Goal: Task Accomplishment & Management: Manage account settings

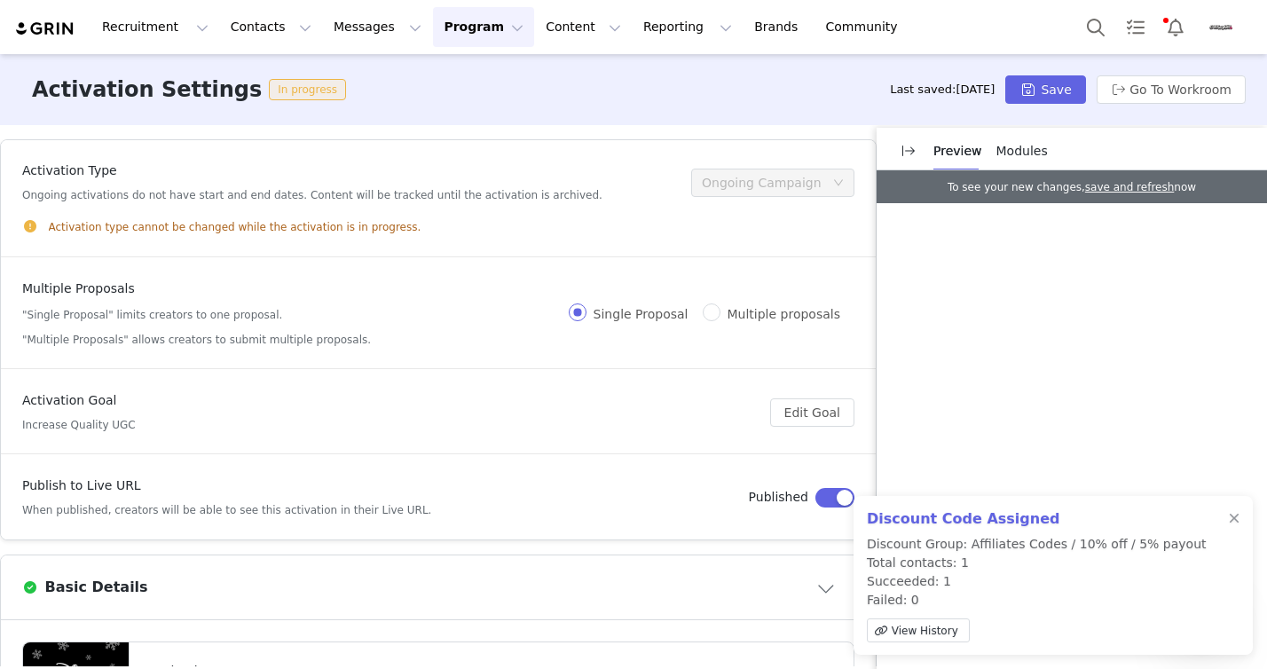
scroll to position [447, 0]
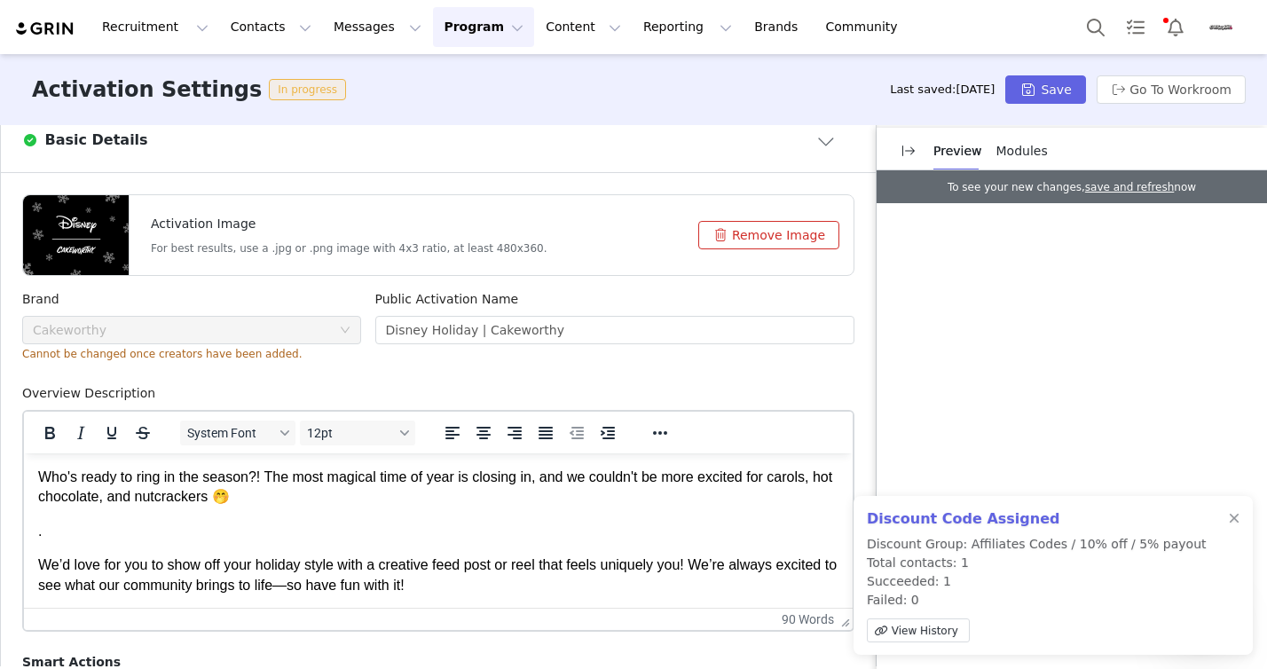
click at [443, 42] on button "Program Program" at bounding box center [483, 27] width 101 height 40
click at [454, 83] on p "Activations" at bounding box center [454, 78] width 68 height 19
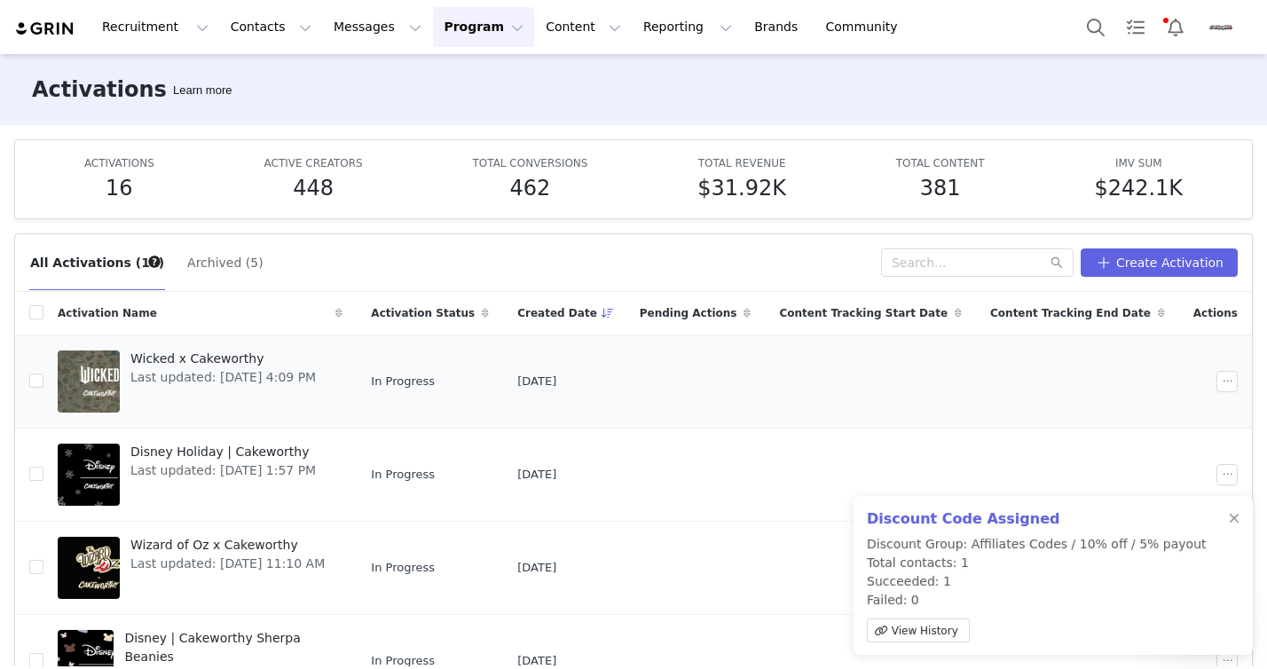
click at [208, 357] on span "Wicked x Cakeworthy" at bounding box center [222, 359] width 185 height 19
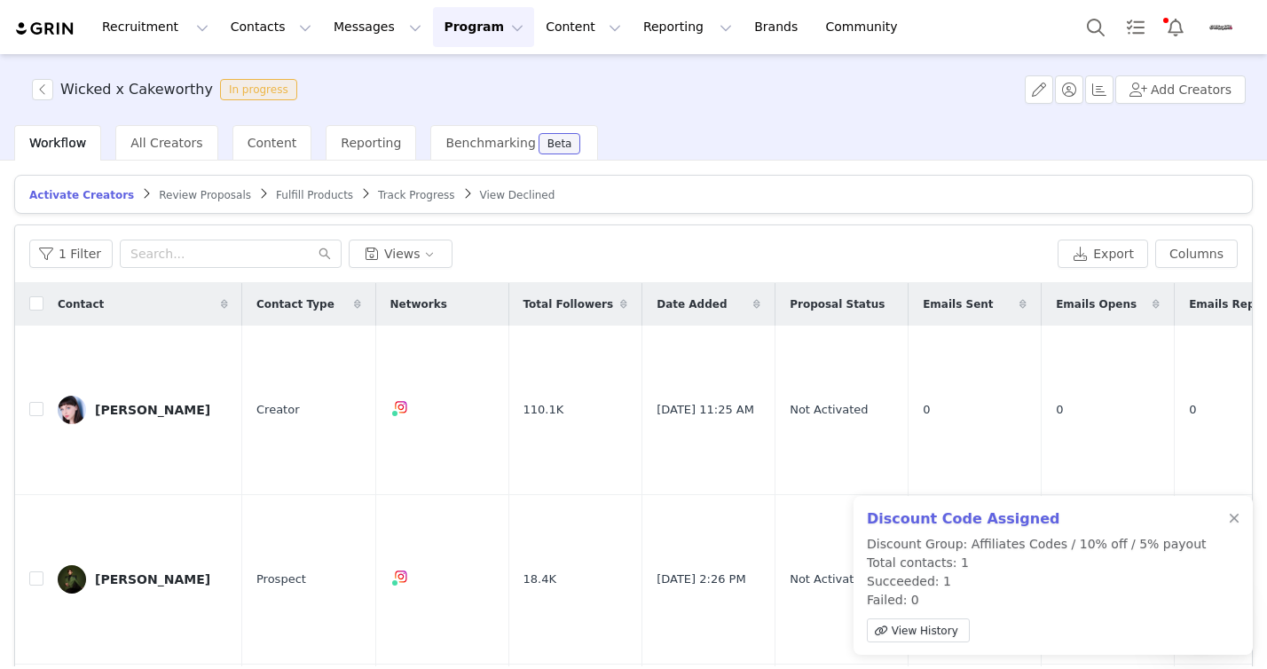
click at [169, 196] on span "Review Proposals" at bounding box center [205, 195] width 92 height 12
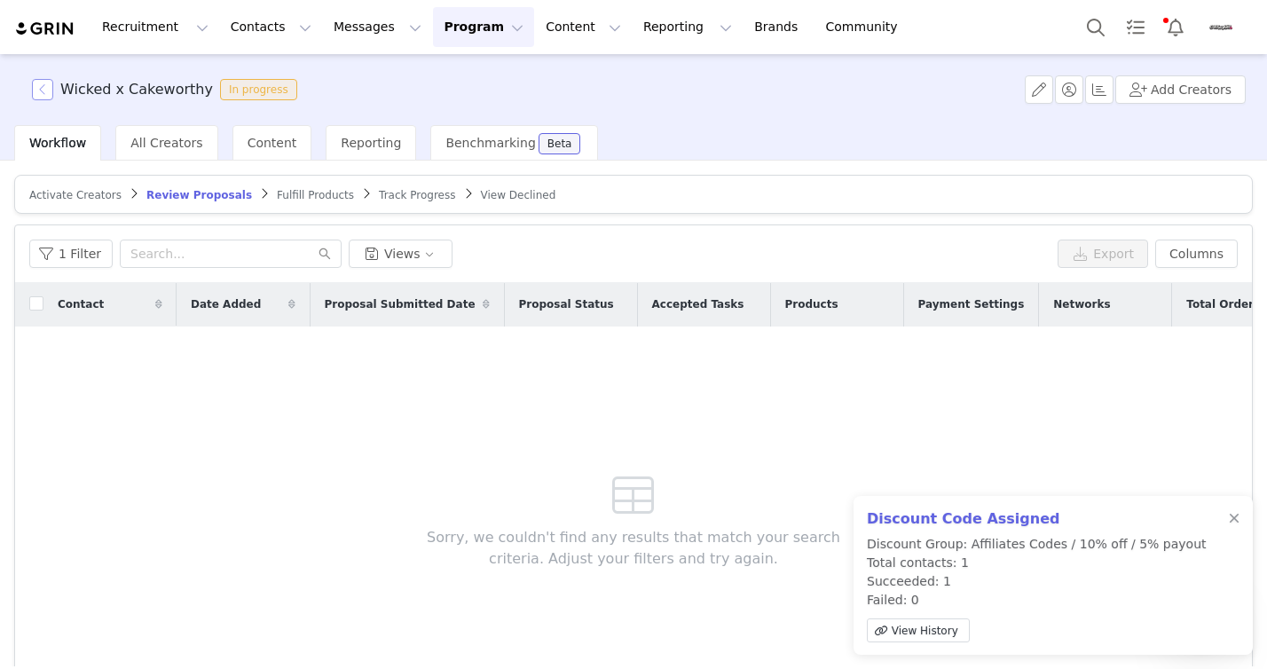
click at [40, 90] on button "button" at bounding box center [42, 89] width 21 height 21
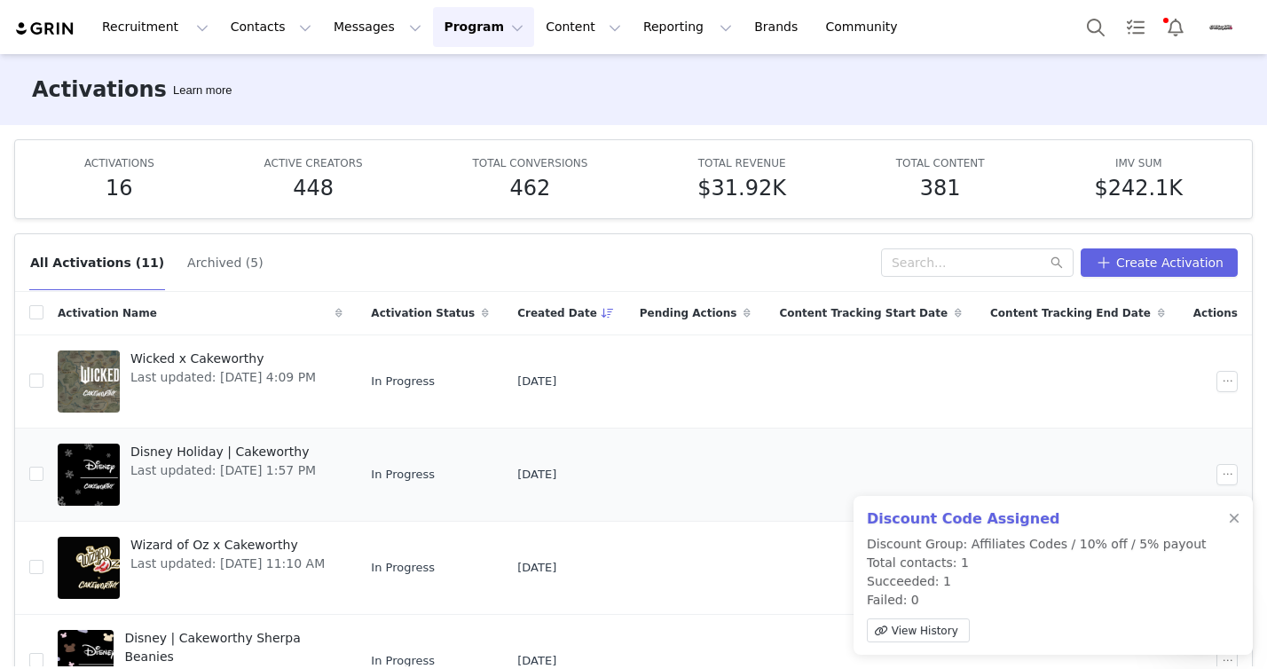
click at [263, 454] on span "Disney Holiday | Cakeworthy" at bounding box center [222, 452] width 185 height 19
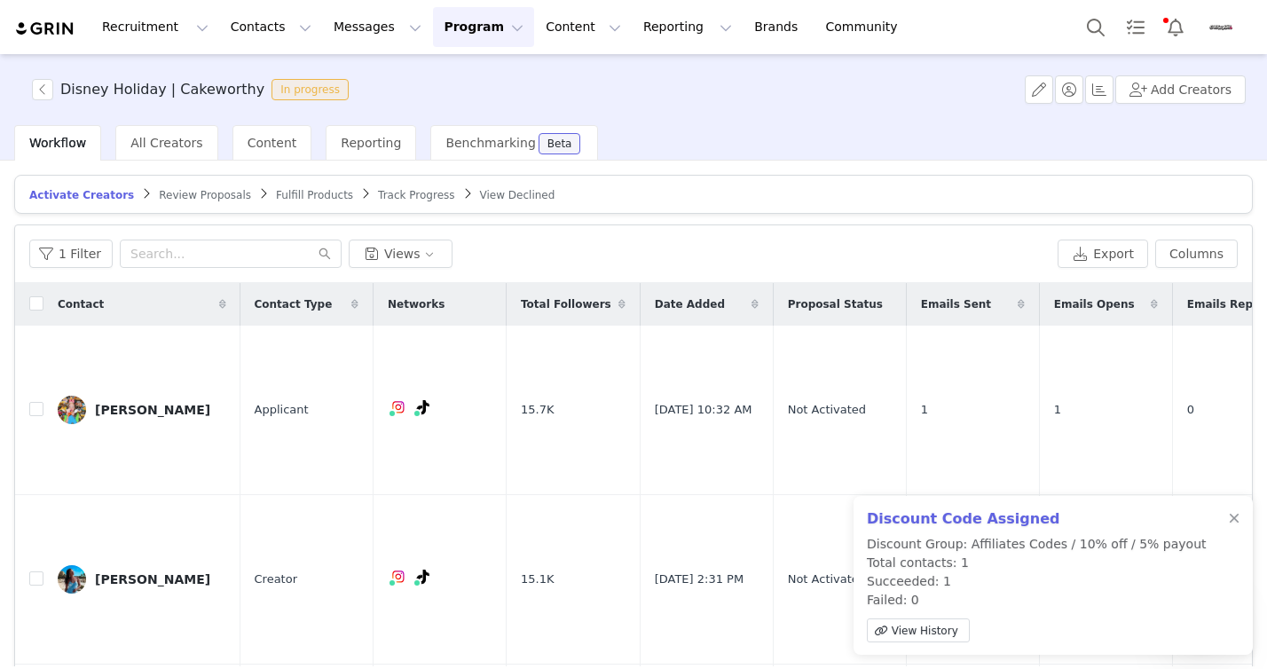
click at [184, 193] on span "Review Proposals" at bounding box center [205, 195] width 92 height 12
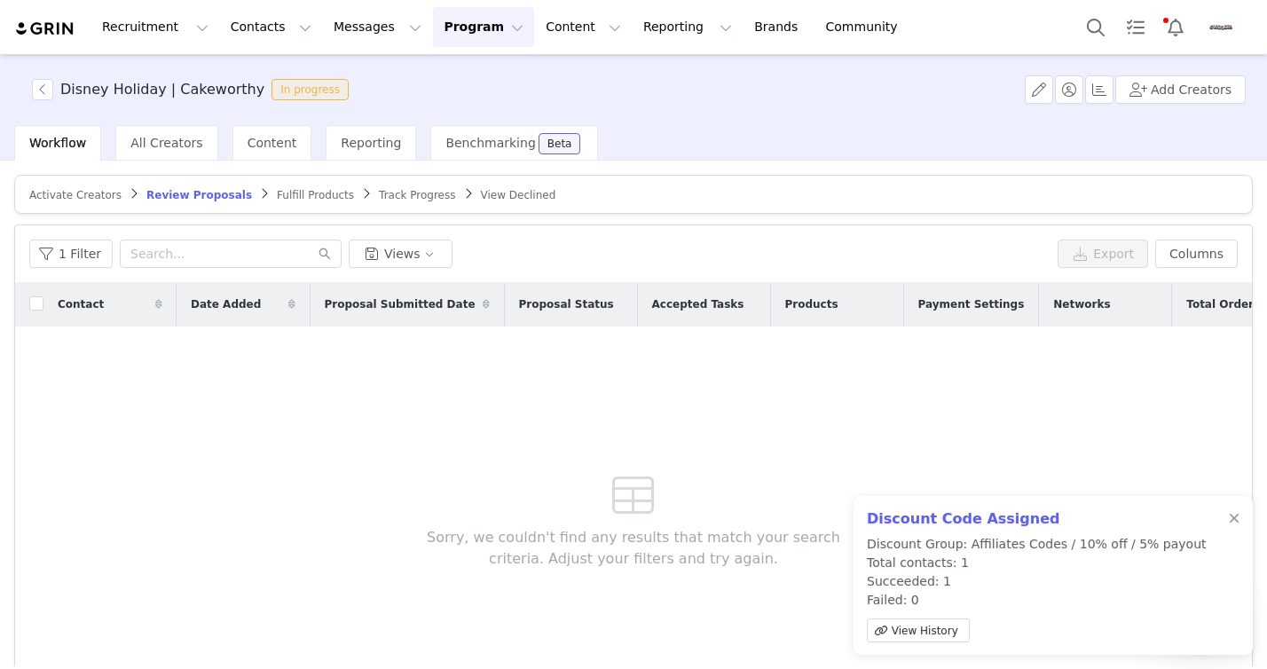
click at [302, 200] on span "Fulfill Products" at bounding box center [315, 195] width 77 height 12
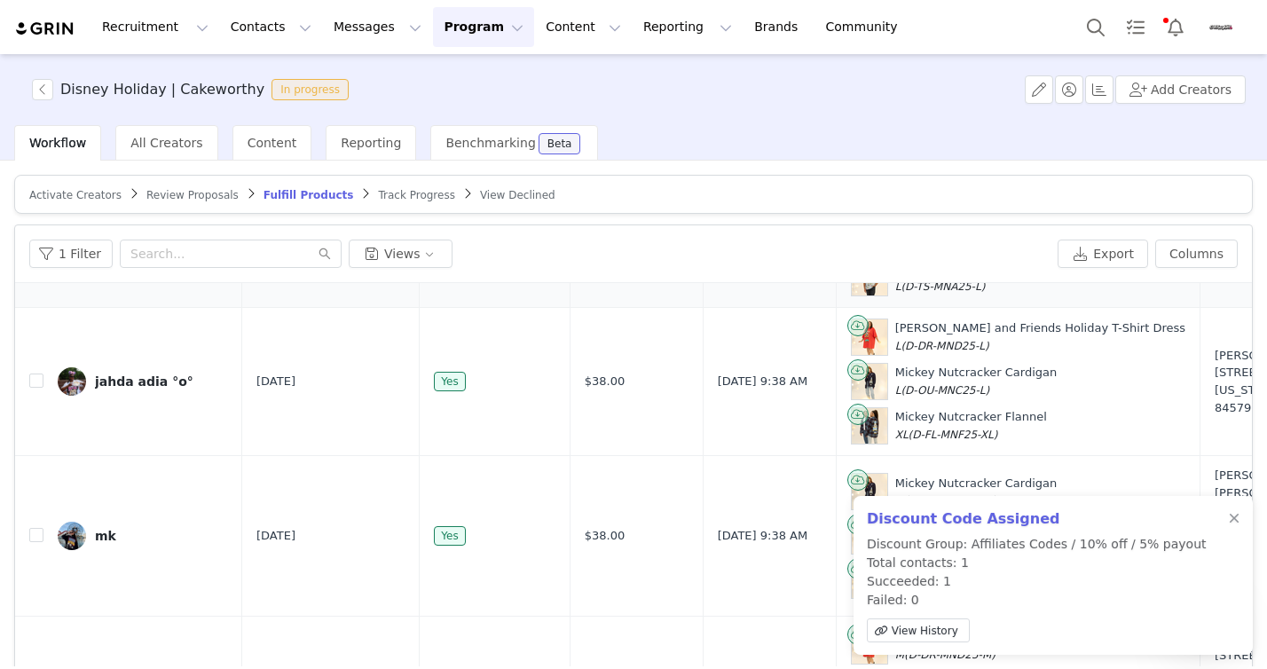
scroll to position [314, 0]
click at [34, 95] on button "button" at bounding box center [42, 89] width 21 height 21
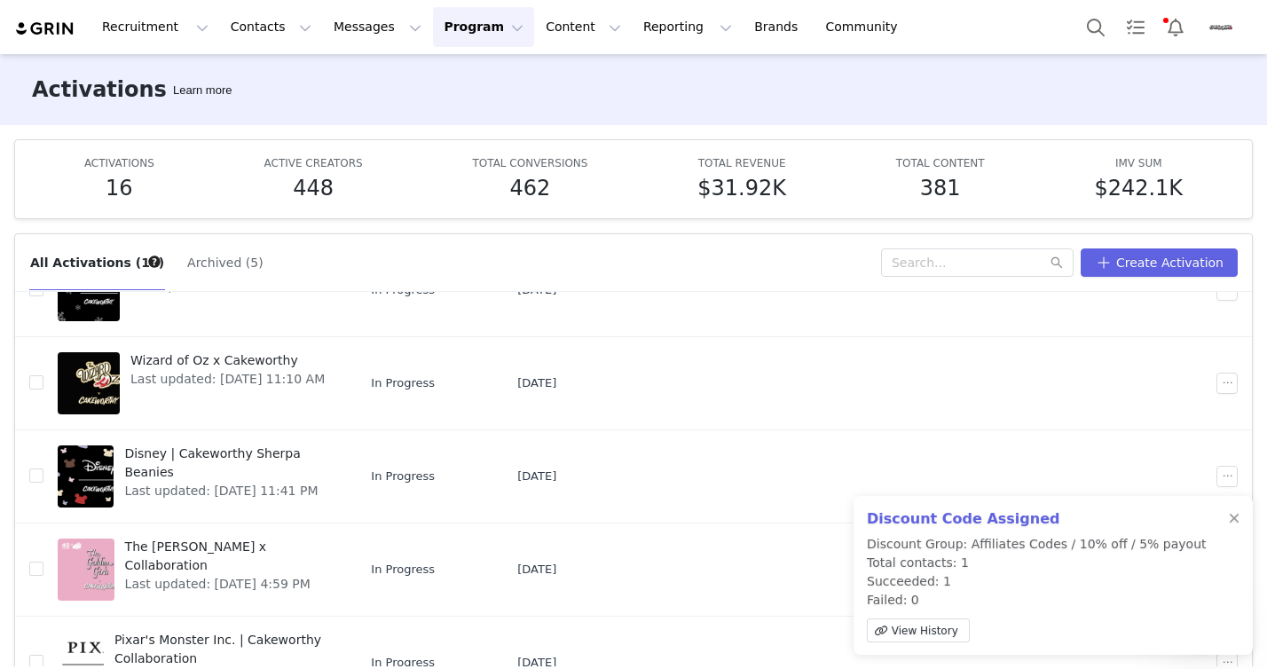
scroll to position [208, 0]
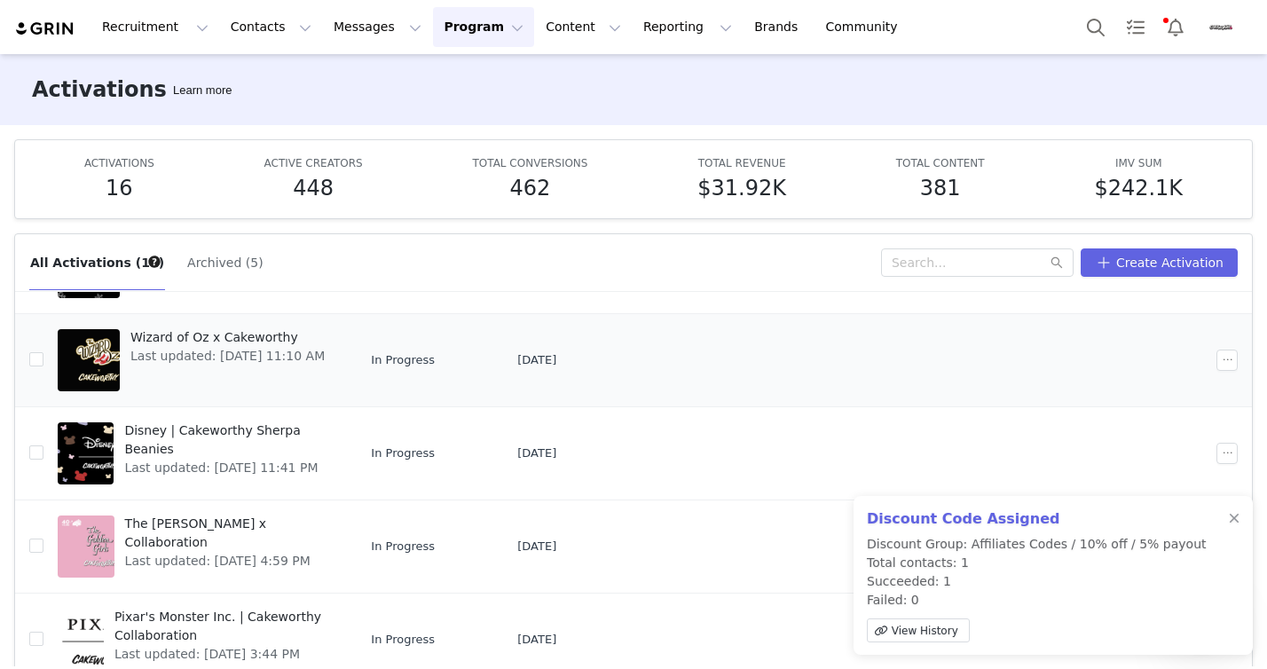
click at [265, 335] on span "Wizard of Oz x Cakeworthy" at bounding box center [227, 337] width 194 height 19
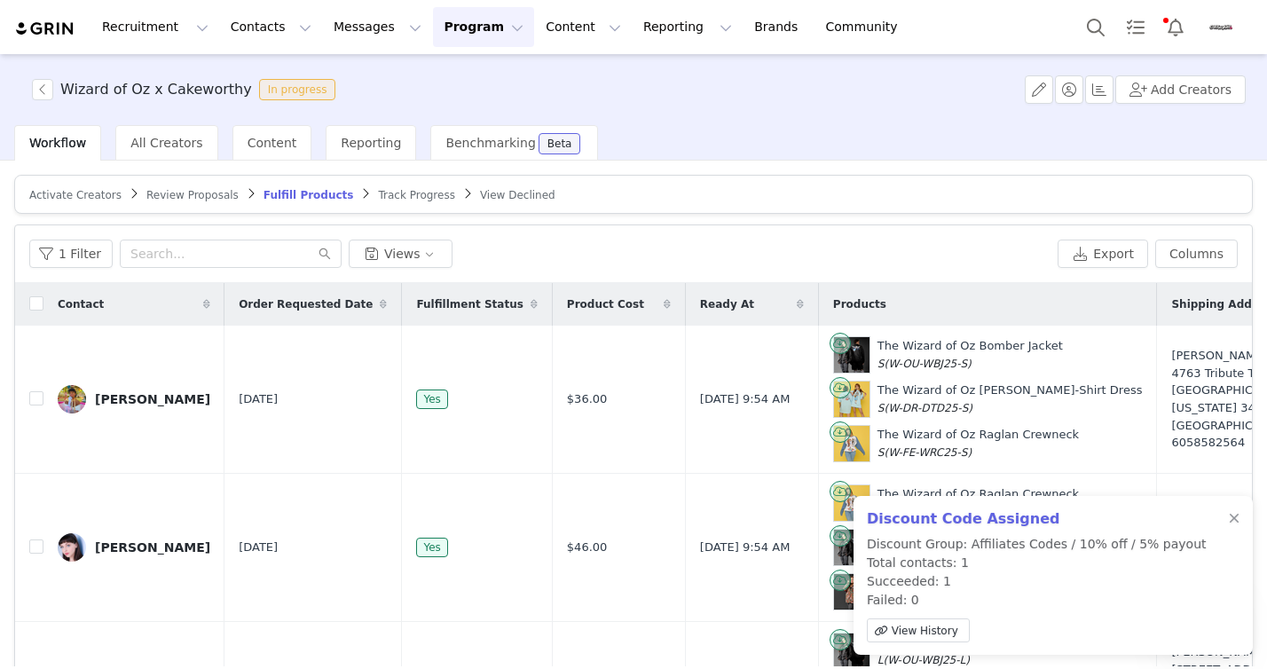
click at [91, 194] on span "Activate Creators" at bounding box center [75, 195] width 92 height 12
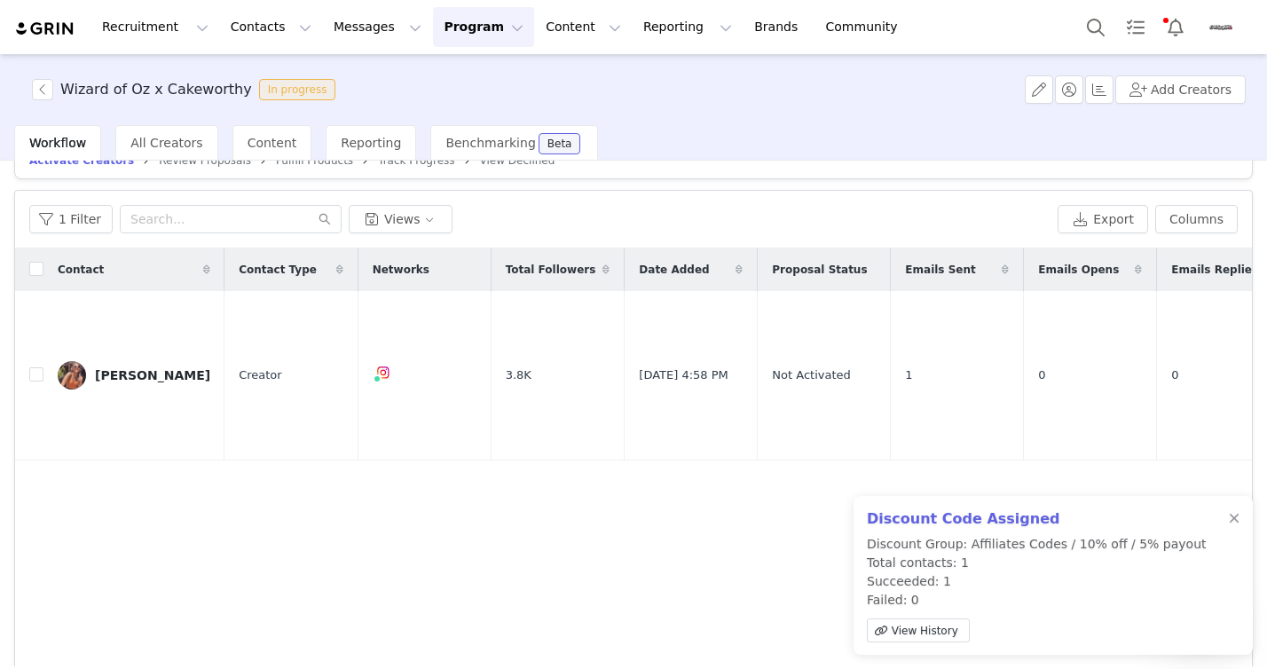
scroll to position [9, 0]
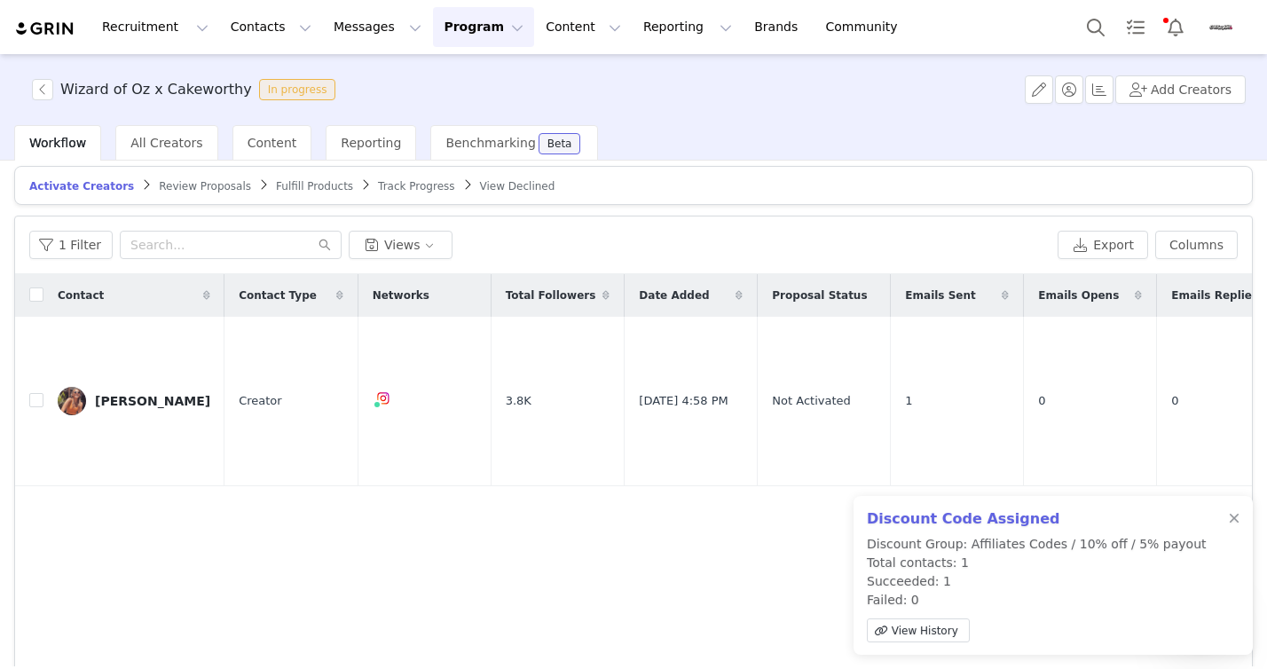
click at [205, 184] on span "Review Proposals" at bounding box center [205, 186] width 92 height 12
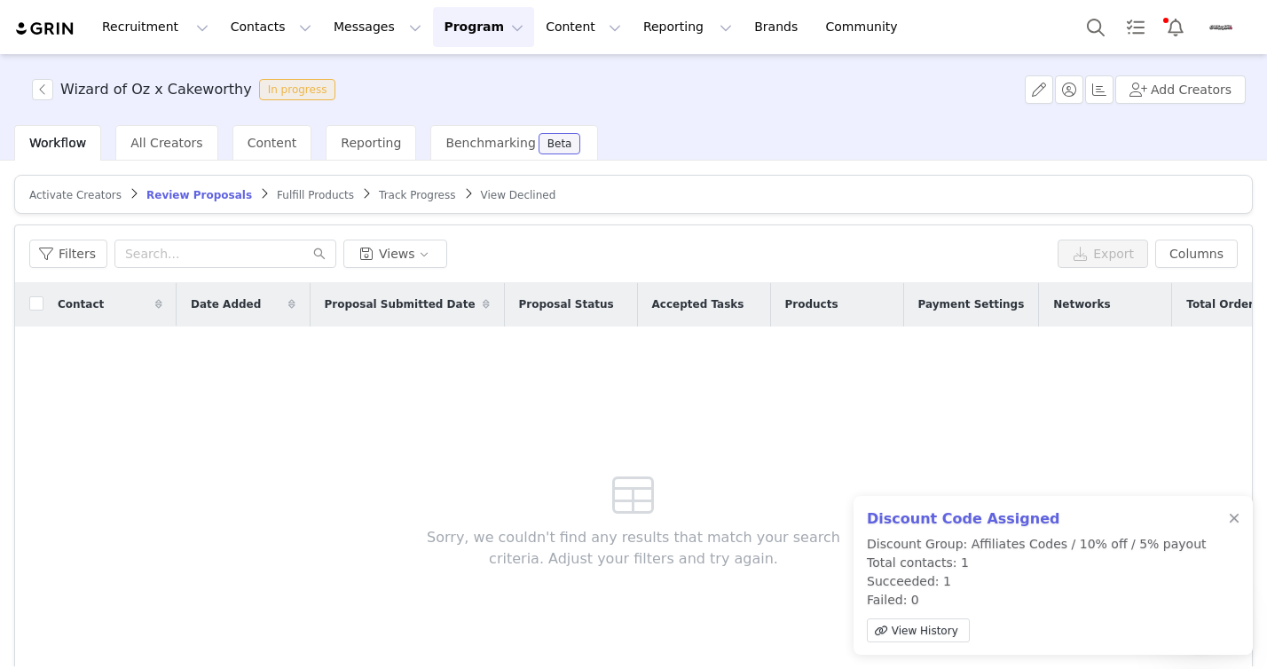
click at [292, 197] on span "Fulfill Products" at bounding box center [315, 195] width 77 height 12
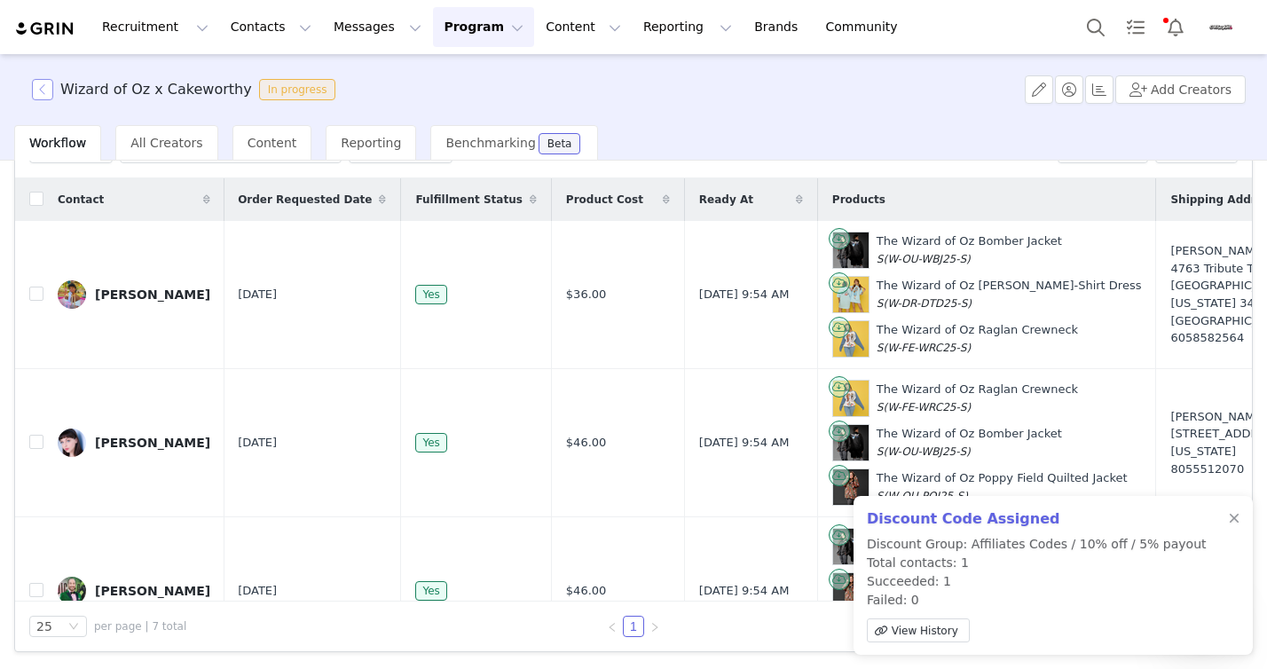
click at [44, 84] on button "button" at bounding box center [42, 89] width 21 height 21
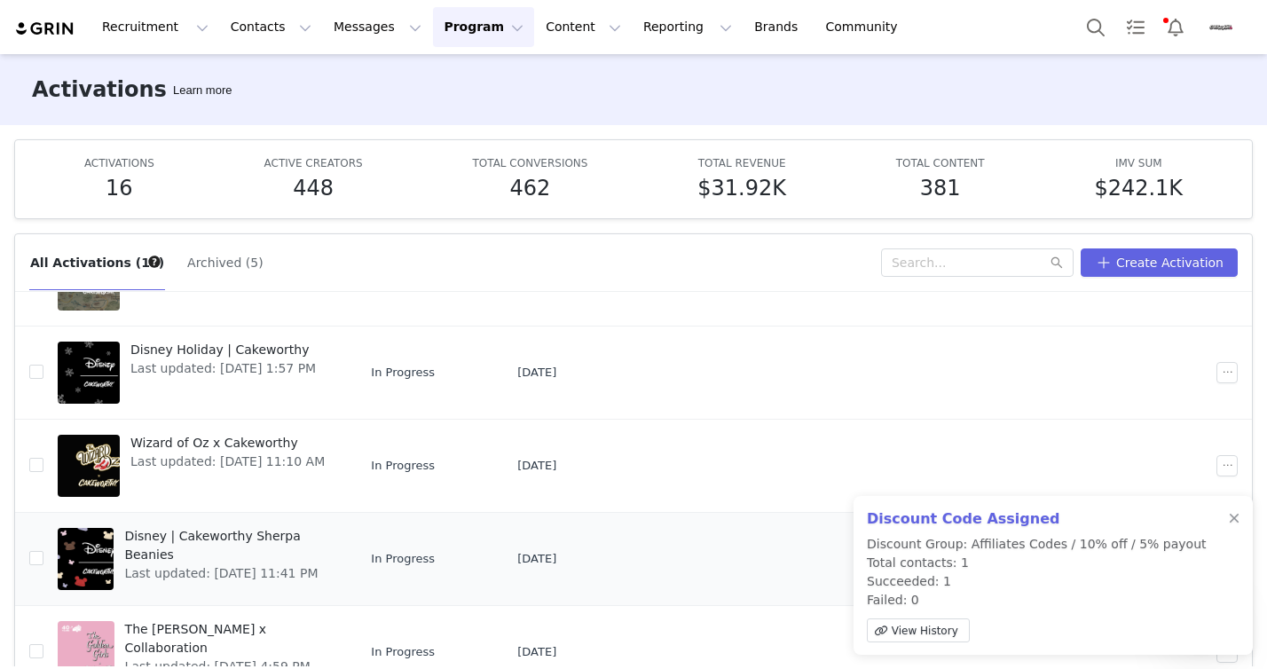
click at [224, 536] on span "Disney | Cakeworthy Sherpa Beanies" at bounding box center [228, 545] width 208 height 37
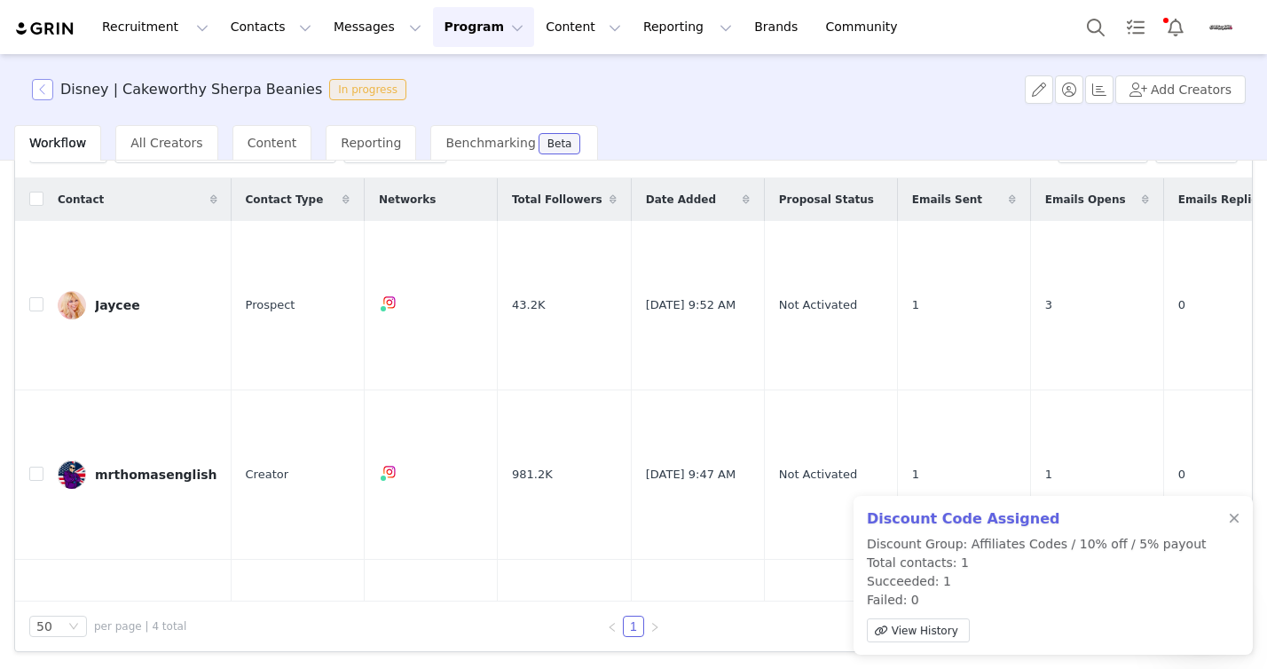
click at [38, 86] on button "button" at bounding box center [42, 89] width 21 height 21
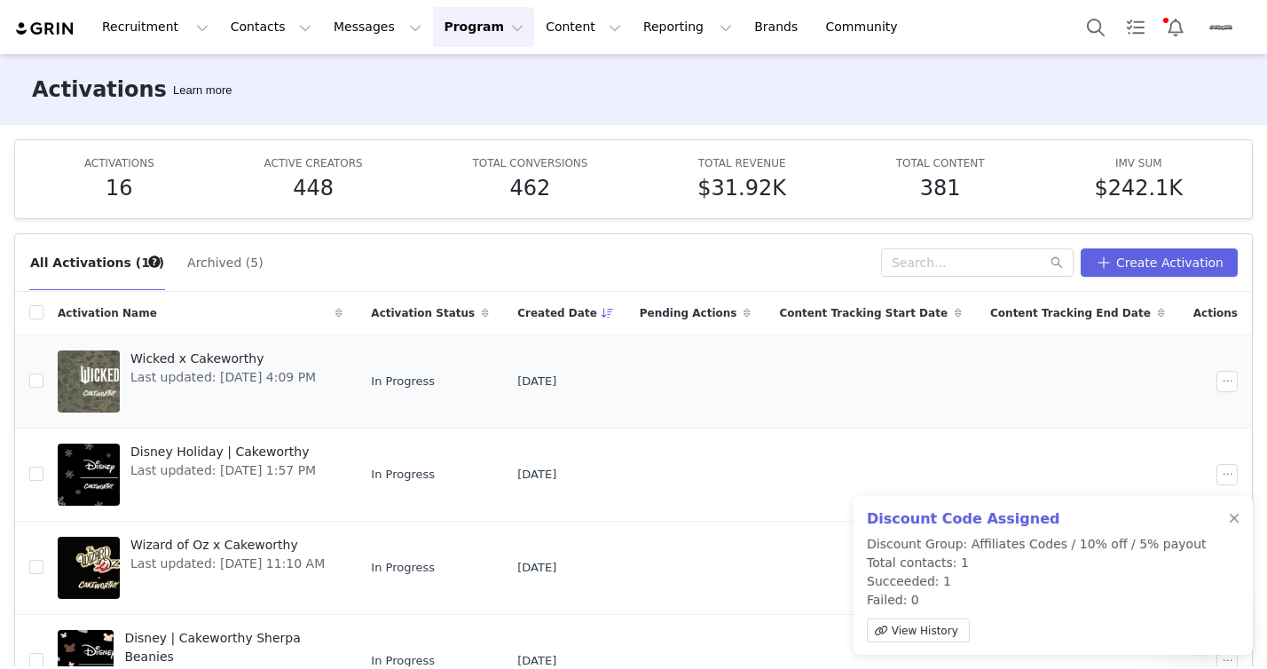
click at [216, 361] on span "Wicked x Cakeworthy" at bounding box center [222, 359] width 185 height 19
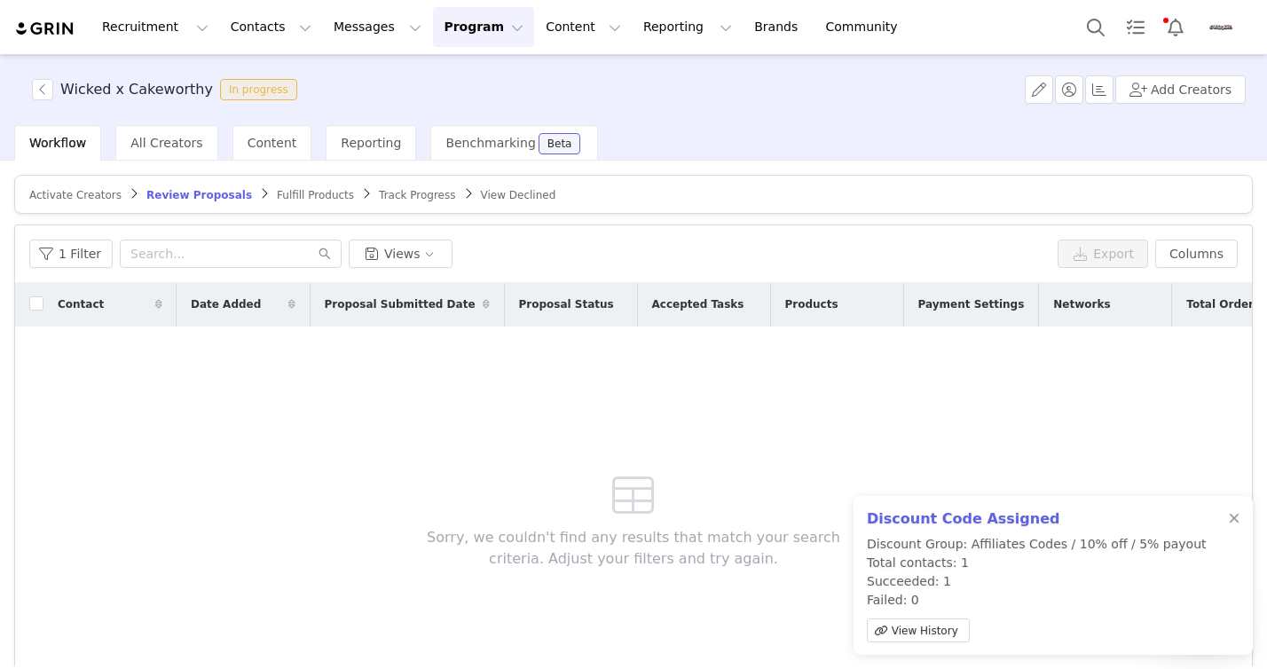
click at [74, 195] on span "Activate Creators" at bounding box center [75, 195] width 92 height 12
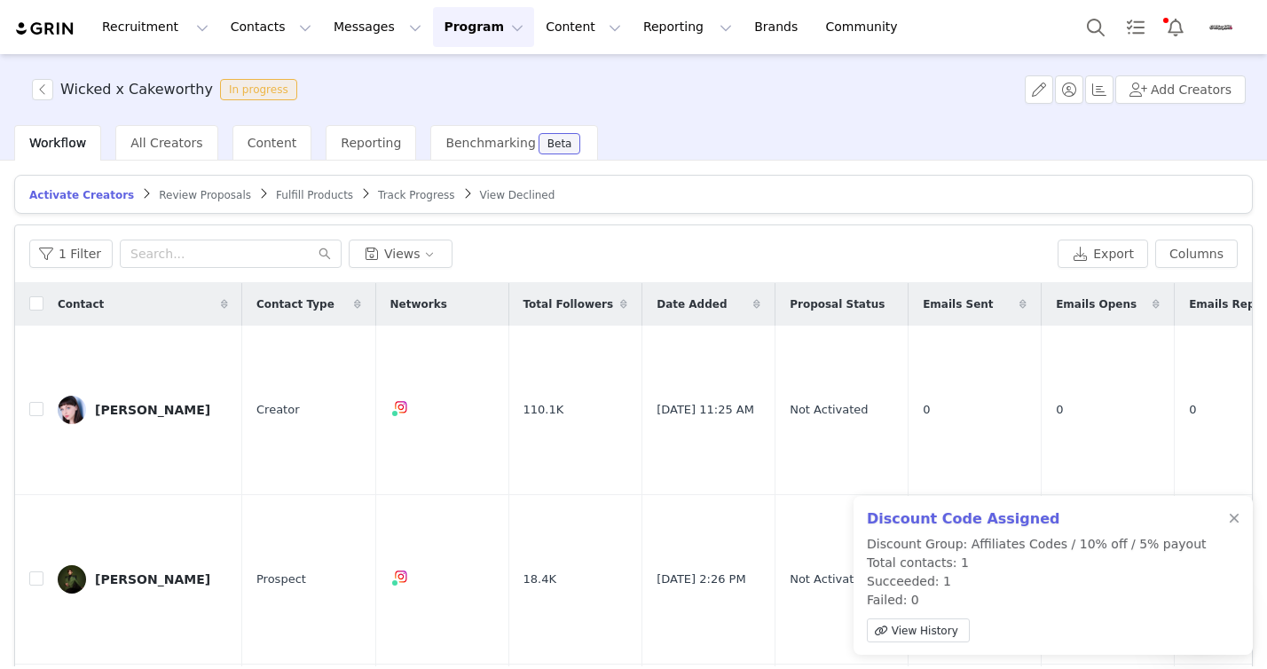
click at [1243, 526] on div "Discount Code Assigned Discount Group: Affiliates Codes / 10% off / 5% payout T…" at bounding box center [1052, 575] width 399 height 159
click at [1239, 520] on div "Discount Code Assigned Discount Group: Affiliates Codes / 10% off / 5% payout T…" at bounding box center [1052, 575] width 399 height 159
click at [1235, 520] on div at bounding box center [1234, 519] width 11 height 14
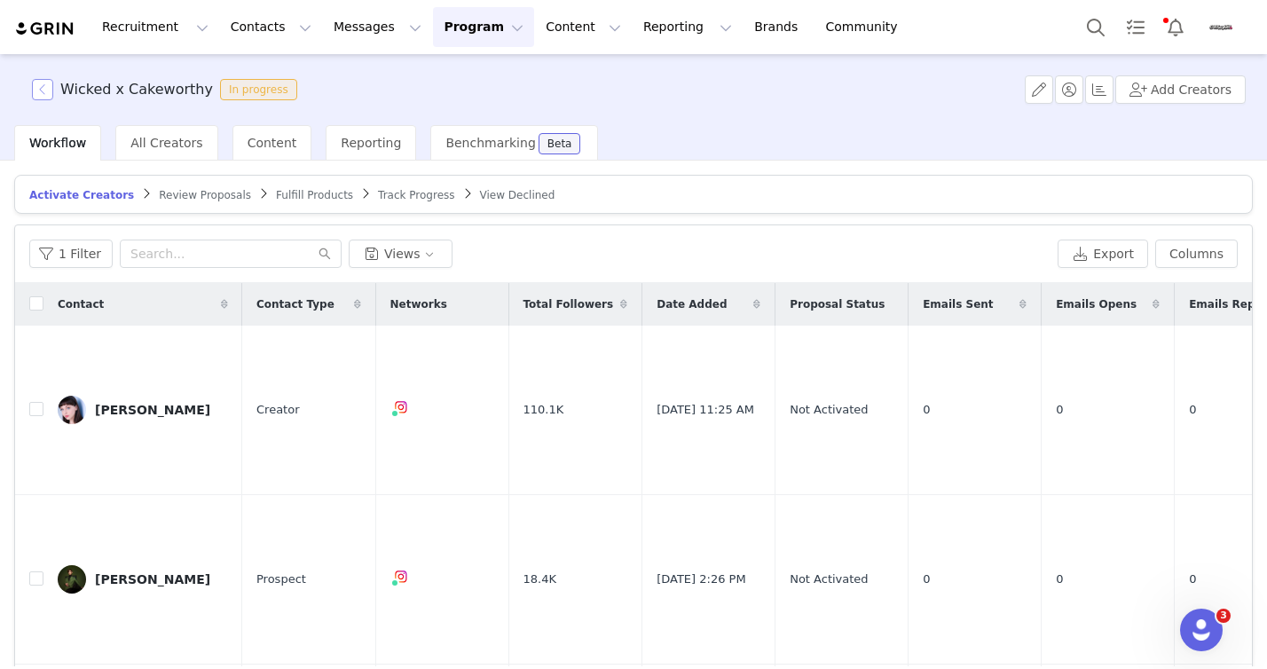
click at [49, 90] on button "button" at bounding box center [42, 89] width 21 height 21
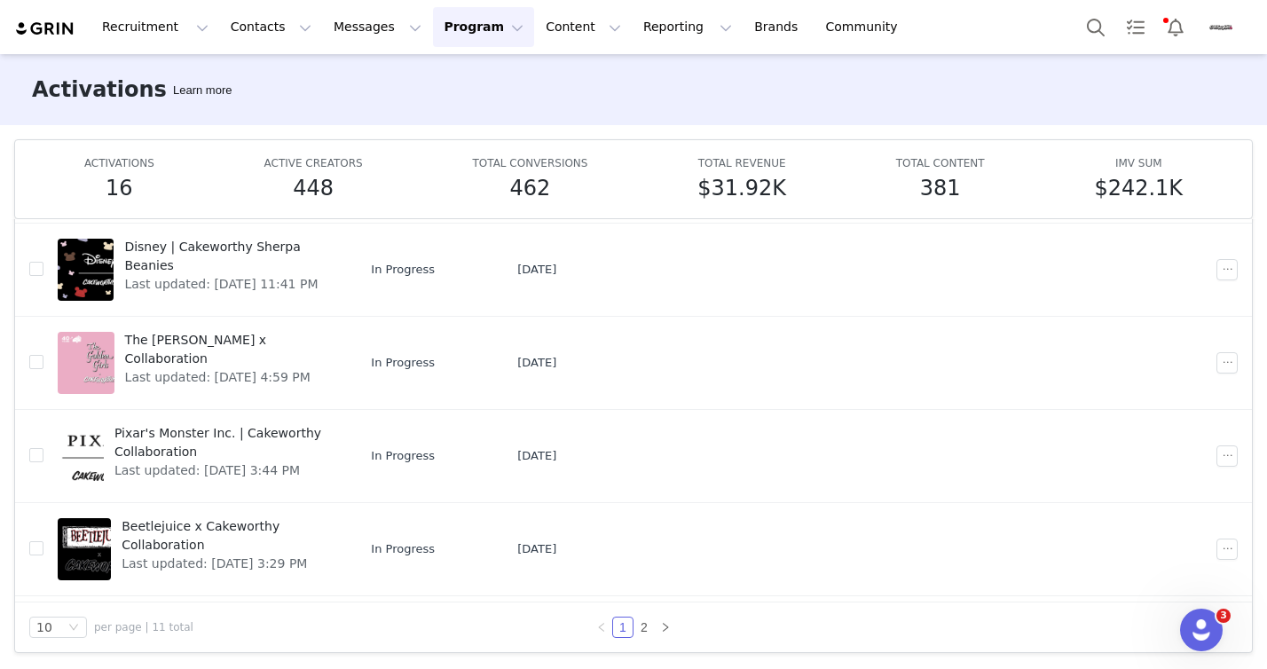
scroll to position [300, 0]
click at [199, 431] on span "Pixar's Monster Inc. | Cakeworthy Collaboration" at bounding box center [222, 440] width 217 height 37
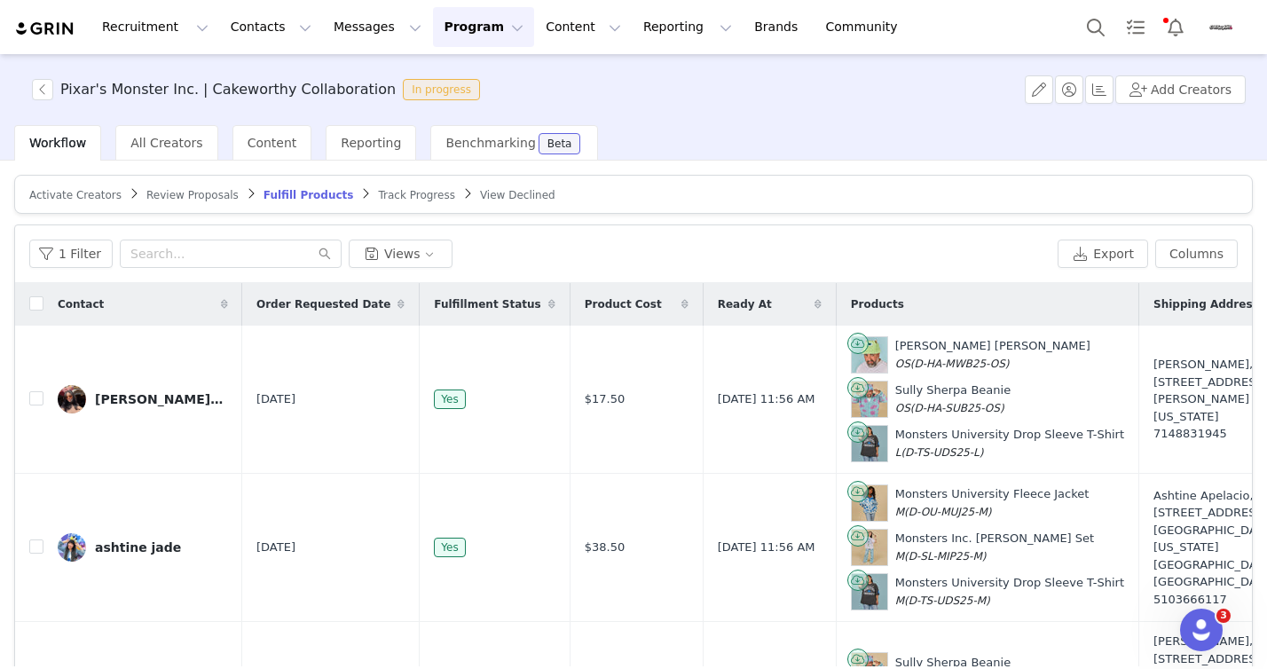
click at [77, 189] on span "Activate Creators" at bounding box center [75, 195] width 92 height 12
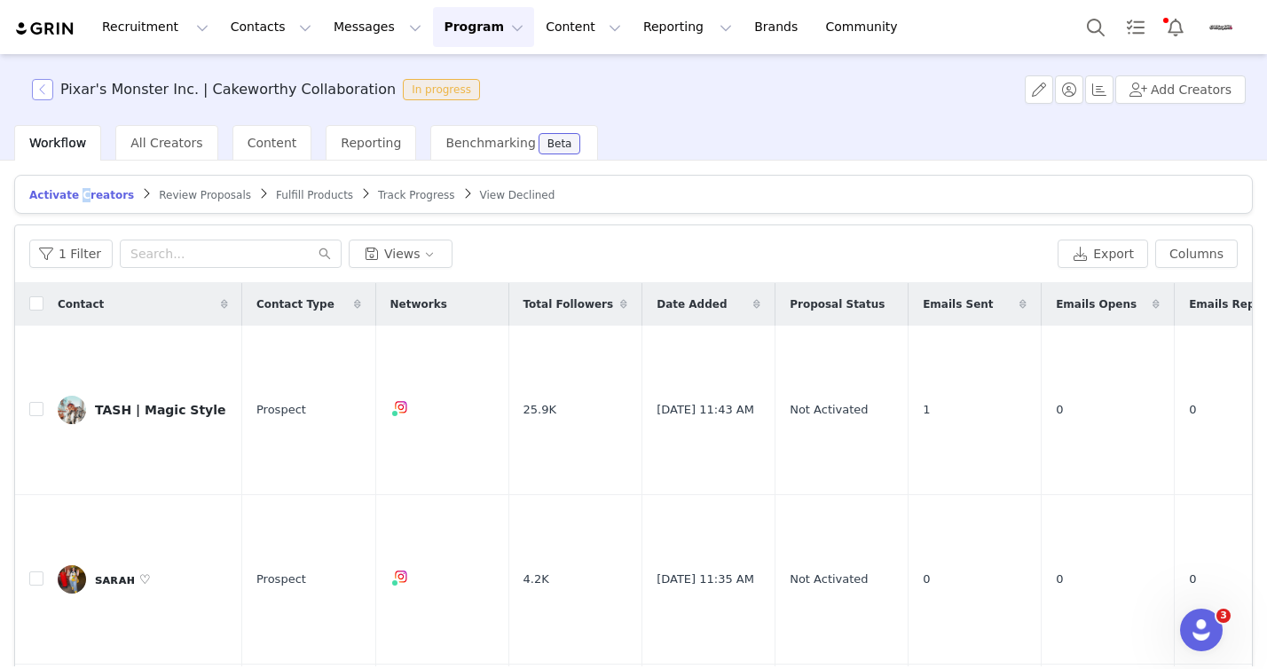
click at [41, 92] on button "button" at bounding box center [42, 89] width 21 height 21
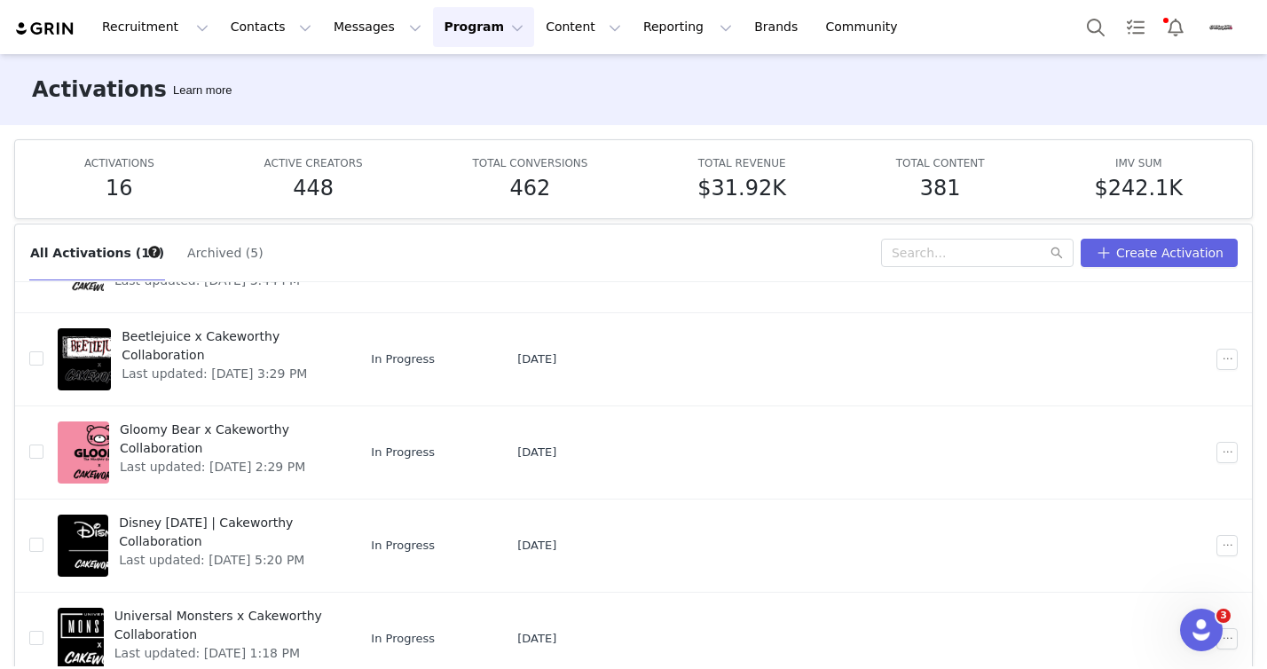
scroll to position [12, 0]
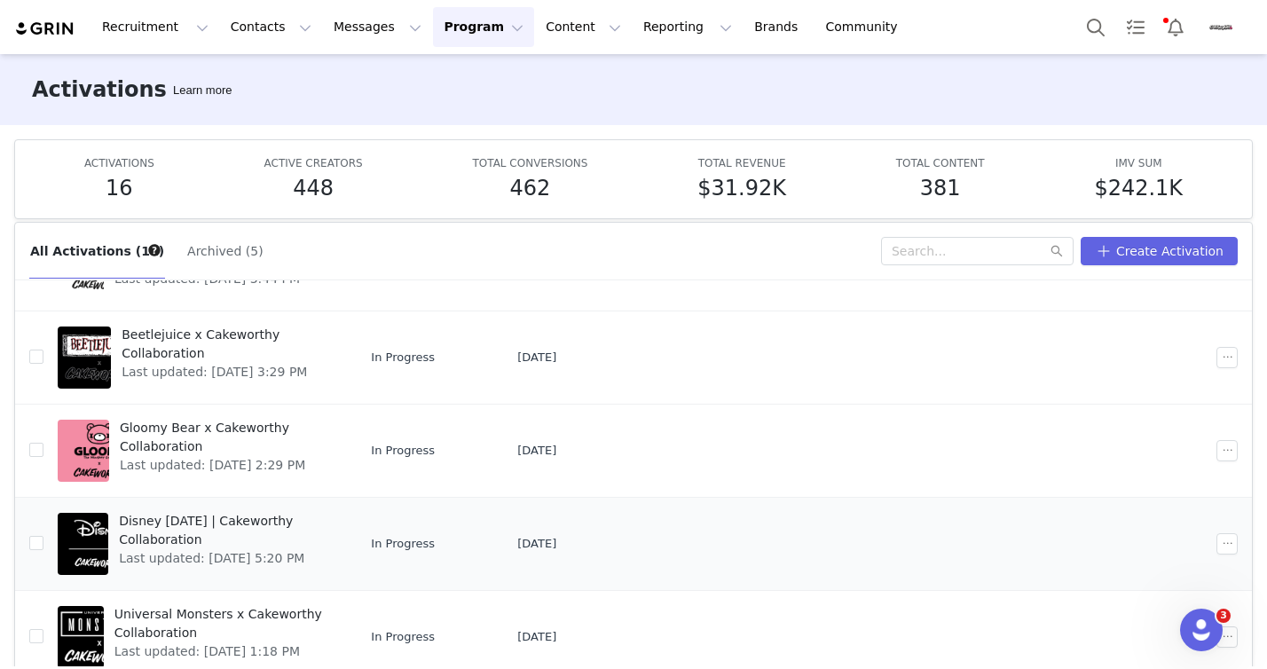
click at [198, 522] on span "Disney [DATE] | Cakeworthy Collaboration" at bounding box center [225, 530] width 213 height 37
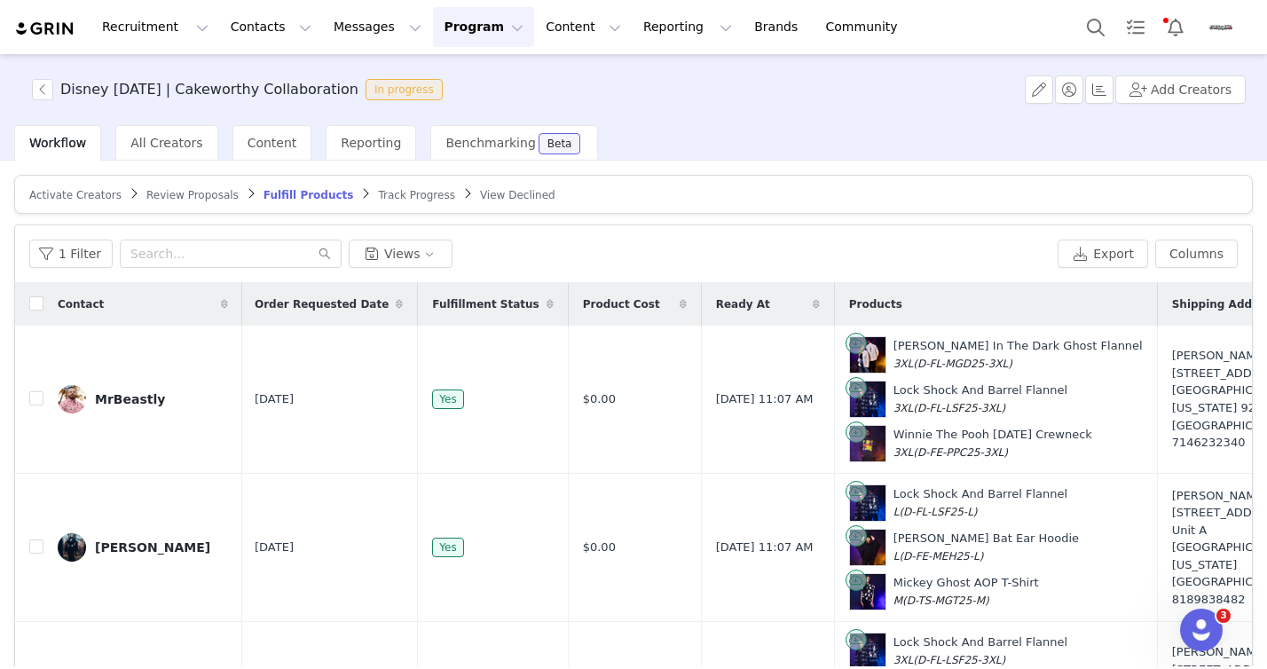
scroll to position [0, 2]
click at [81, 194] on span "Activate Creators" at bounding box center [75, 195] width 92 height 12
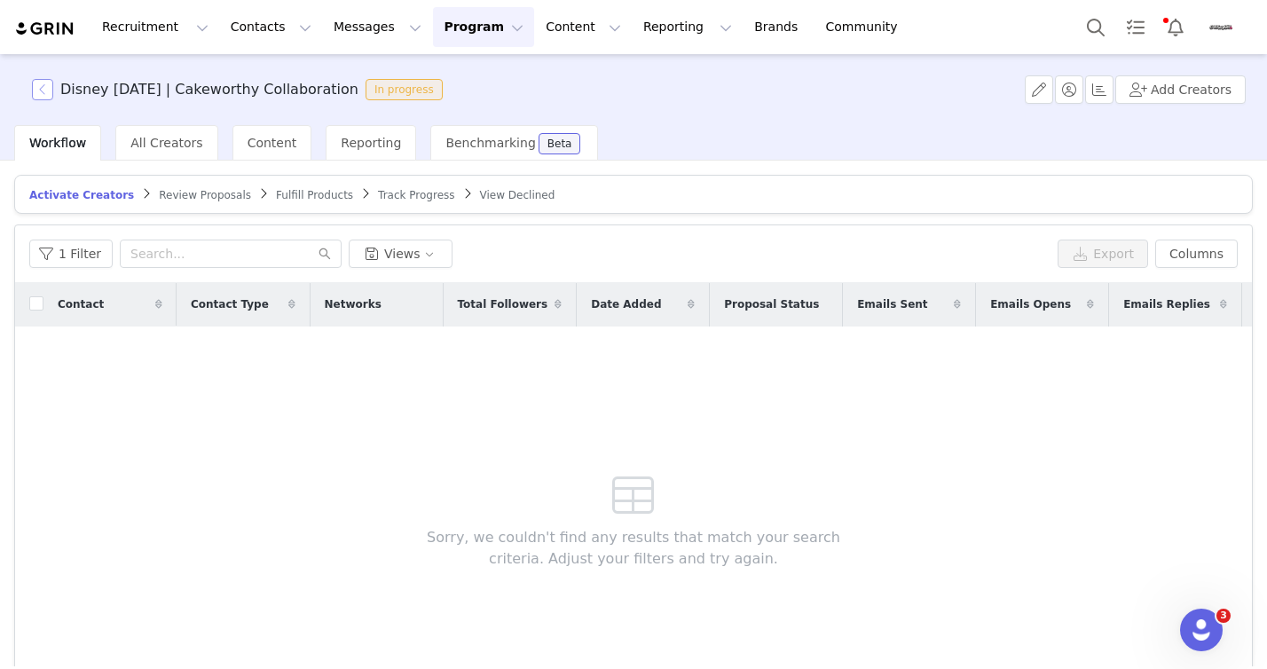
click at [41, 88] on button "button" at bounding box center [42, 89] width 21 height 21
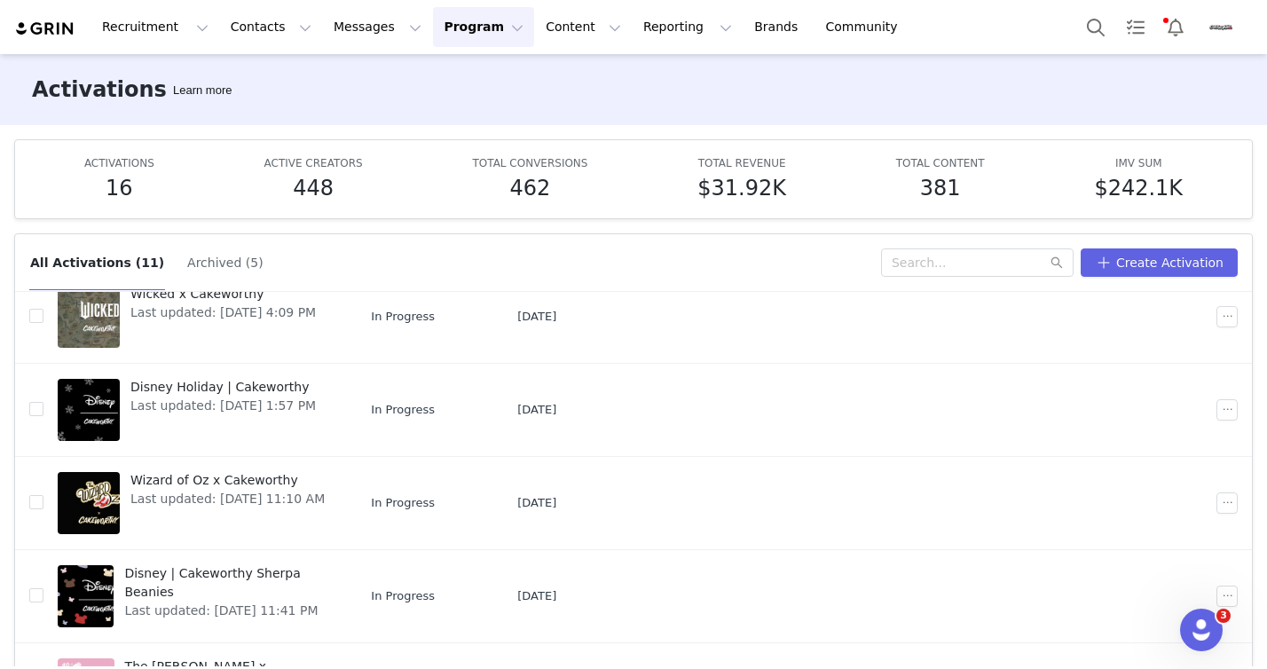
scroll to position [66, 0]
click at [194, 477] on span "Wizard of Oz x Cakeworthy" at bounding box center [227, 479] width 194 height 19
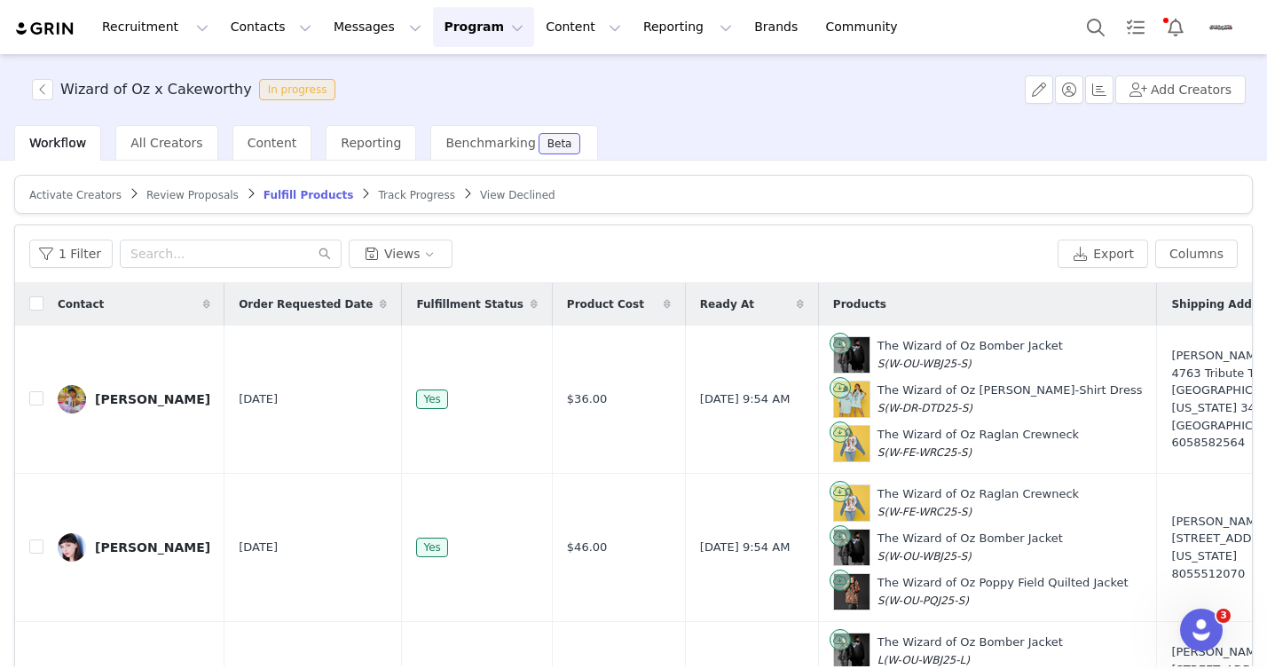
click at [84, 196] on span "Activate Creators" at bounding box center [75, 195] width 92 height 12
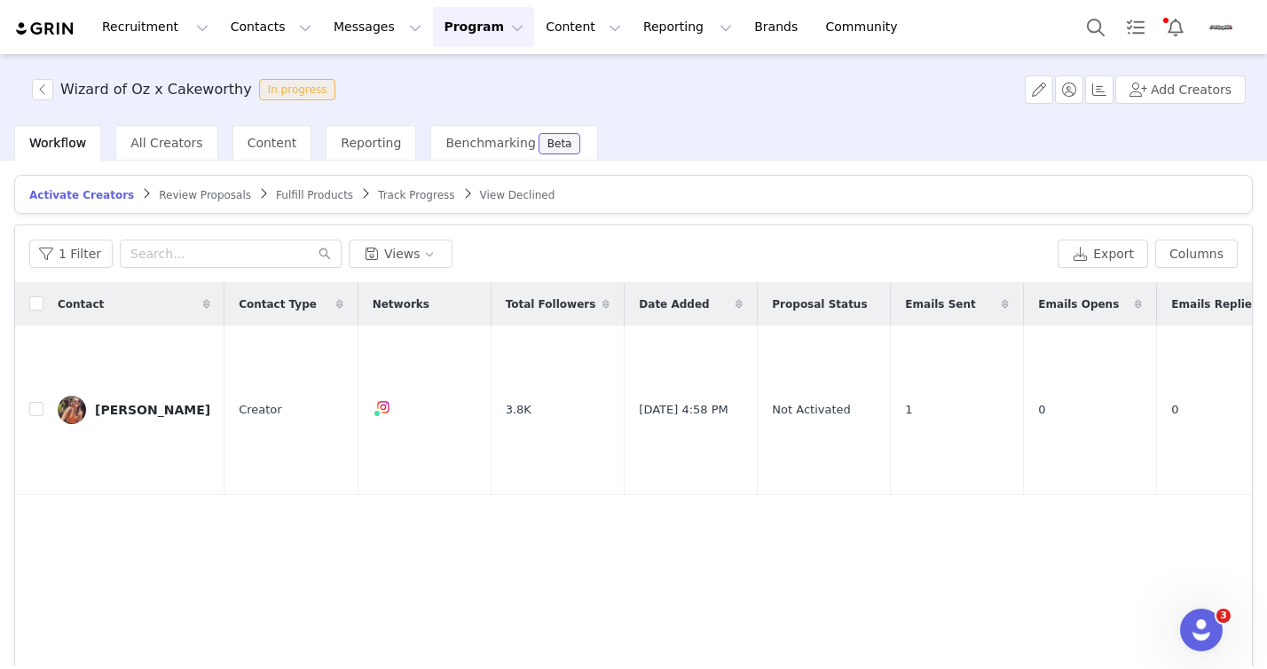
click at [197, 201] on span "Review Proposals" at bounding box center [205, 195] width 92 height 12
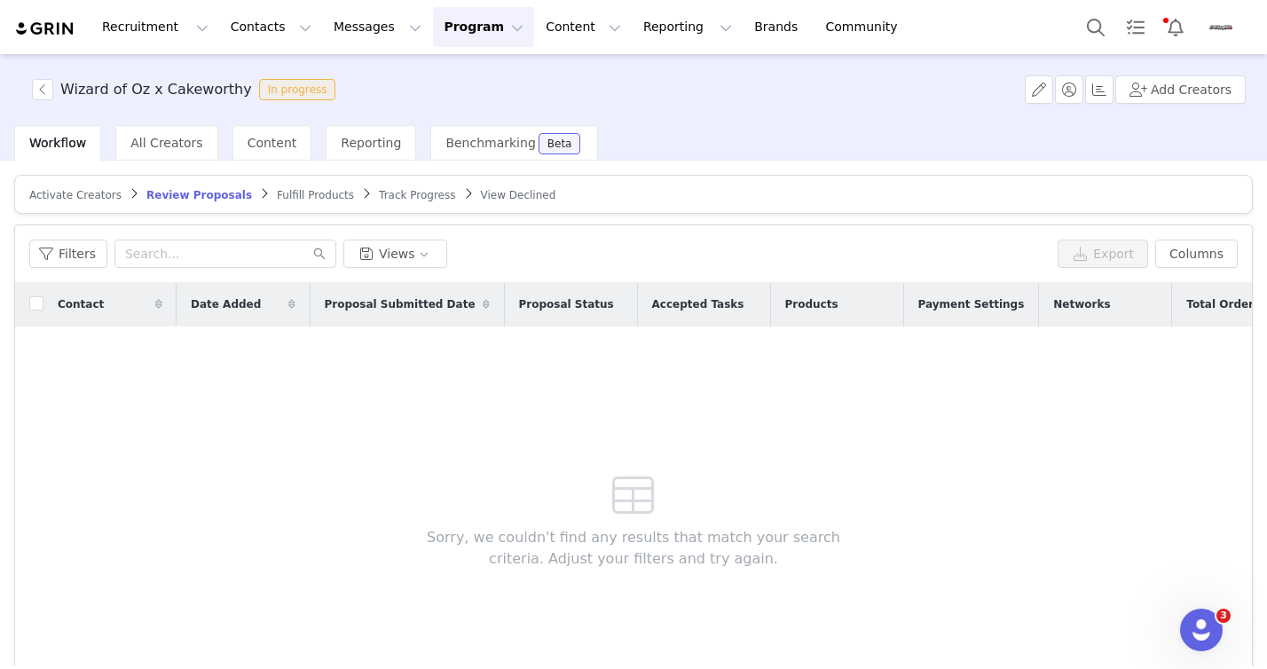
click at [295, 198] on span "Fulfill Products" at bounding box center [315, 195] width 77 height 12
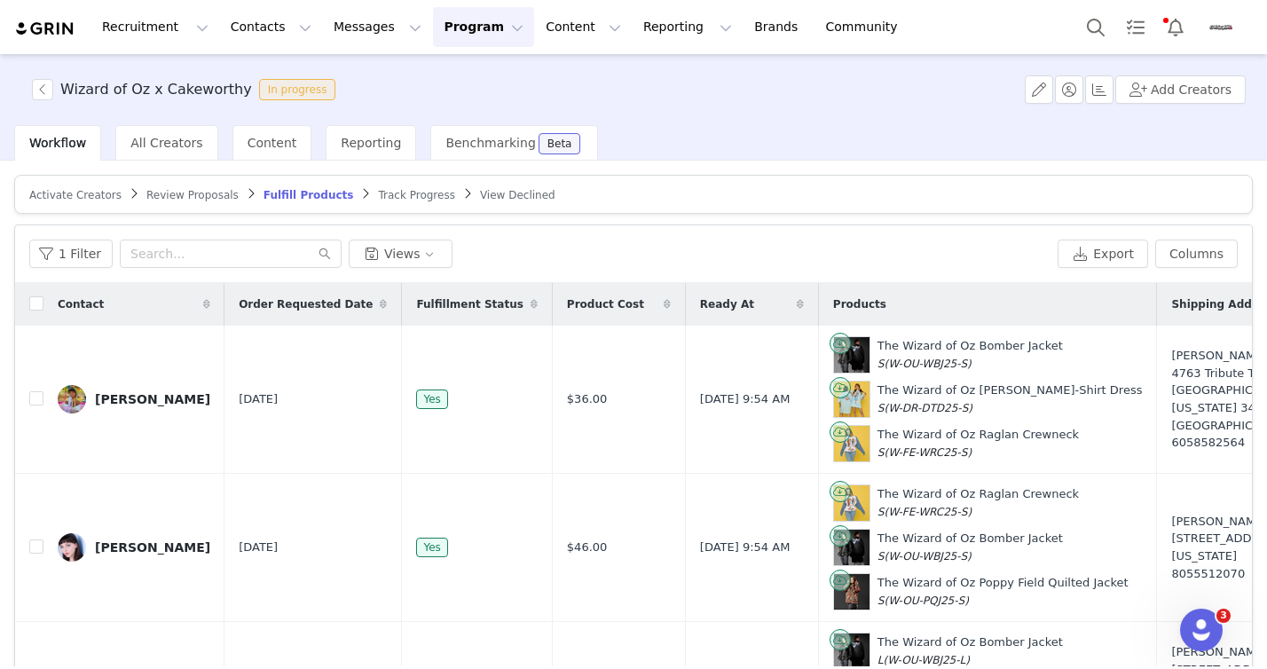
click at [552, 85] on div "Wizard of Oz x Cakeworthy In progress Add Creators" at bounding box center [633, 89] width 1267 height 71
click at [448, 25] on button "Program Program" at bounding box center [483, 27] width 101 height 40
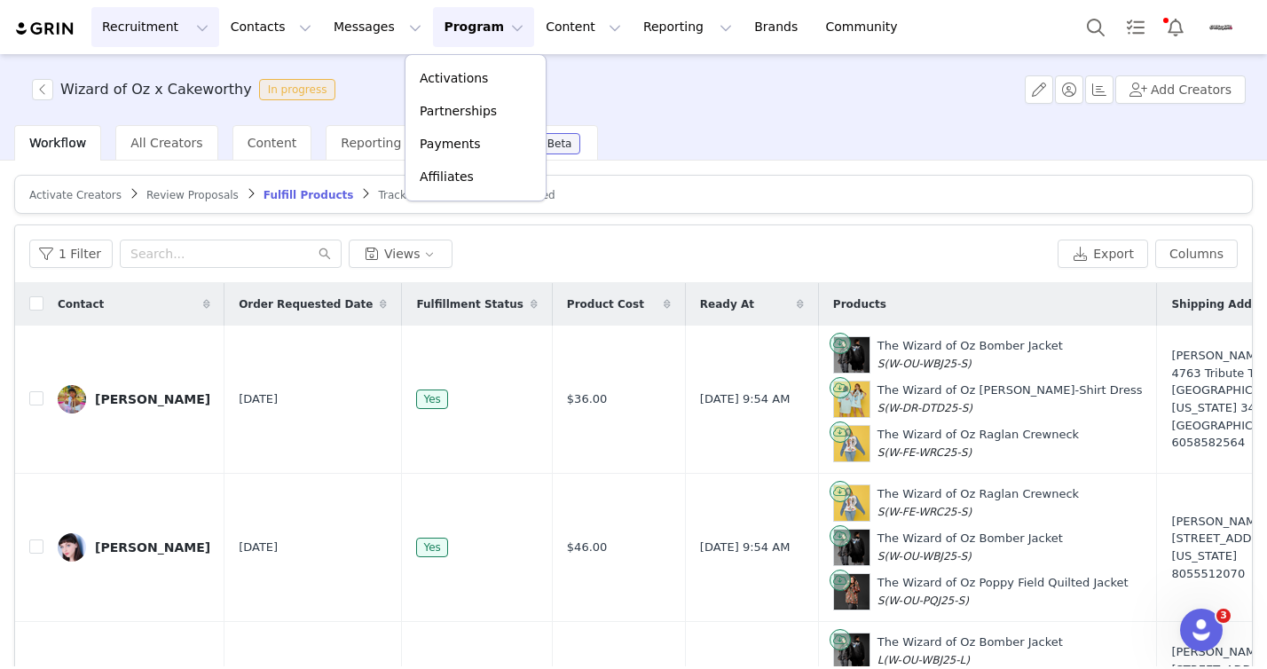
click at [181, 24] on button "Recruitment Recruitment" at bounding box center [155, 27] width 128 height 40
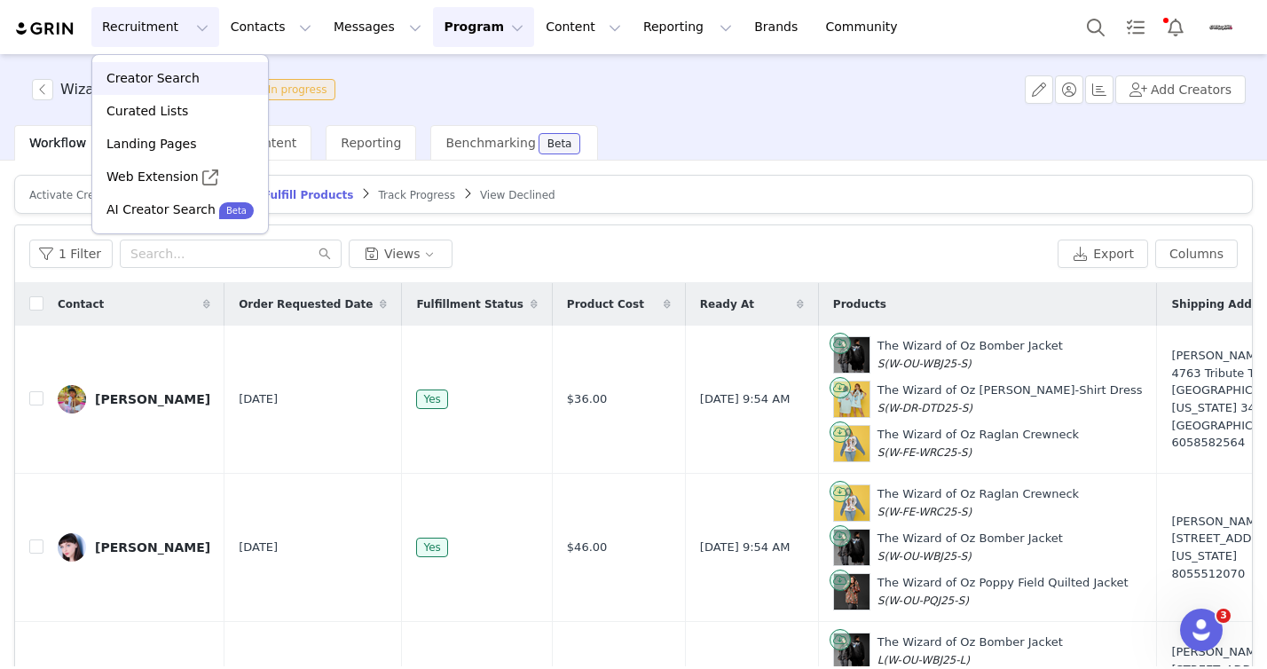
click at [172, 74] on p "Creator Search" at bounding box center [152, 78] width 93 height 19
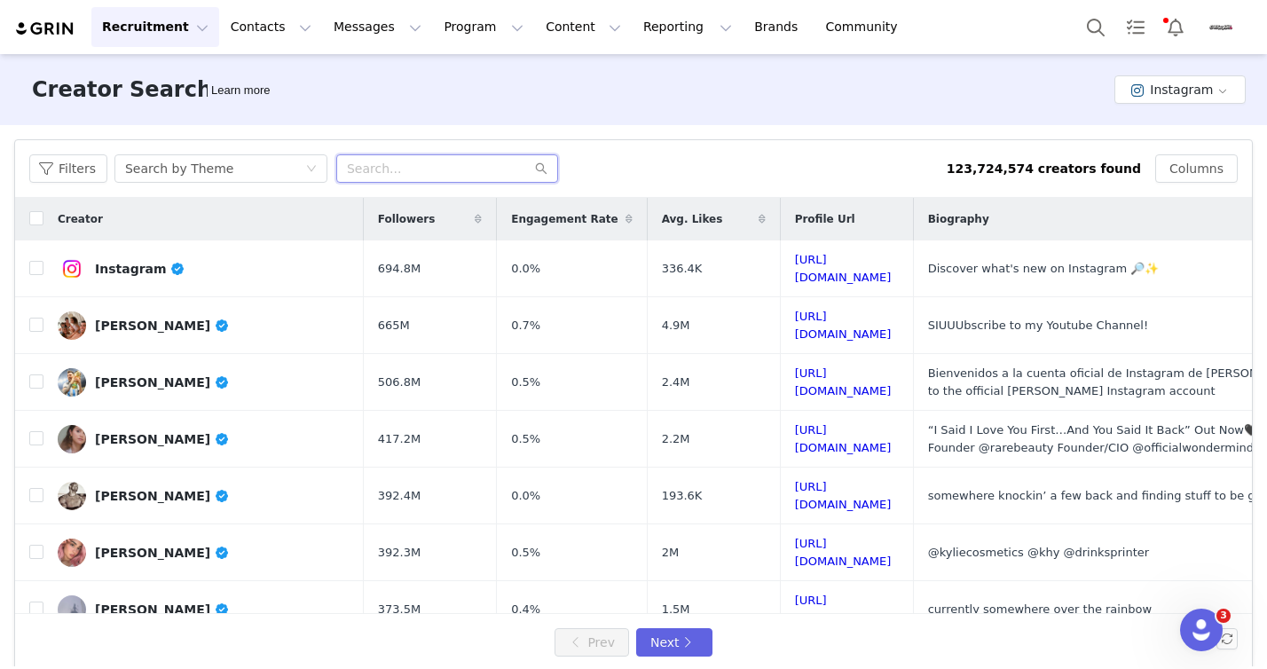
click at [391, 176] on input "text" at bounding box center [447, 168] width 222 height 28
type input "itzellovato"
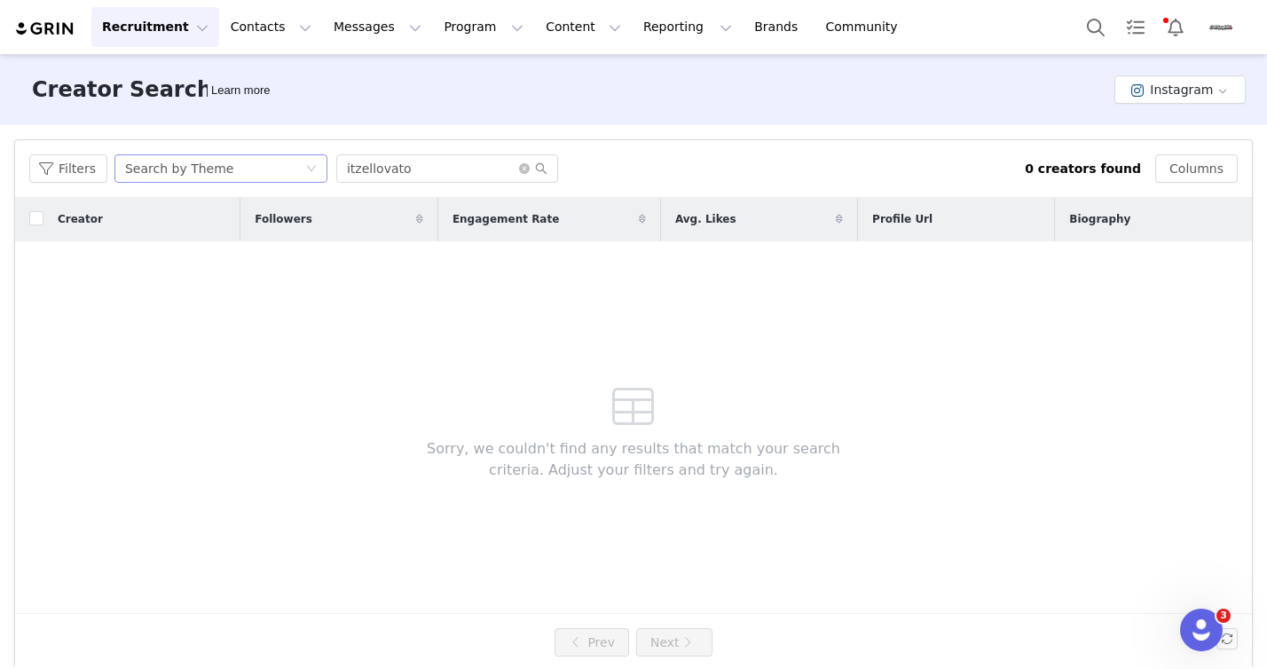
click at [313, 163] on icon "icon: down" at bounding box center [311, 168] width 11 height 11
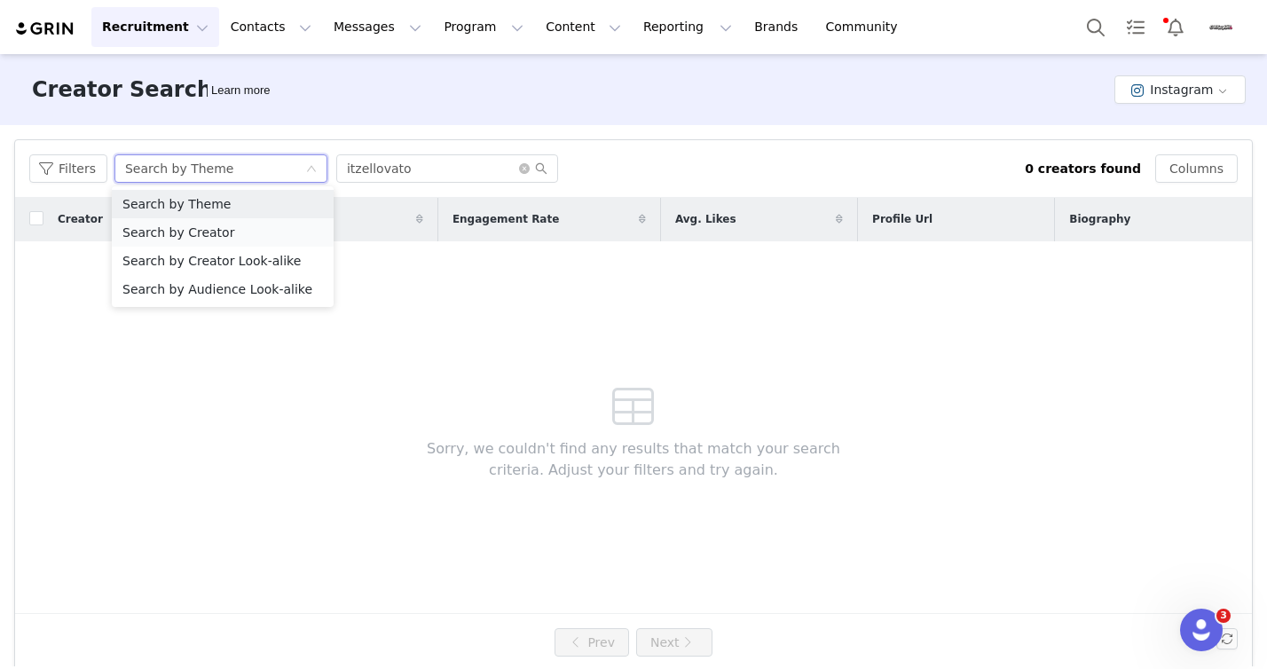
click at [234, 231] on li "Search by Creator" at bounding box center [223, 232] width 222 height 28
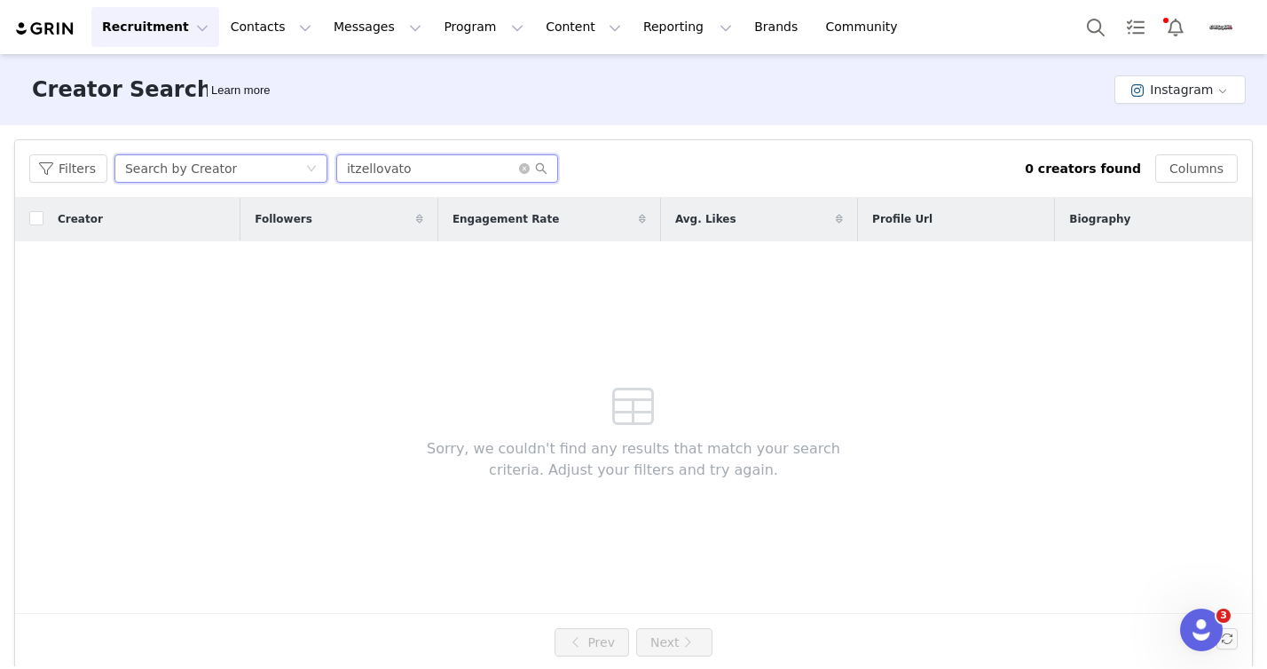
click at [442, 160] on input "itzellovato" at bounding box center [447, 168] width 222 height 28
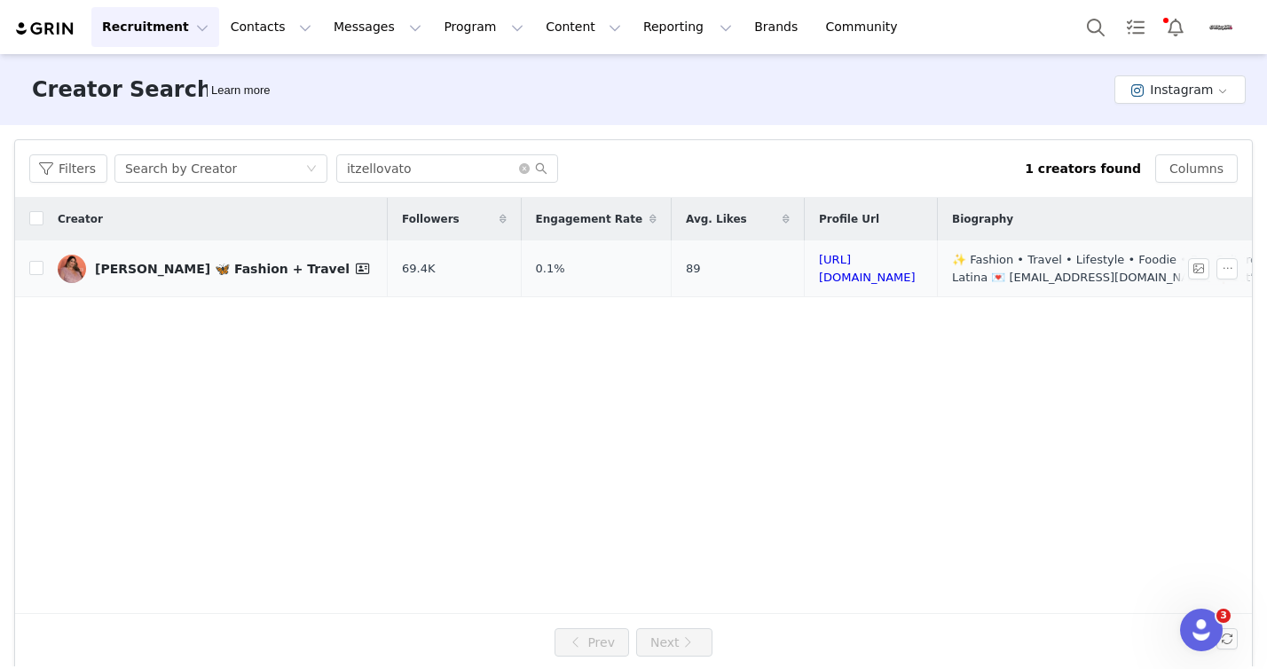
click at [169, 266] on div "[PERSON_NAME] 🦋 Fashion + Travel" at bounding box center [234, 268] width 279 height 21
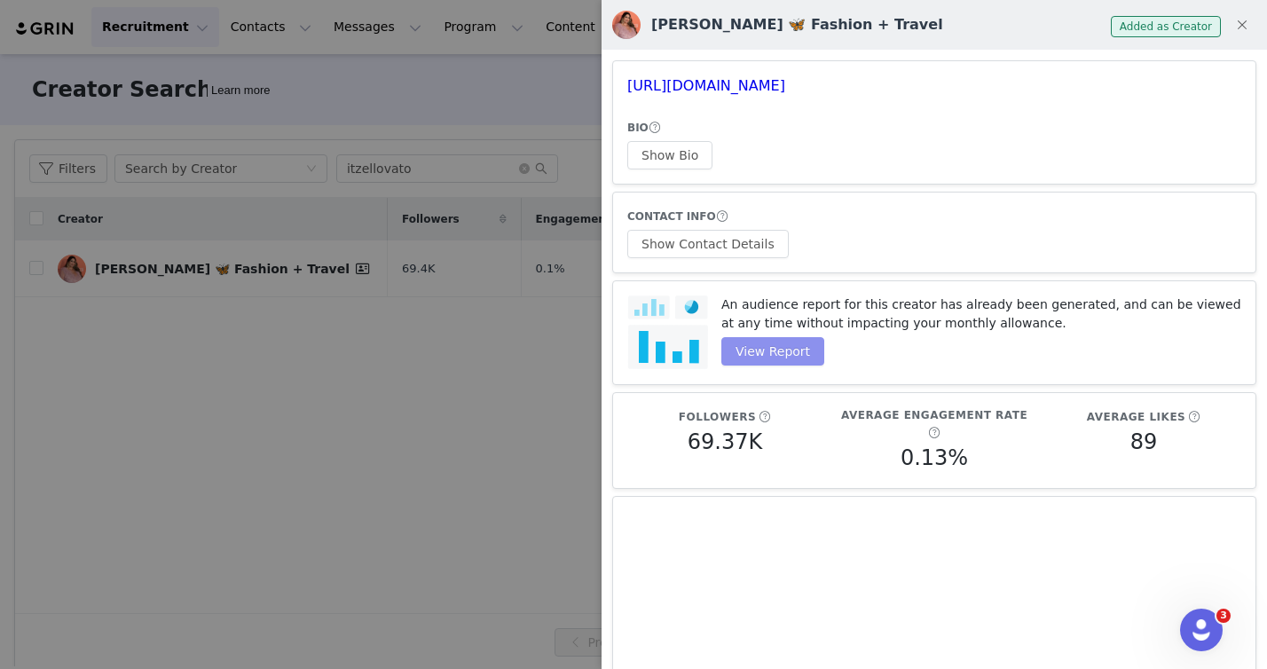
click at [751, 358] on button "View Report" at bounding box center [772, 351] width 103 height 28
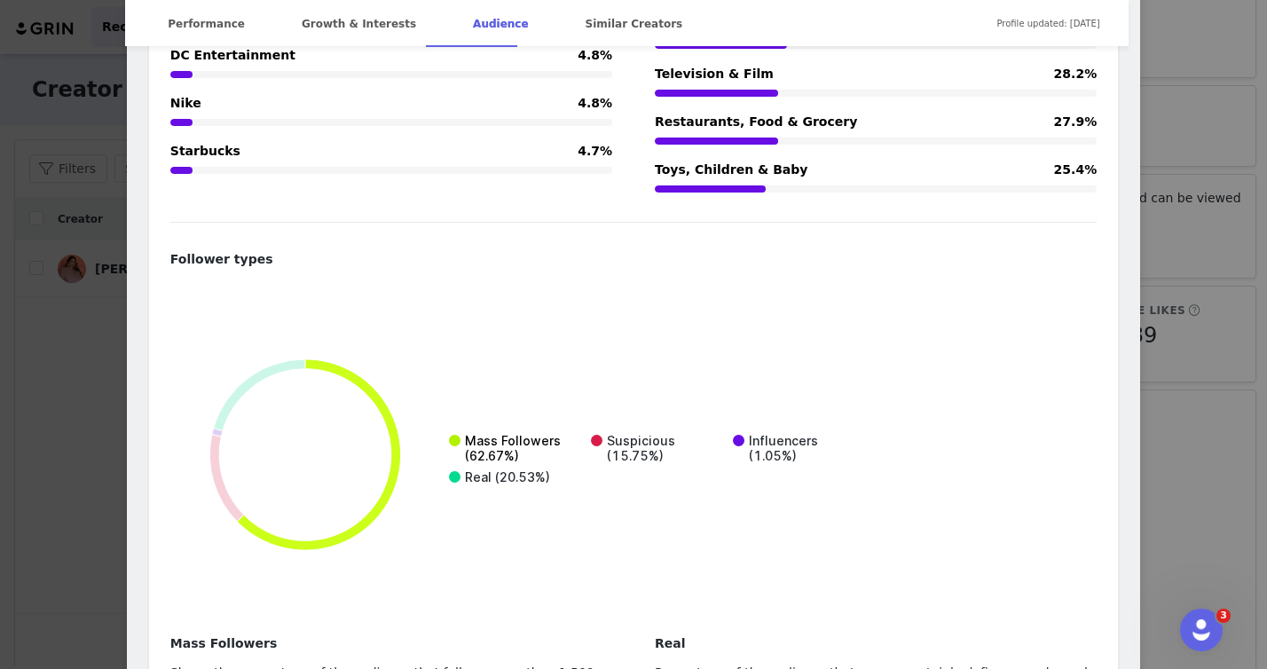
scroll to position [3959, 0]
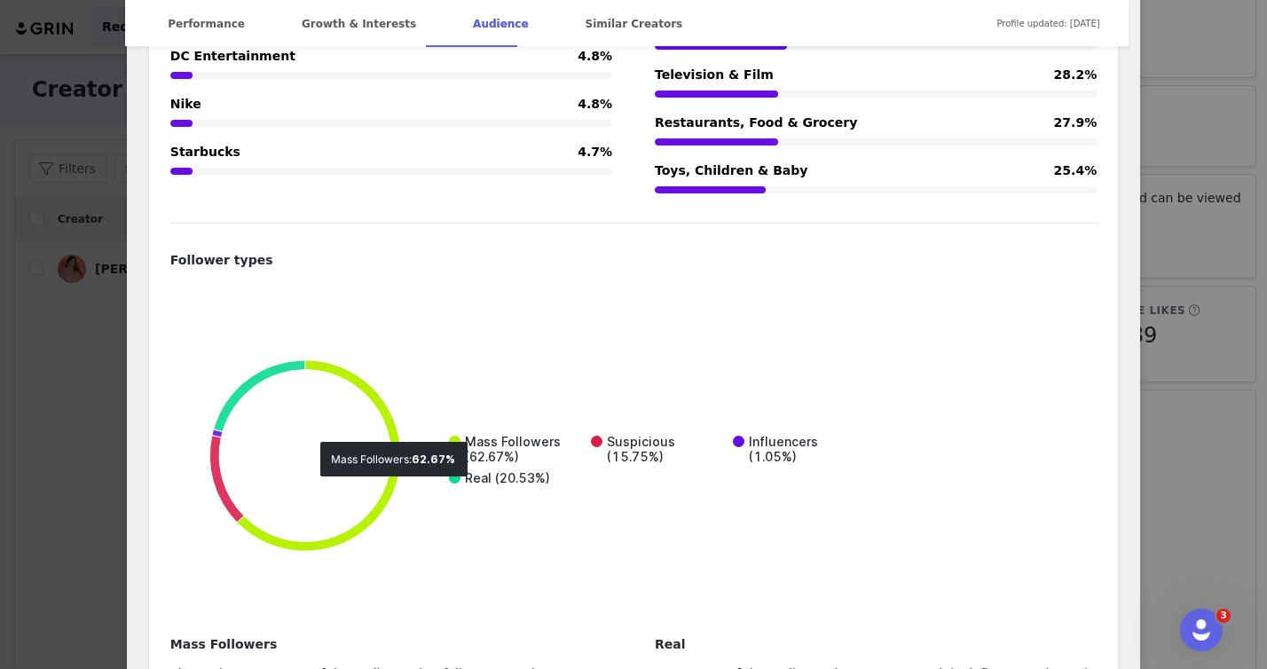
click at [513, 381] on rect at bounding box center [628, 457] width 916 height 355
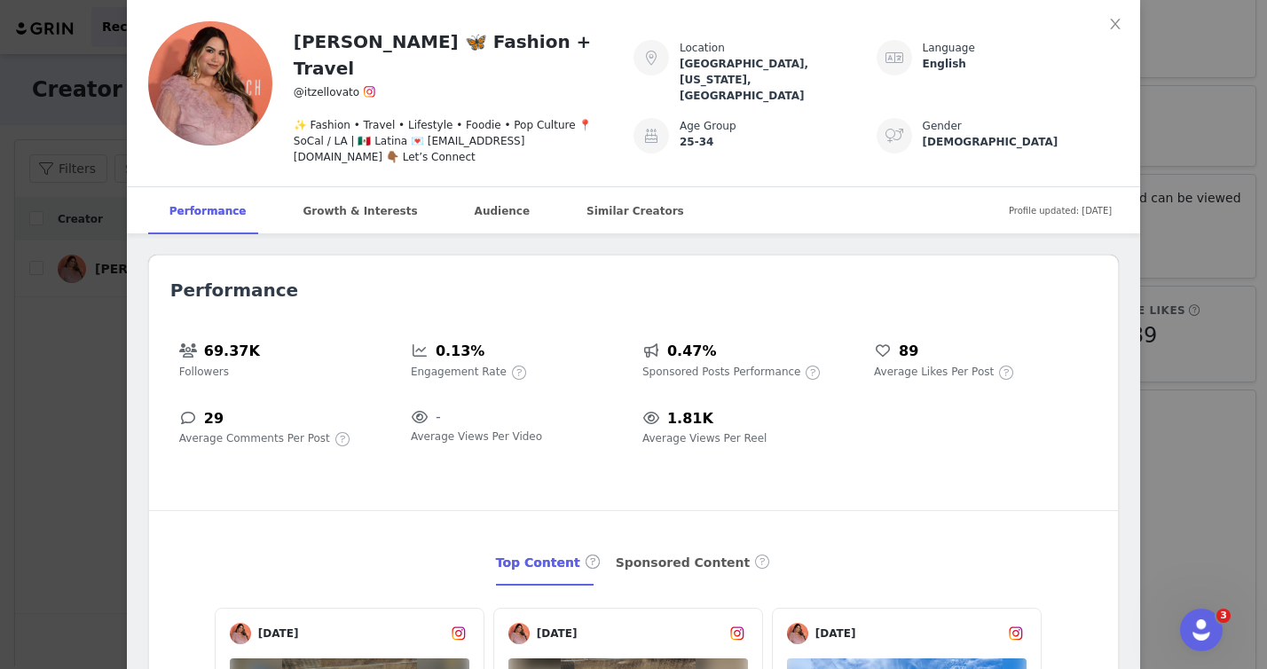
scroll to position [0, 0]
click at [510, 362] on span at bounding box center [519, 372] width 18 height 21
click at [1139, 152] on div "[PERSON_NAME] 🦋 Fashion + Travel @itzellovato ✨ Fashion • Travel • Lifestyle • …" at bounding box center [633, 334] width 1267 height 669
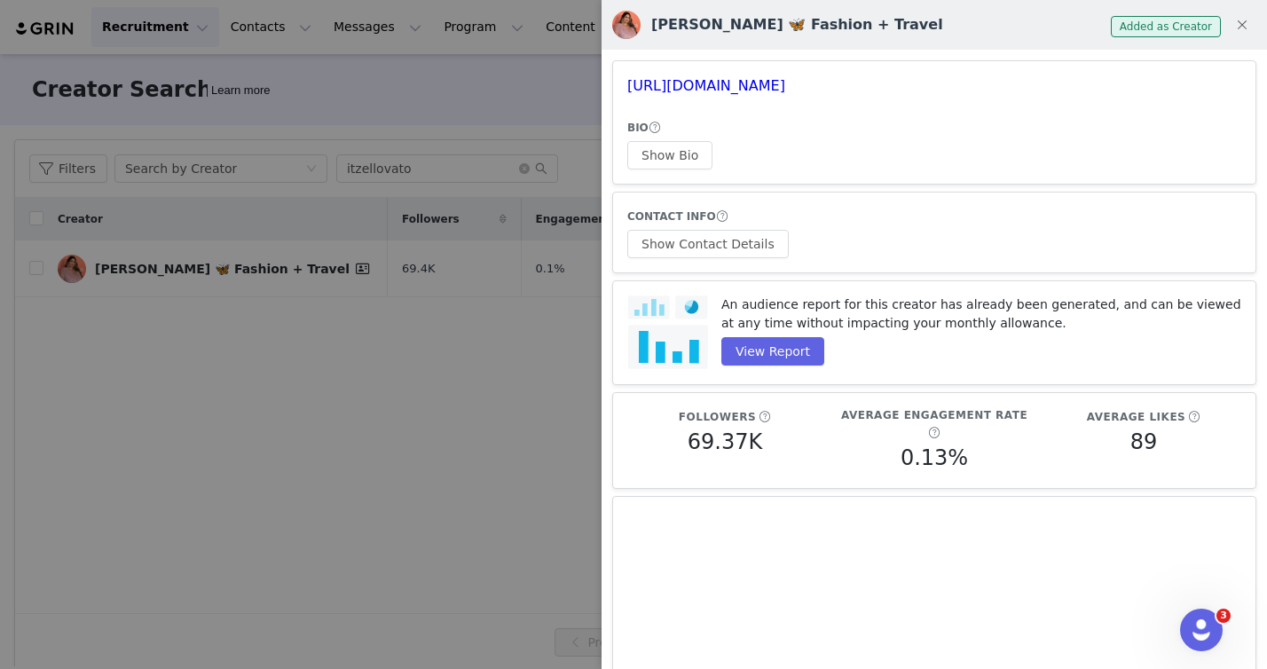
click at [521, 423] on div at bounding box center [633, 334] width 1267 height 669
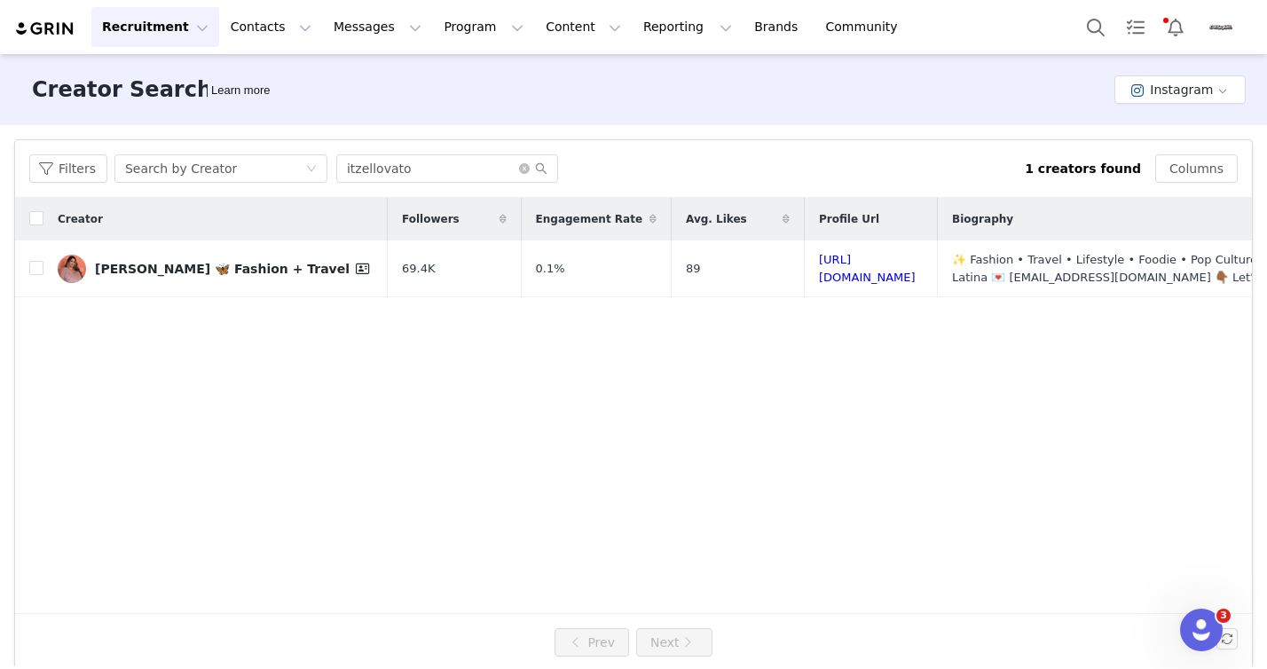
click at [475, 85] on div "Creator Search Learn more Instagram" at bounding box center [633, 89] width 1267 height 71
click at [457, 32] on button "Program Program" at bounding box center [483, 27] width 101 height 40
click at [464, 81] on p "Activations" at bounding box center [454, 78] width 68 height 19
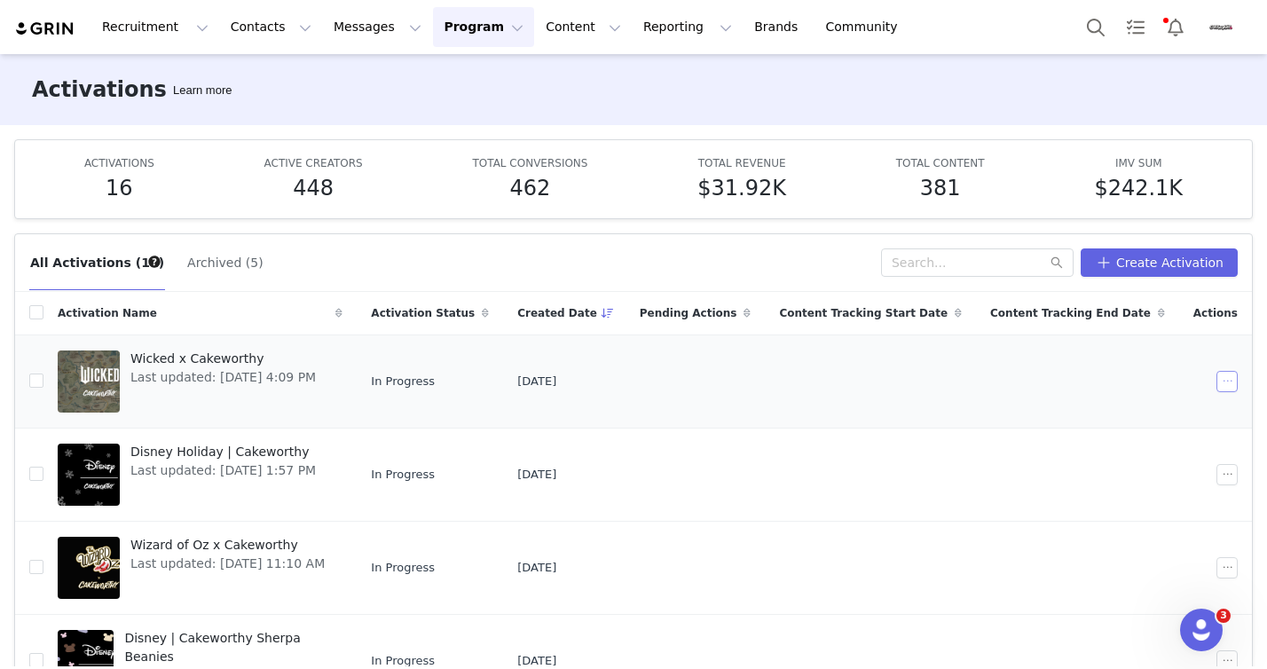
click at [1216, 378] on button "button" at bounding box center [1226, 381] width 21 height 21
click at [1100, 407] on div "Edit" at bounding box center [1132, 413] width 153 height 20
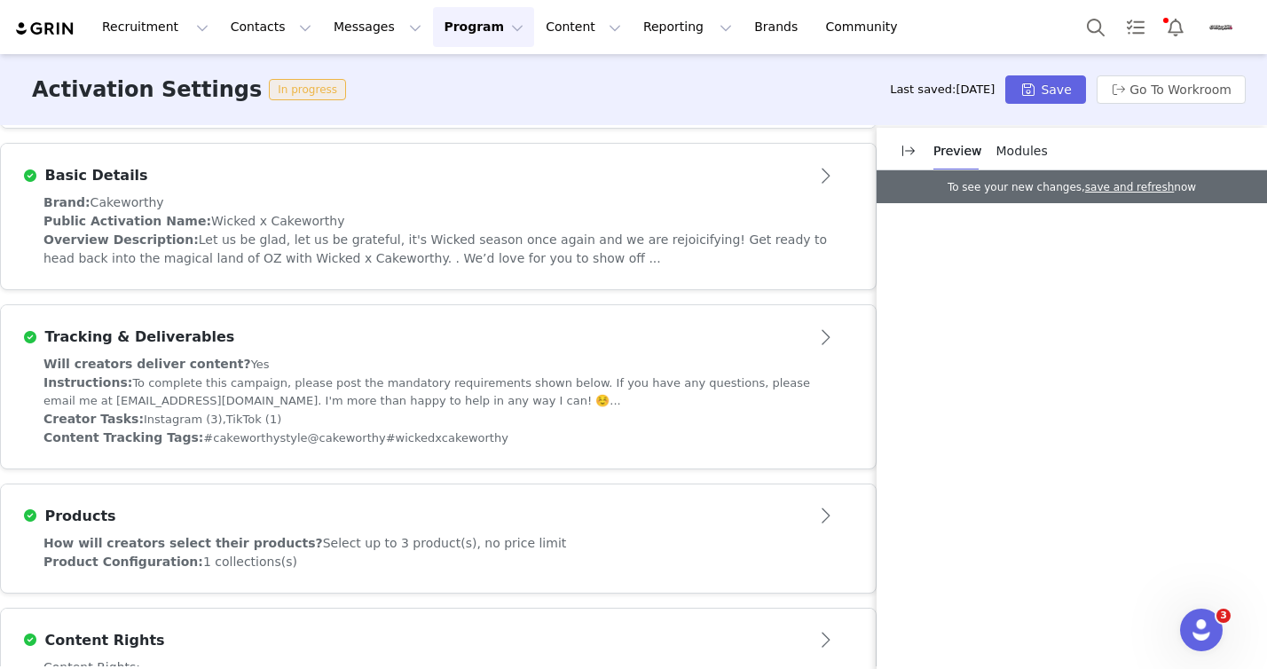
scroll to position [427, 0]
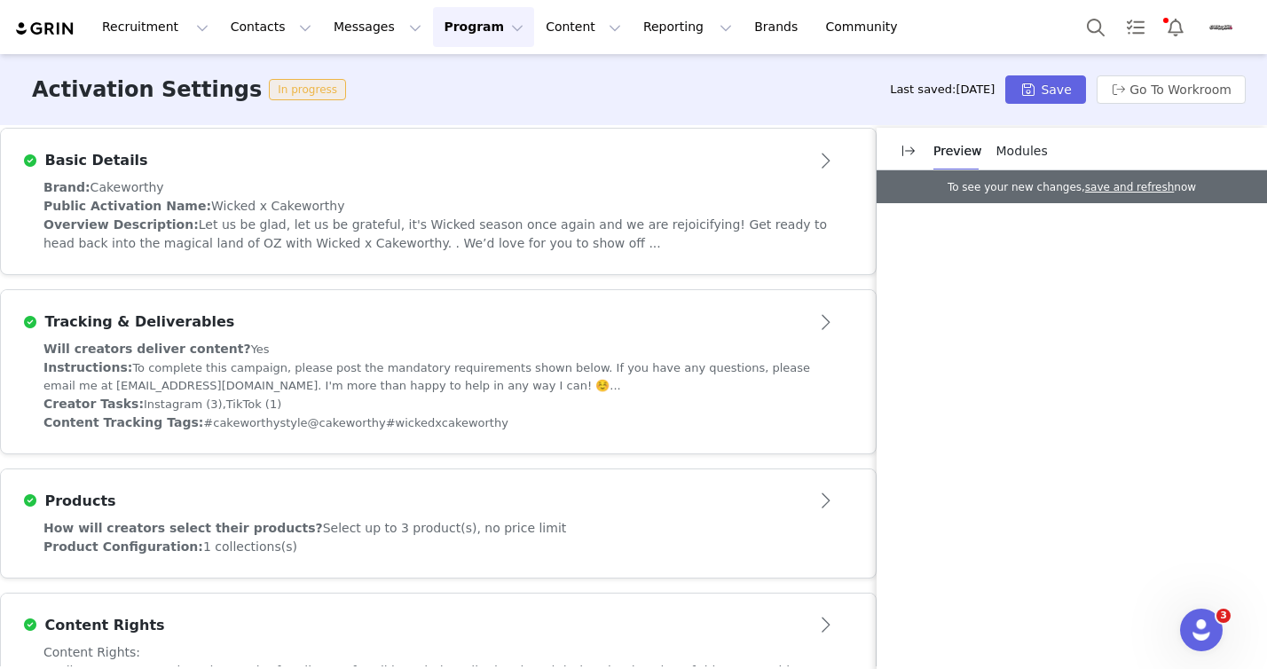
click at [562, 376] on div "Instructions: To complete this campaign, please post the mandatory requirements…" at bounding box center [438, 376] width 790 height 36
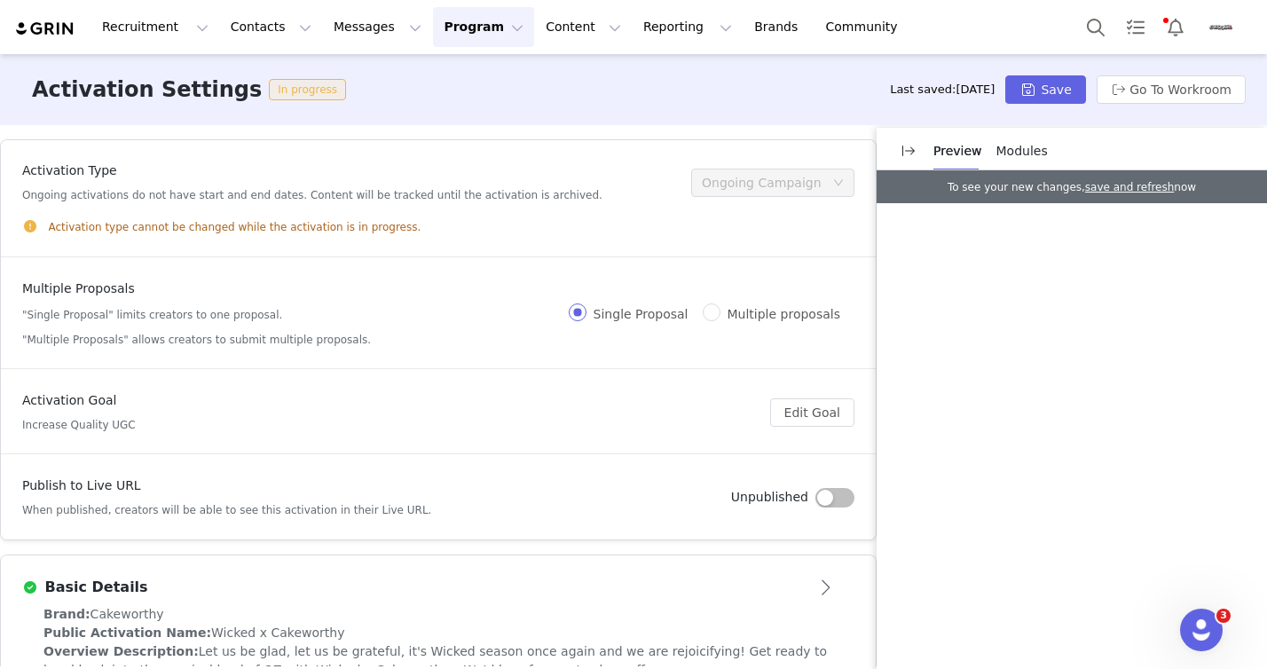
scroll to position [0, 0]
click at [227, 28] on button "Contacts Contacts" at bounding box center [271, 27] width 102 height 40
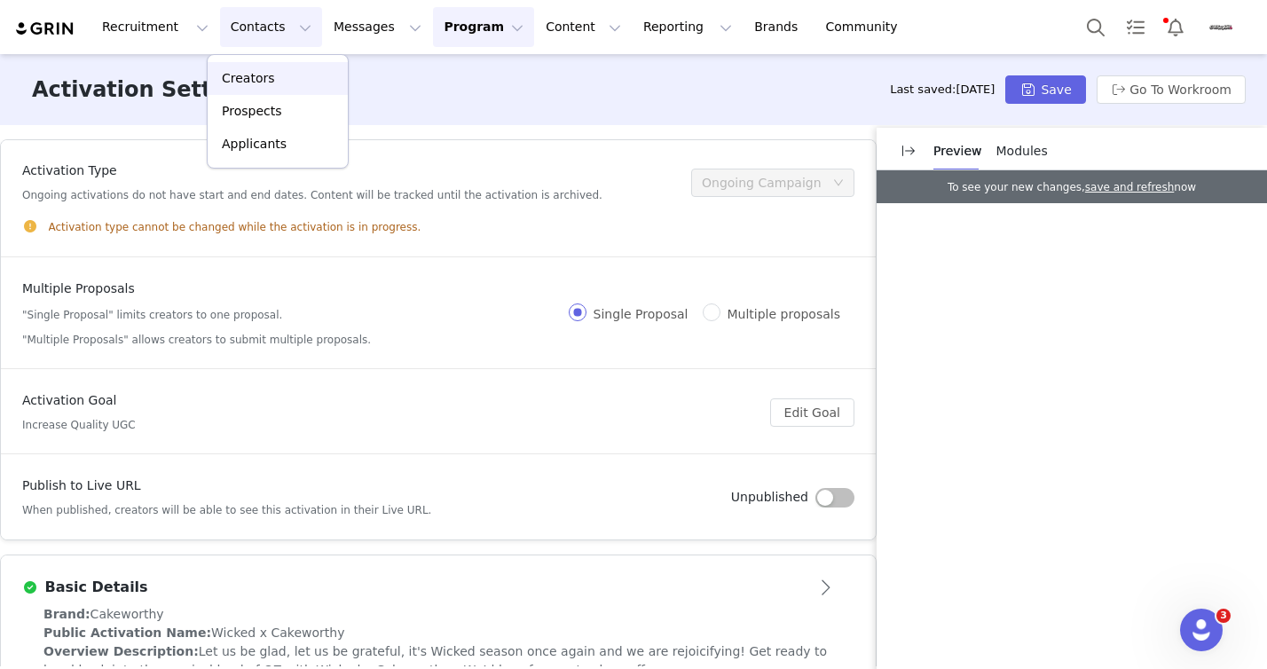
click at [256, 76] on p "Creators" at bounding box center [248, 78] width 53 height 19
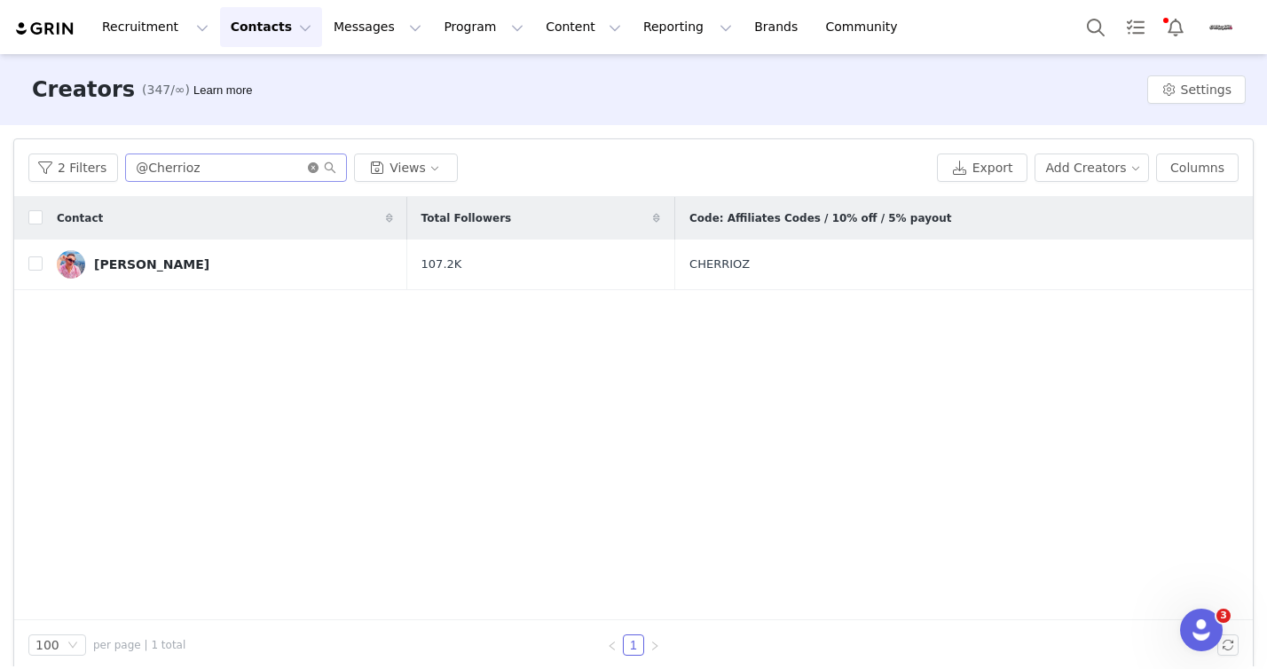
click at [308, 169] on icon "icon: close-circle" at bounding box center [313, 167] width 11 height 11
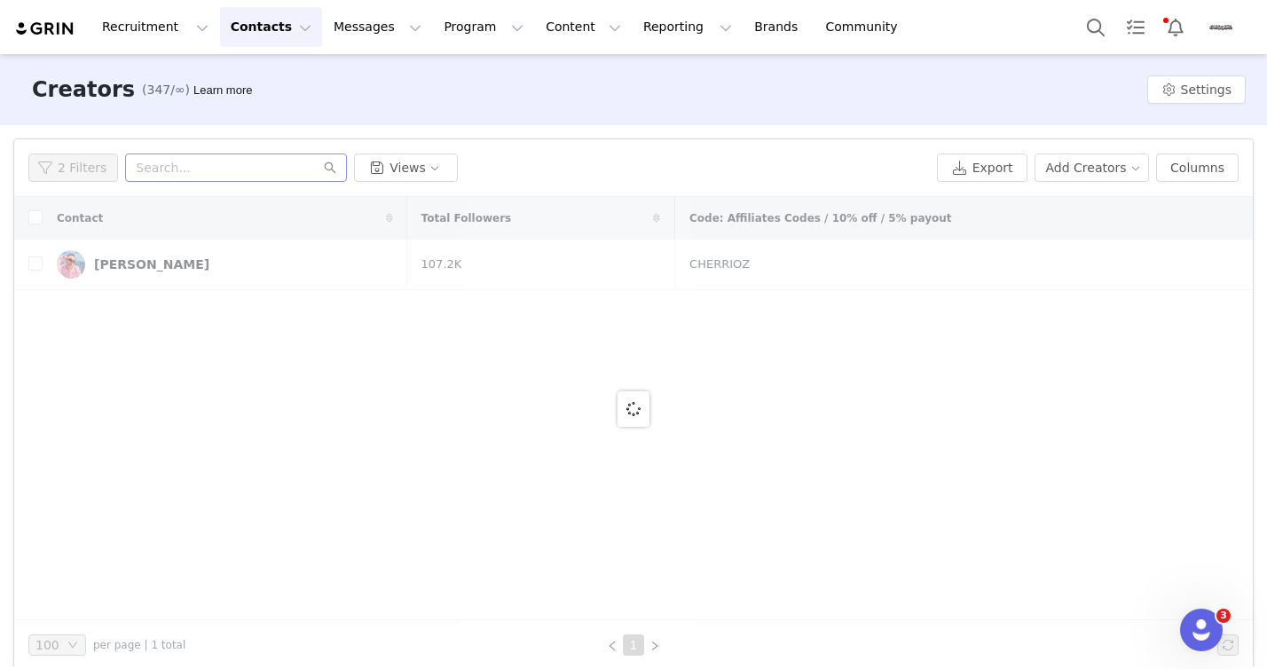
click at [1038, 101] on div "Creators (347/∞) Learn more Settings" at bounding box center [633, 89] width 1267 height 71
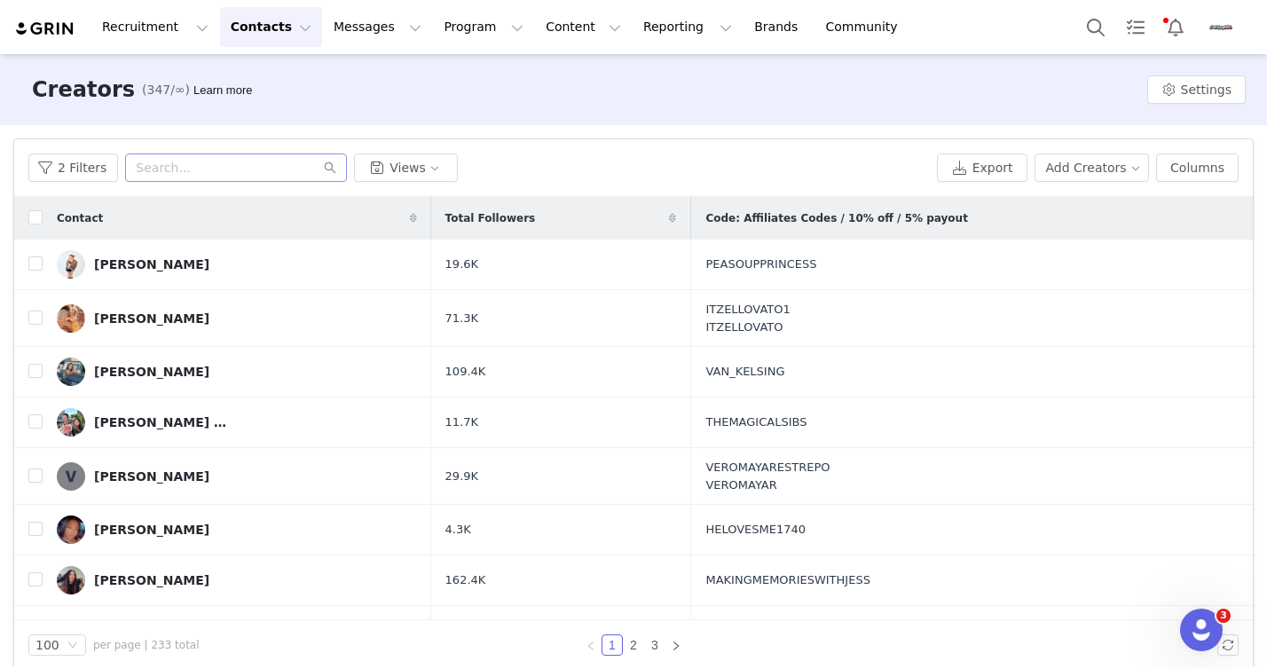
click at [891, 114] on div "Creators (347/∞) Learn more Settings" at bounding box center [633, 89] width 1267 height 71
click at [1185, 164] on button "Columns" at bounding box center [1197, 167] width 83 height 28
click at [730, 106] on div "Creators (347/∞) Learn more Settings" at bounding box center [633, 89] width 1267 height 71
click at [211, 164] on input "text" at bounding box center [236, 167] width 222 height 28
click at [252, 23] on button "Contacts Contacts" at bounding box center [271, 27] width 102 height 40
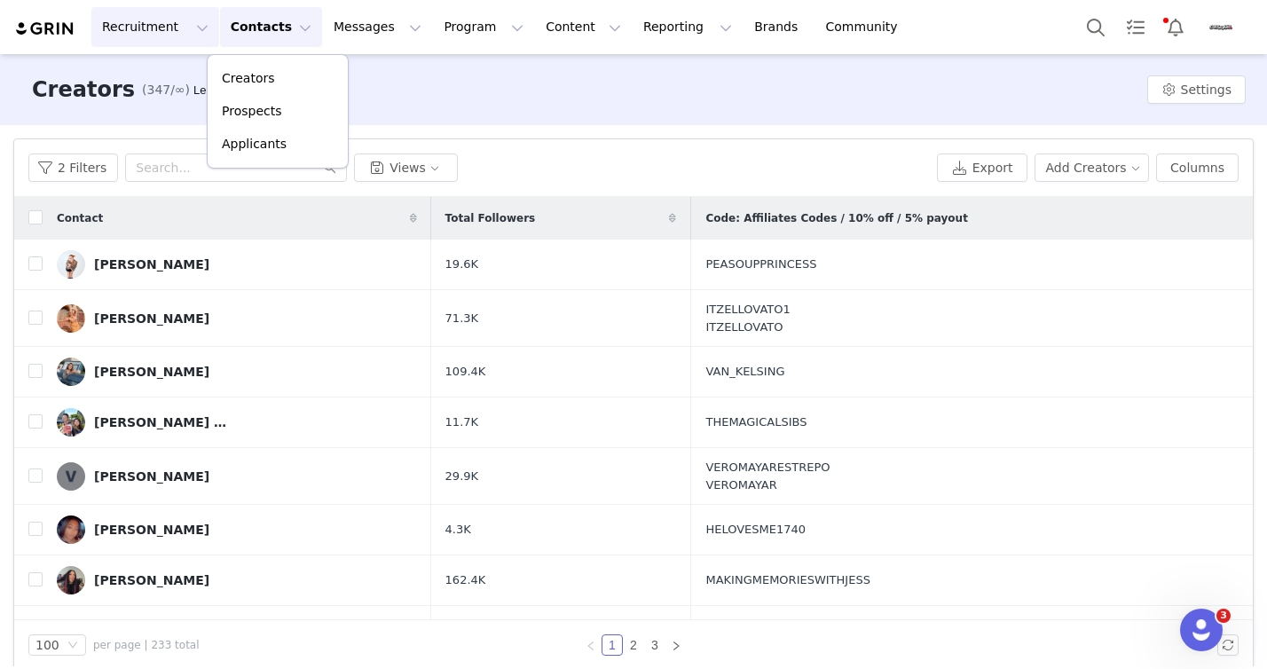
click at [142, 28] on button "Recruitment Recruitment" at bounding box center [155, 27] width 128 height 40
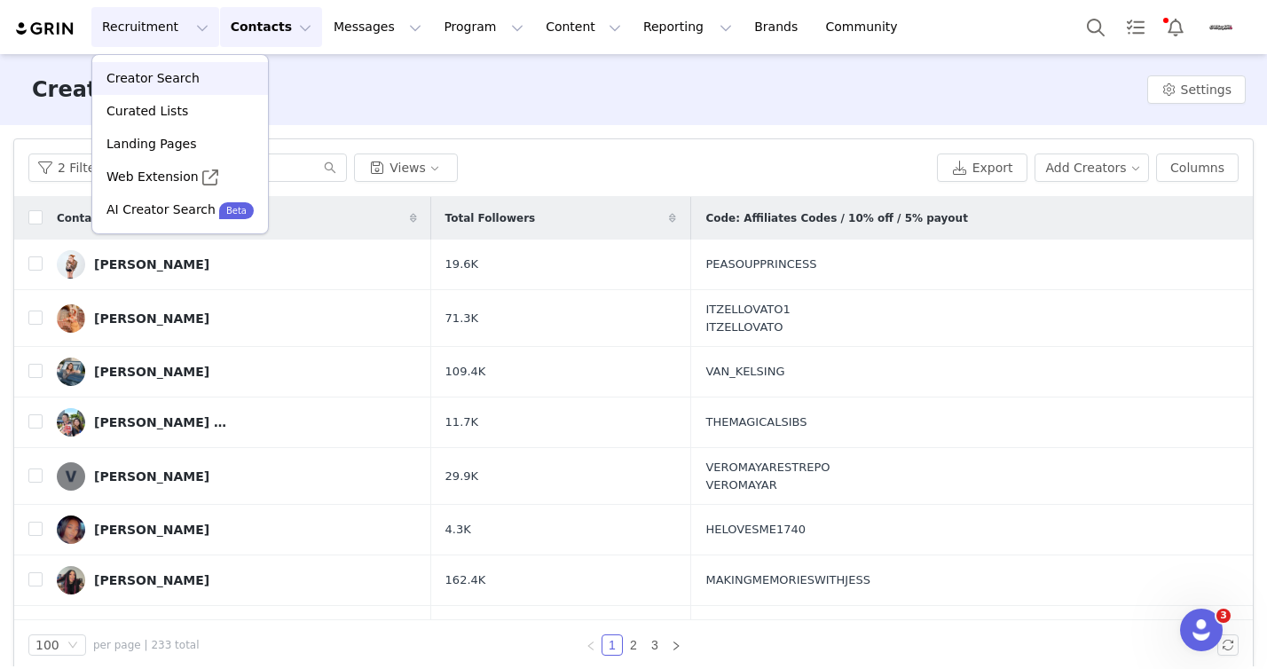
click at [164, 78] on p "Creator Search" at bounding box center [152, 78] width 93 height 19
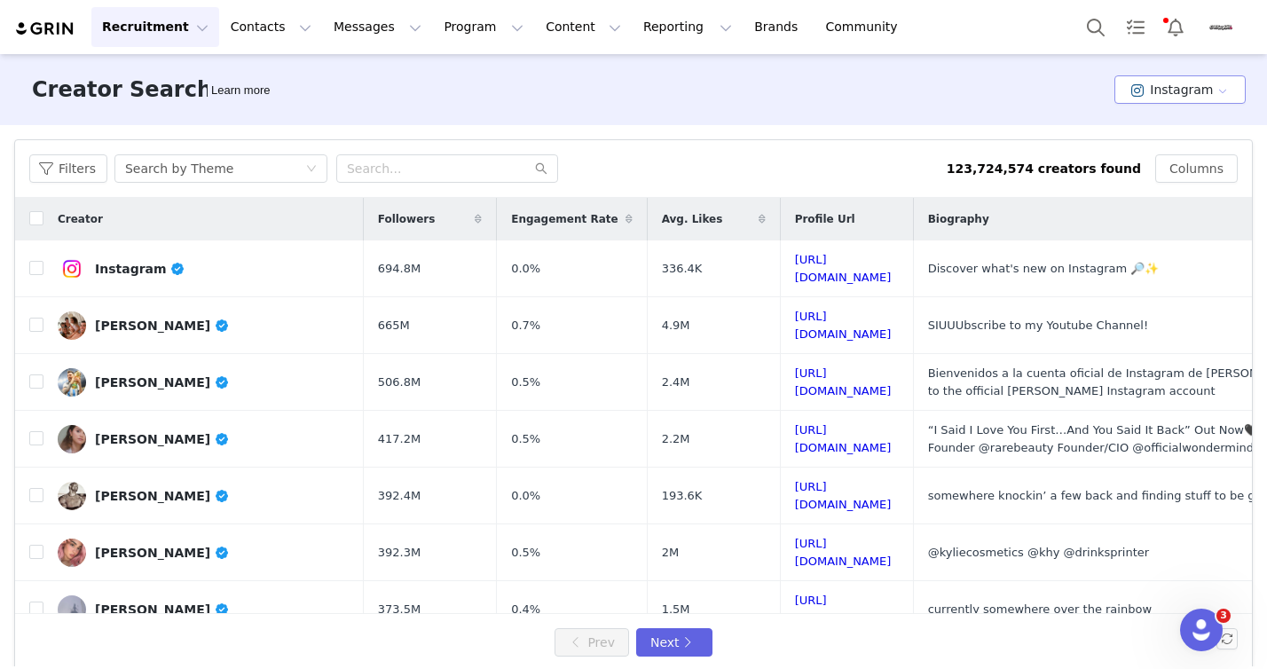
click at [1170, 98] on button "Instagram" at bounding box center [1179, 89] width 131 height 28
click at [869, 62] on div "Creator Search Learn more Instagram" at bounding box center [633, 89] width 1267 height 71
click at [1195, 92] on button "Instagram" at bounding box center [1179, 89] width 131 height 28
click at [872, 78] on div "Creator Search Learn more Instagram" at bounding box center [633, 89] width 1267 height 71
click at [1180, 98] on button "Instagram" at bounding box center [1179, 89] width 131 height 28
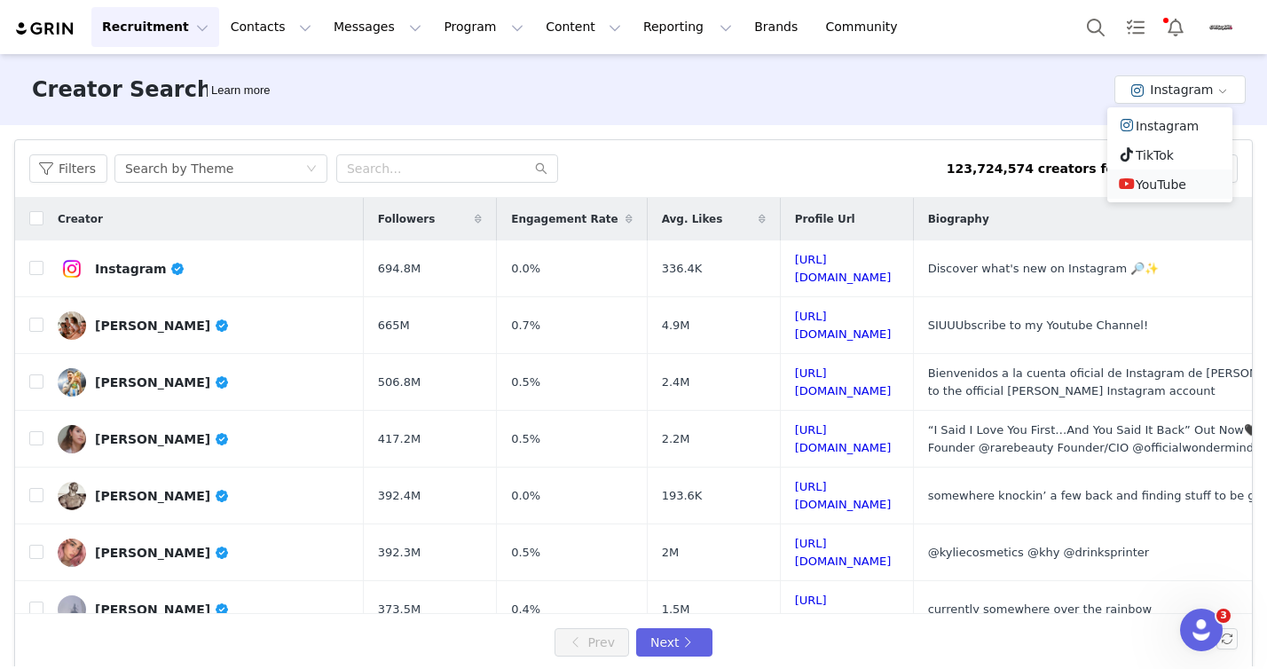
click at [1157, 177] on li "YouTube" at bounding box center [1169, 183] width 125 height 29
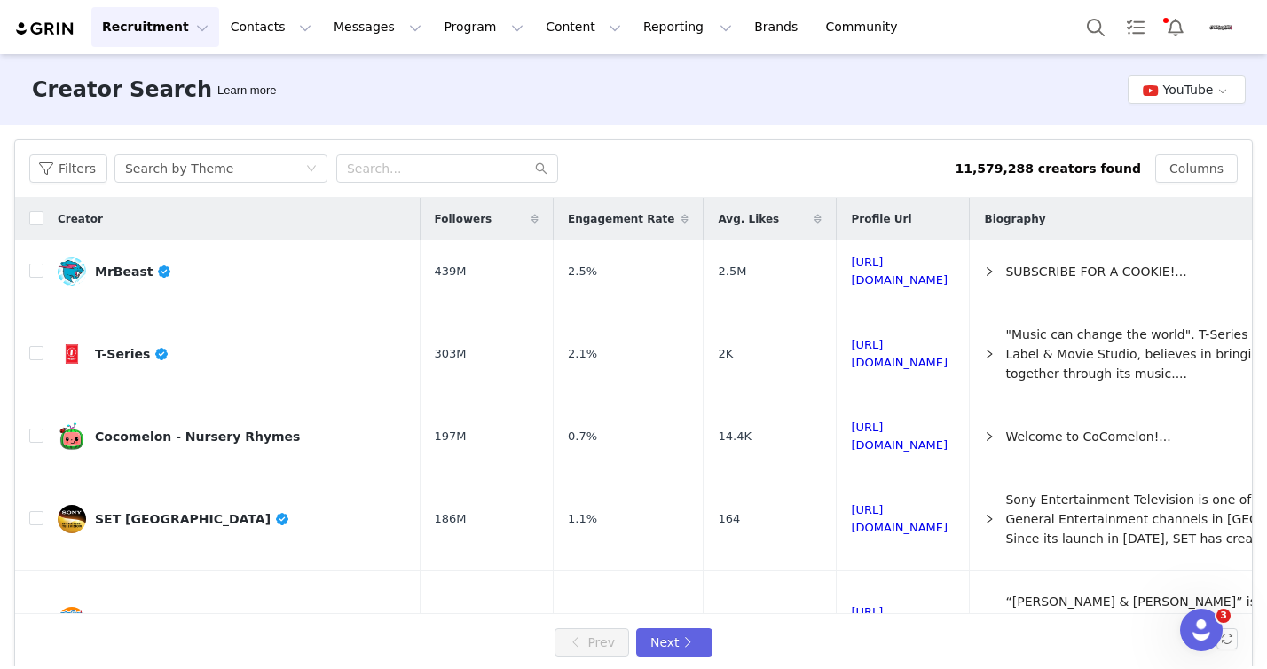
click at [567, 98] on div "Creator Search Learn more YouTube" at bounding box center [633, 89] width 1267 height 71
click at [452, 25] on button "Program Program" at bounding box center [483, 27] width 101 height 40
click at [453, 90] on link "Activations" at bounding box center [475, 78] width 140 height 33
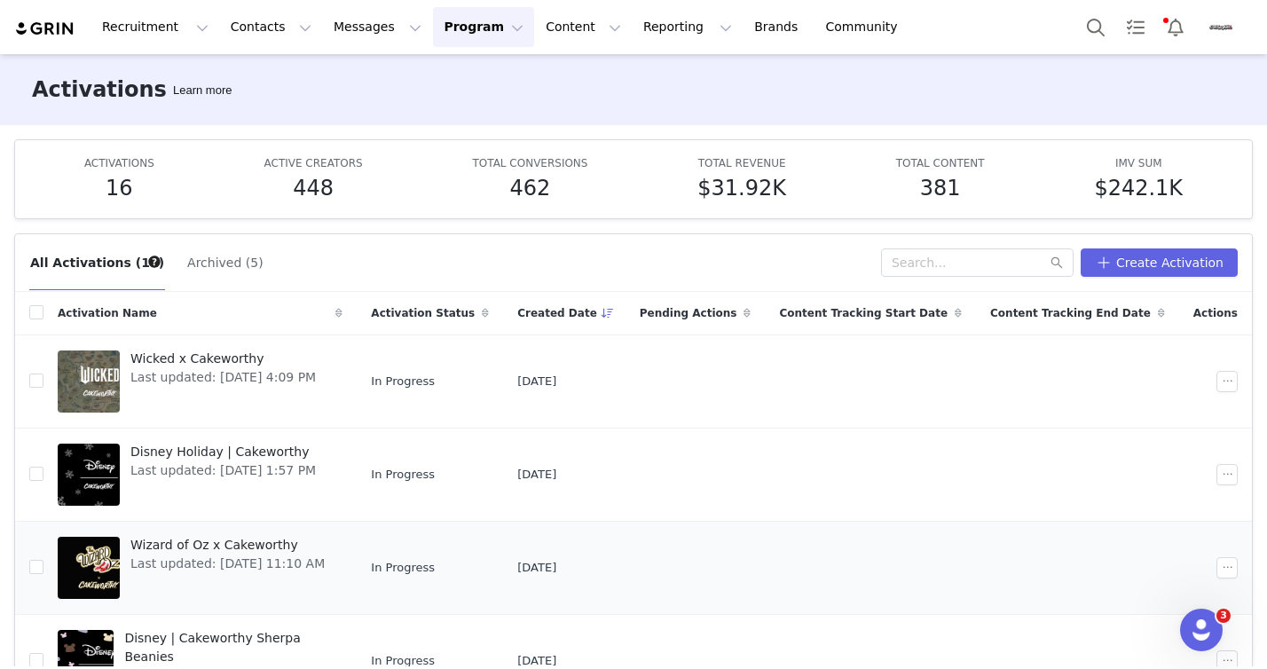
click at [159, 545] on span "Wizard of Oz x Cakeworthy" at bounding box center [227, 545] width 194 height 19
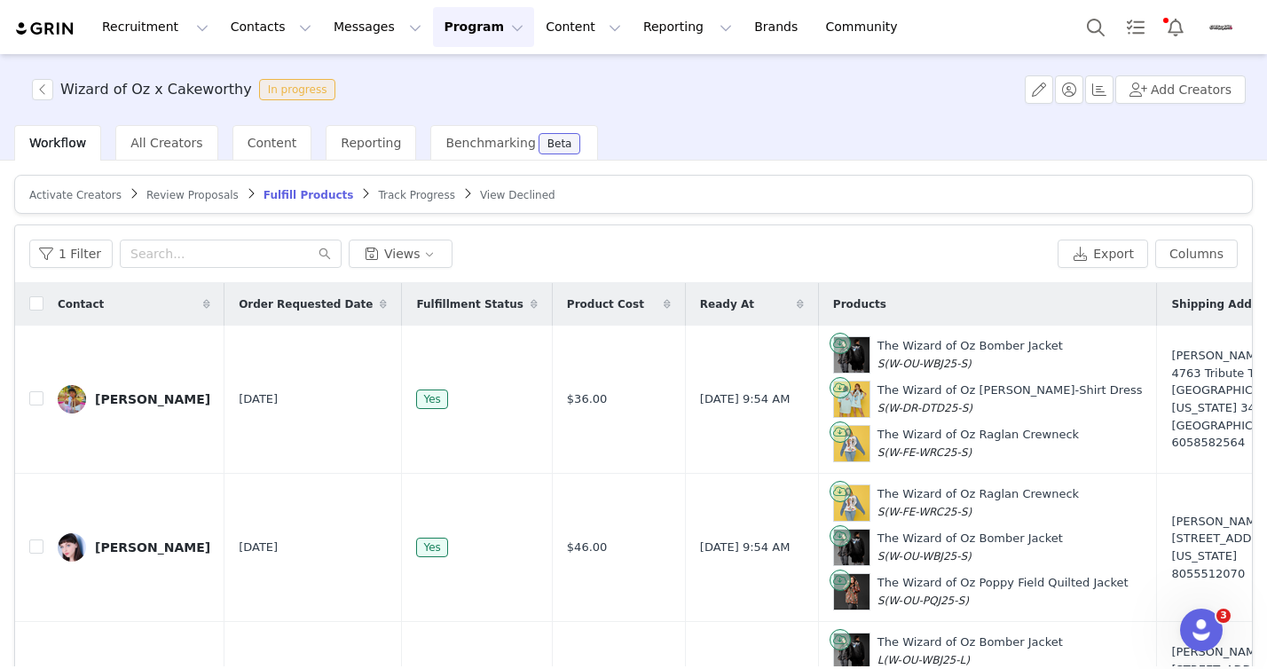
click at [86, 206] on article "Activate Creators Review Proposals Fulfill Products Track Progress View Declined" at bounding box center [633, 194] width 1239 height 39
click at [82, 197] on span "Activate Creators" at bounding box center [75, 195] width 92 height 12
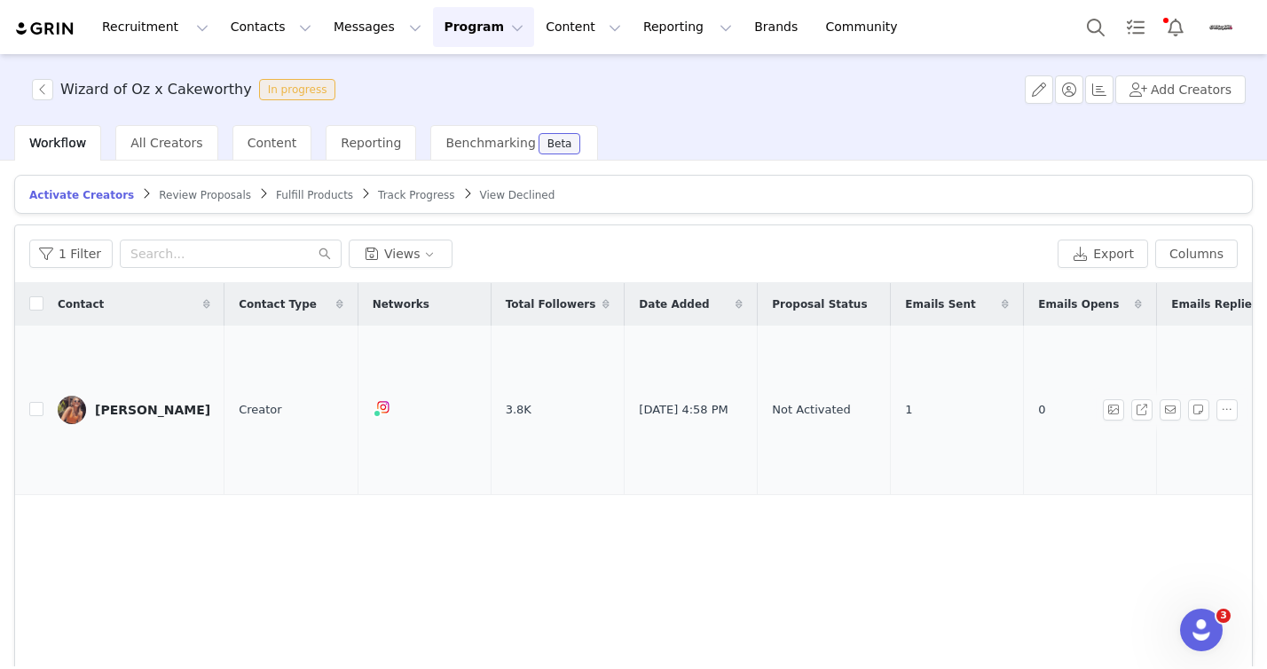
click at [452, 441] on td "Instagram ( @yellowbrickyogi ) — Standard Connected — Account is discoverable." at bounding box center [424, 410] width 133 height 169
click at [39, 402] on input "checkbox" at bounding box center [36, 409] width 14 height 14
checkbox input "true"
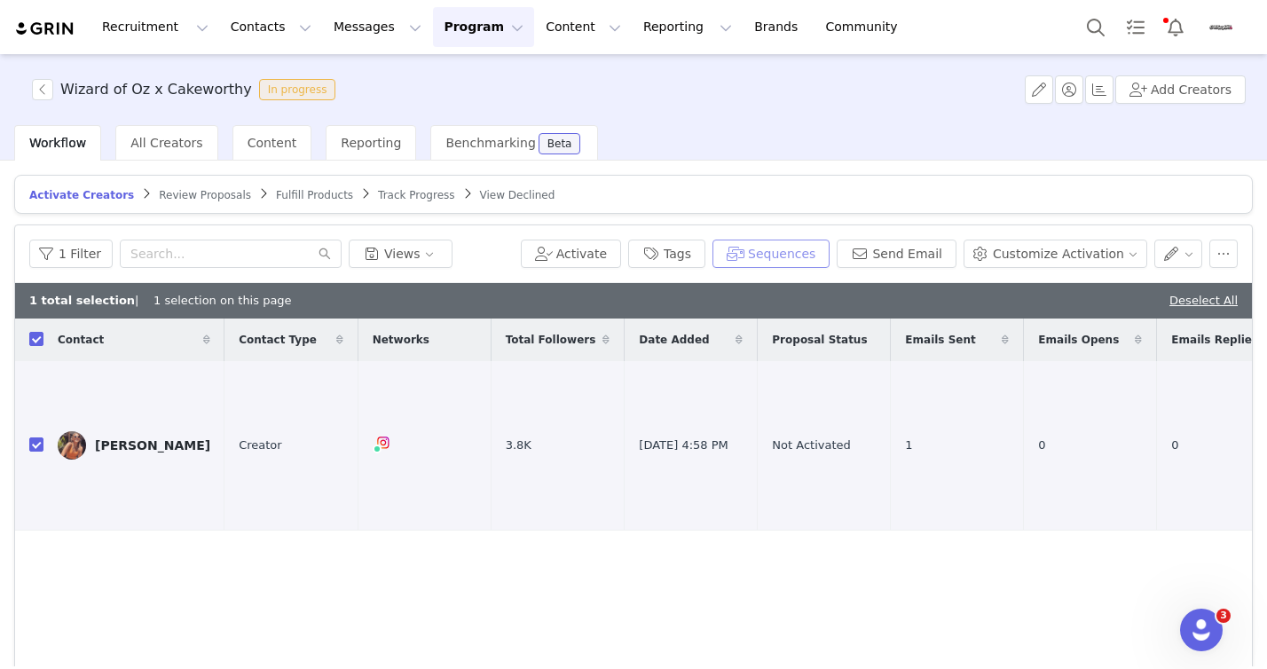
click at [777, 256] on button "Sequences" at bounding box center [770, 254] width 117 height 28
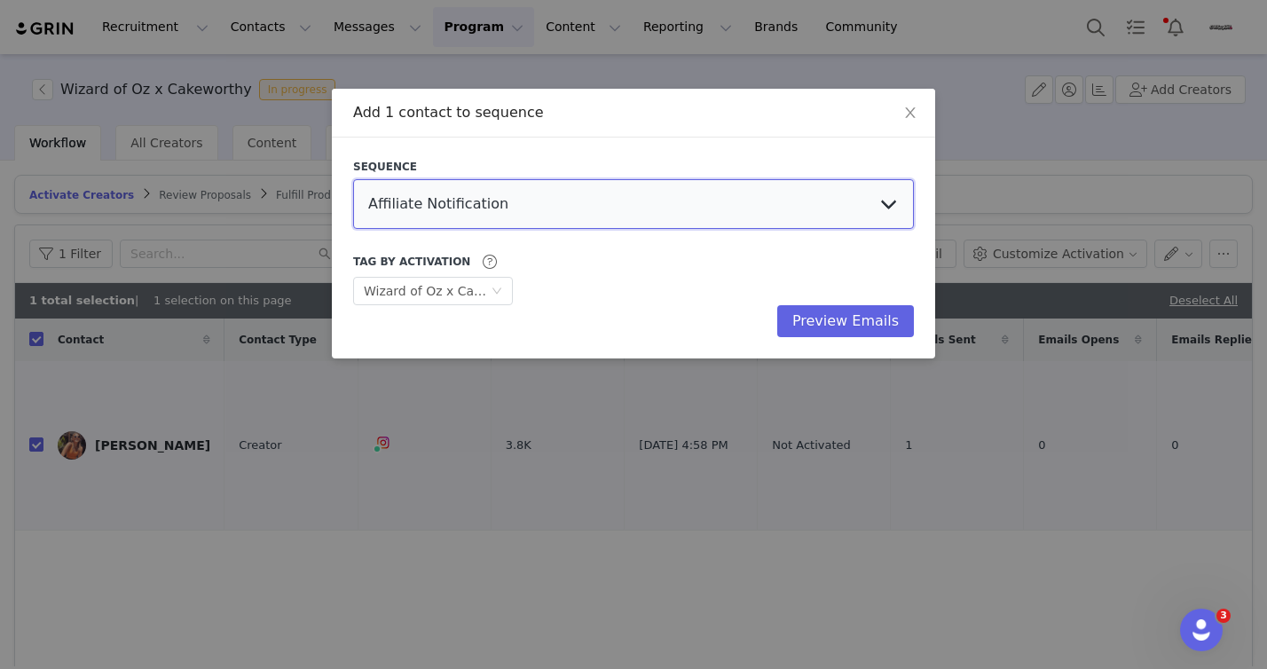
select select "3d087a7d-84ee-436d-bf30-46007a026832"
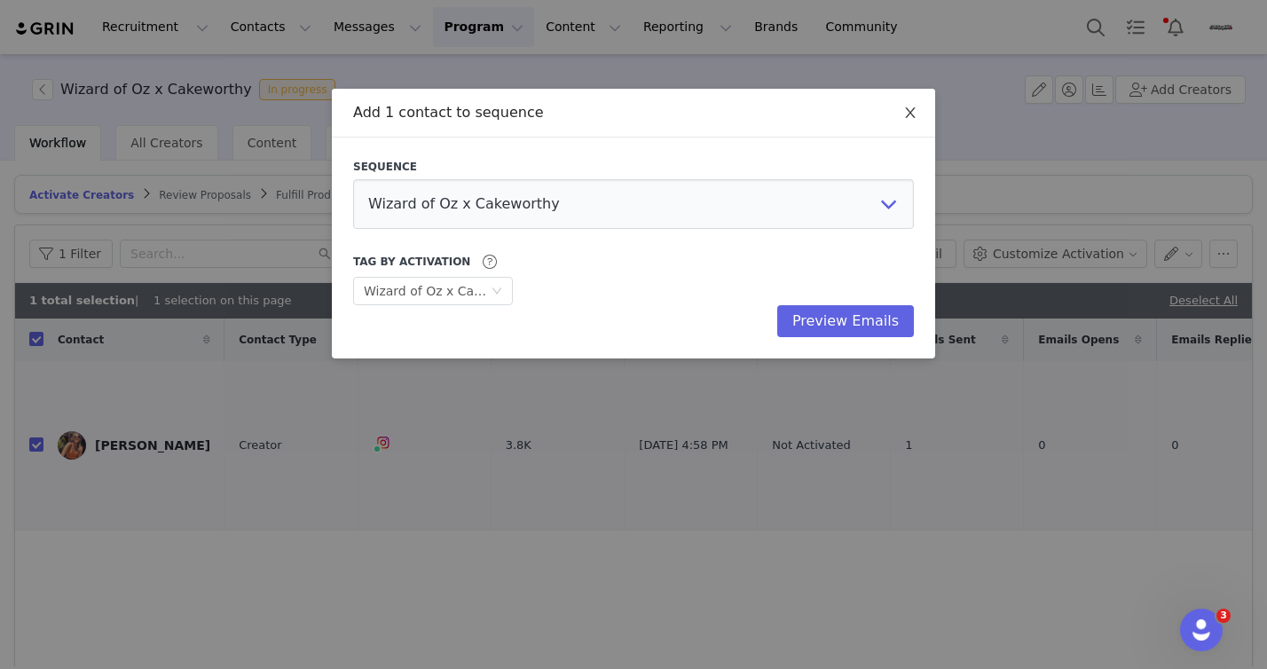
click at [912, 114] on icon "icon: close" at bounding box center [910, 113] width 14 height 14
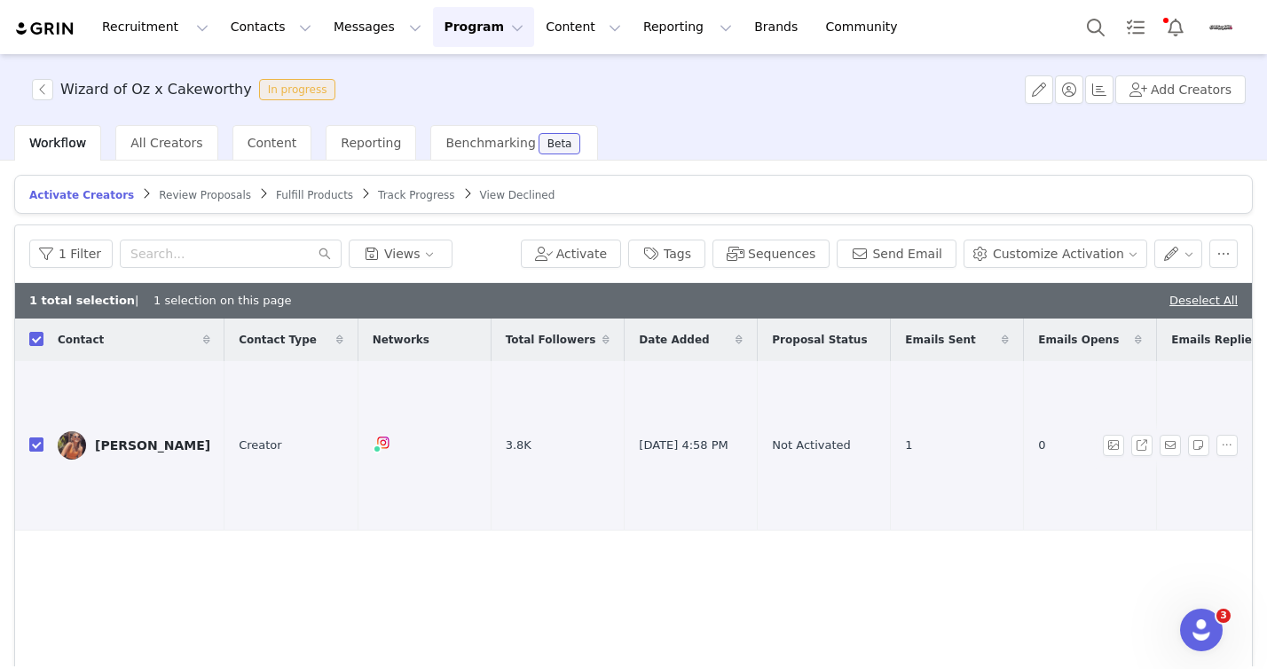
click at [41, 437] on input "checkbox" at bounding box center [36, 444] width 14 height 14
checkbox input "false"
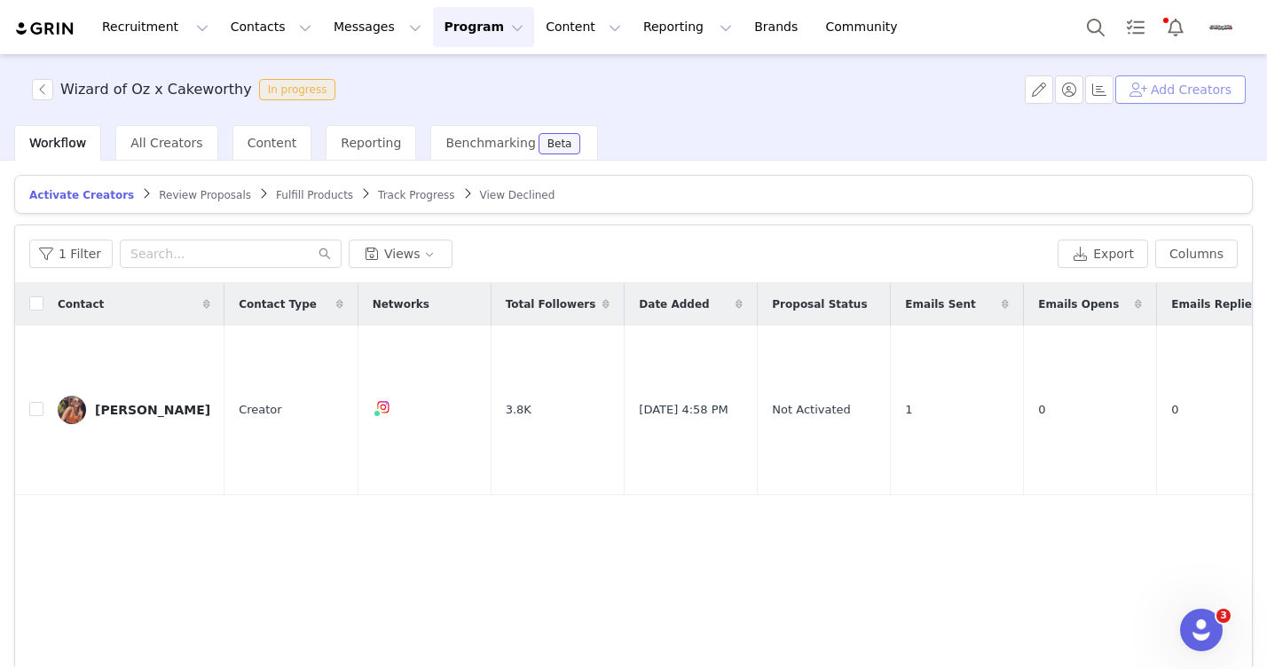
click at [1199, 96] on button "Add Creators" at bounding box center [1180, 89] width 130 height 28
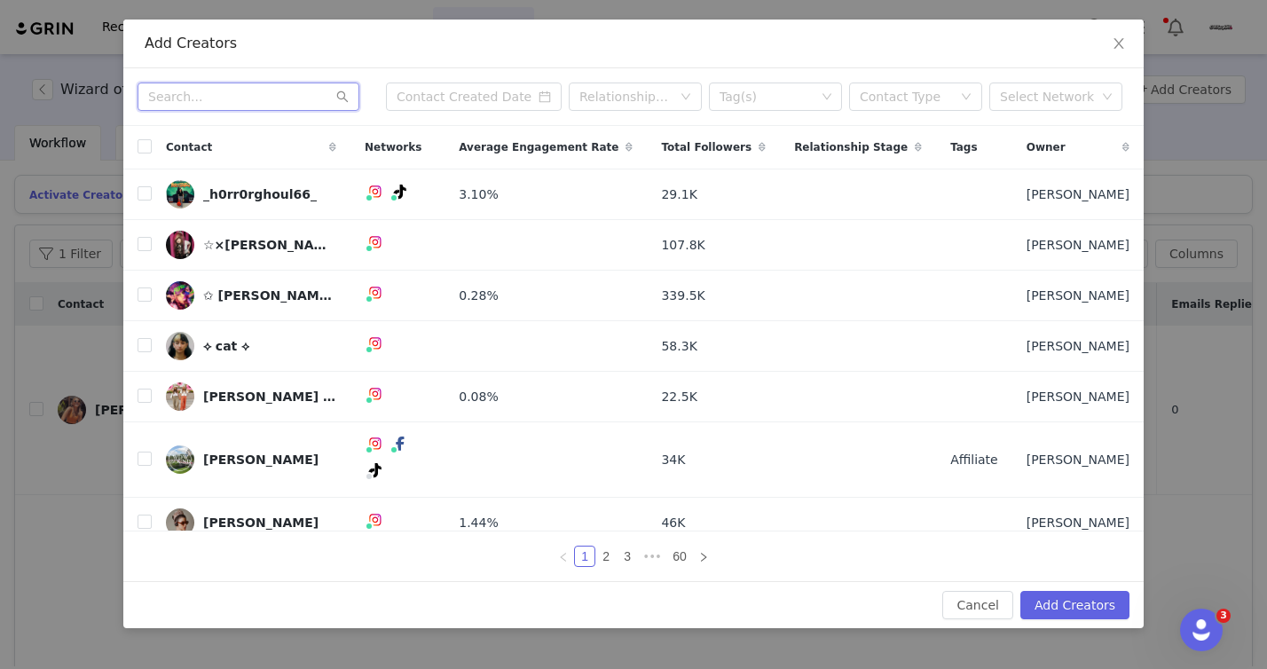
click at [260, 102] on input "text" at bounding box center [249, 97] width 222 height 28
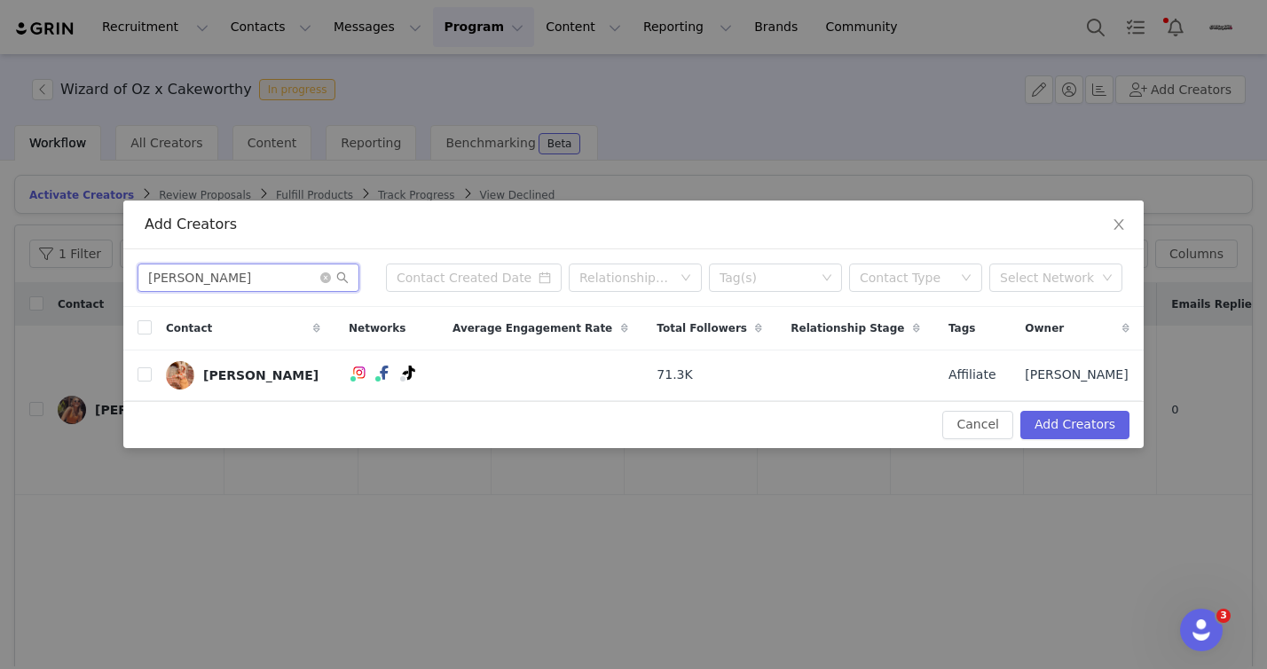
type input "[PERSON_NAME]"
drag, startPoint x: 259, startPoint y: 102, endPoint x: 145, endPoint y: 381, distance: 300.8
click at [145, 381] on input "checkbox" at bounding box center [145, 374] width 14 height 14
checkbox input "true"
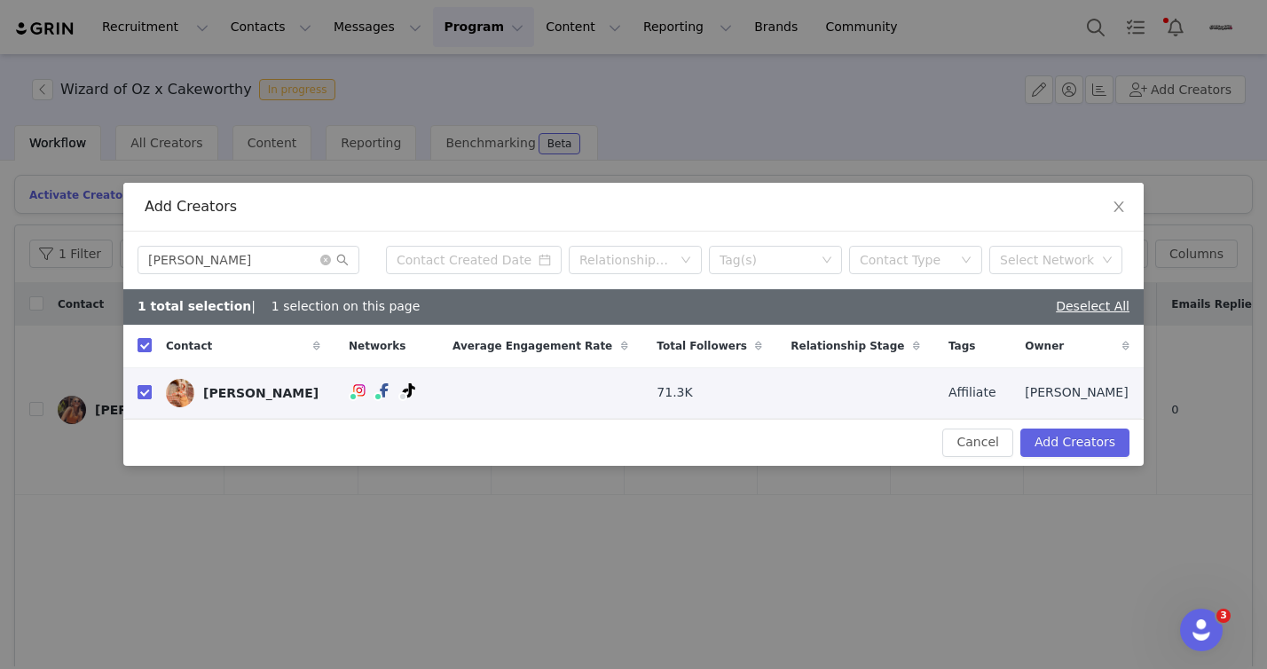
checkbox input "true"
click at [1061, 452] on button "Add Creators" at bounding box center [1074, 443] width 109 height 28
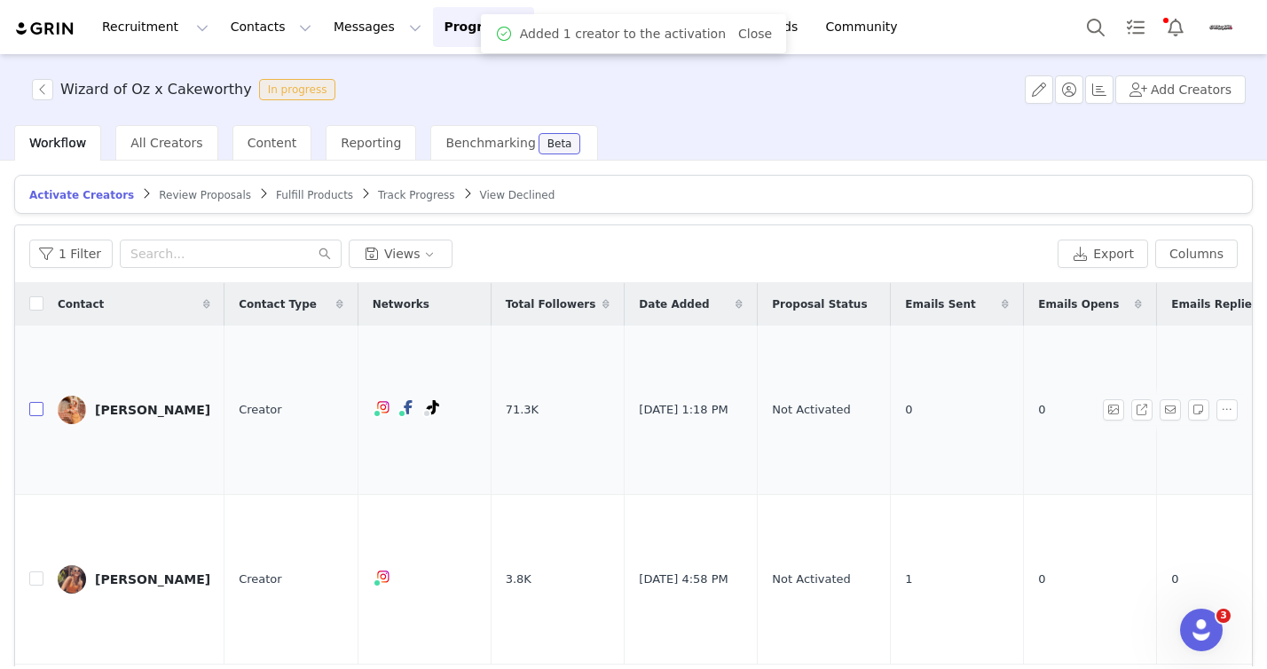
click at [34, 402] on input "checkbox" at bounding box center [36, 409] width 14 height 14
checkbox input "true"
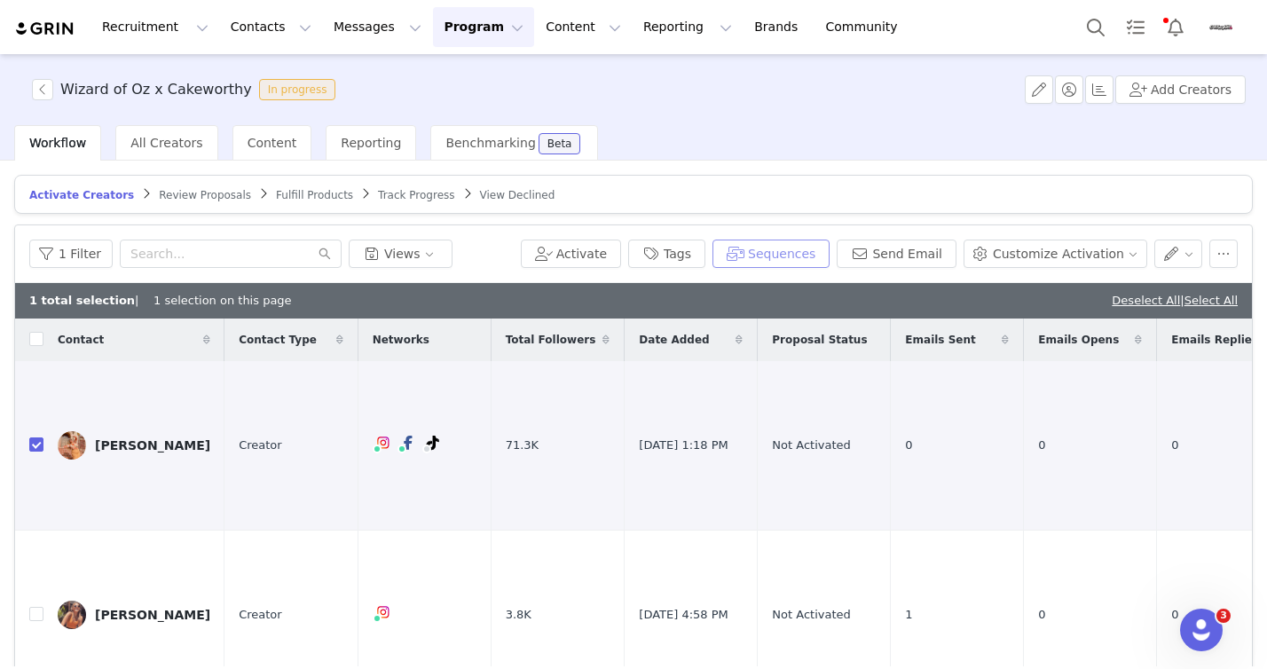
click at [786, 255] on button "Sequences" at bounding box center [770, 254] width 117 height 28
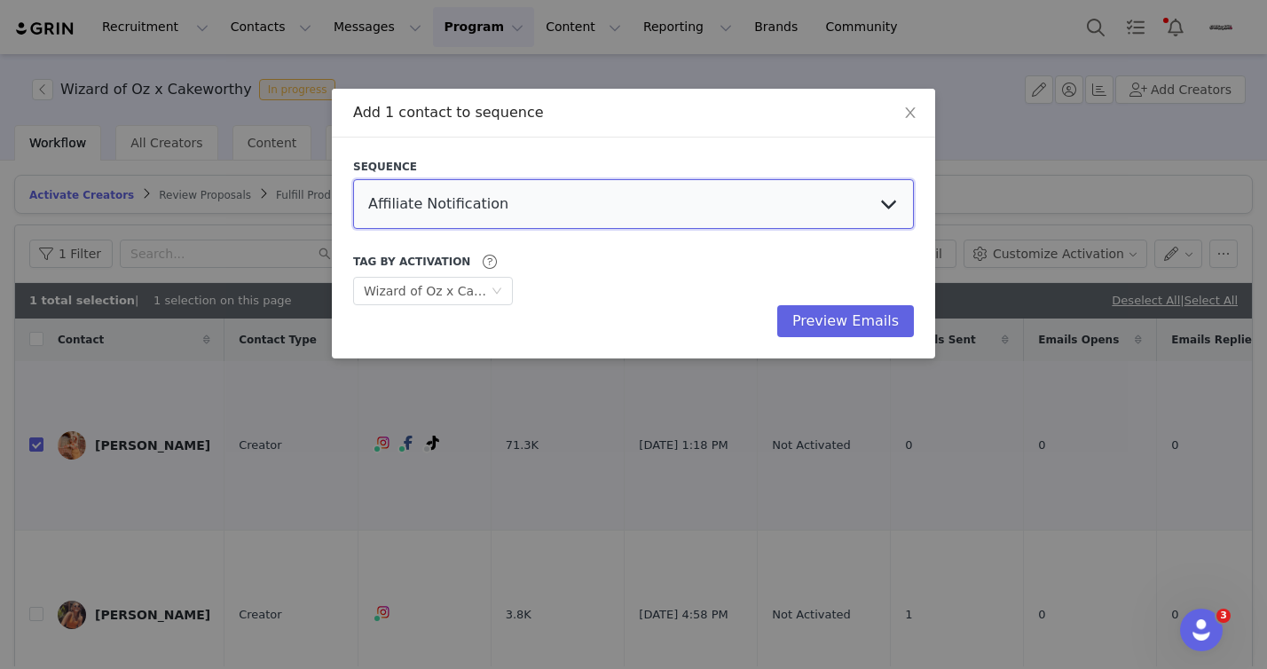
select select "3d087a7d-84ee-436d-bf30-46007a026832"
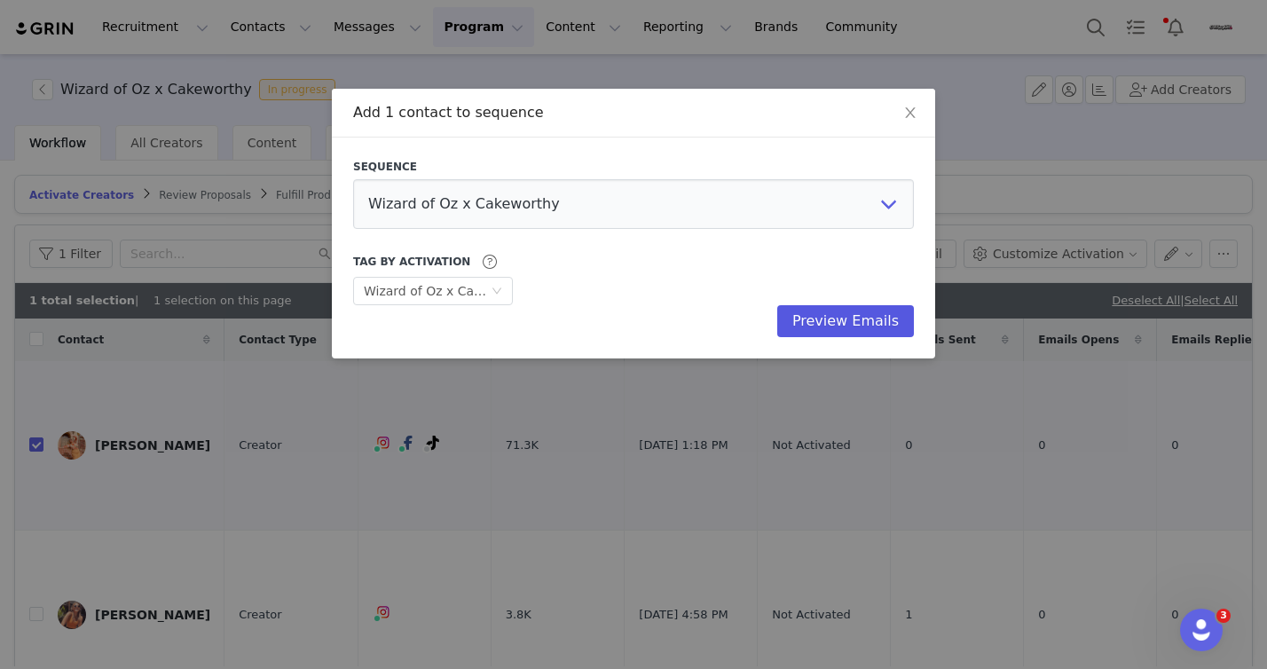
click at [824, 312] on button "Preview Emails" at bounding box center [845, 321] width 137 height 32
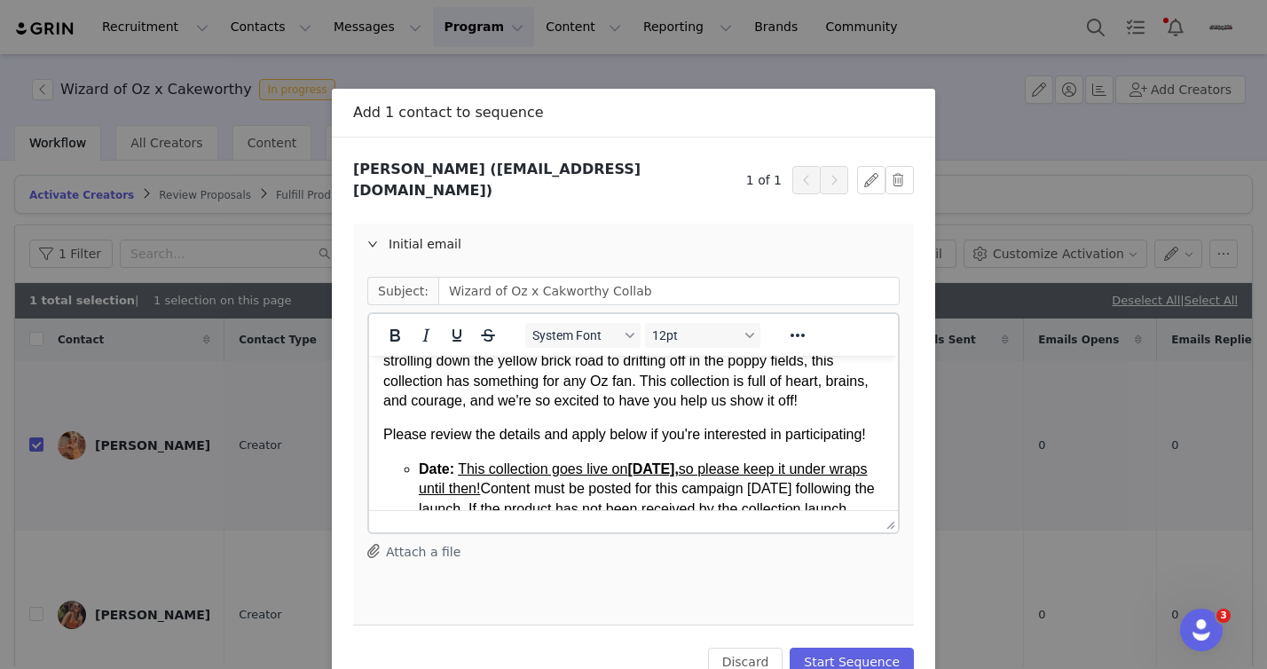
scroll to position [179, 0]
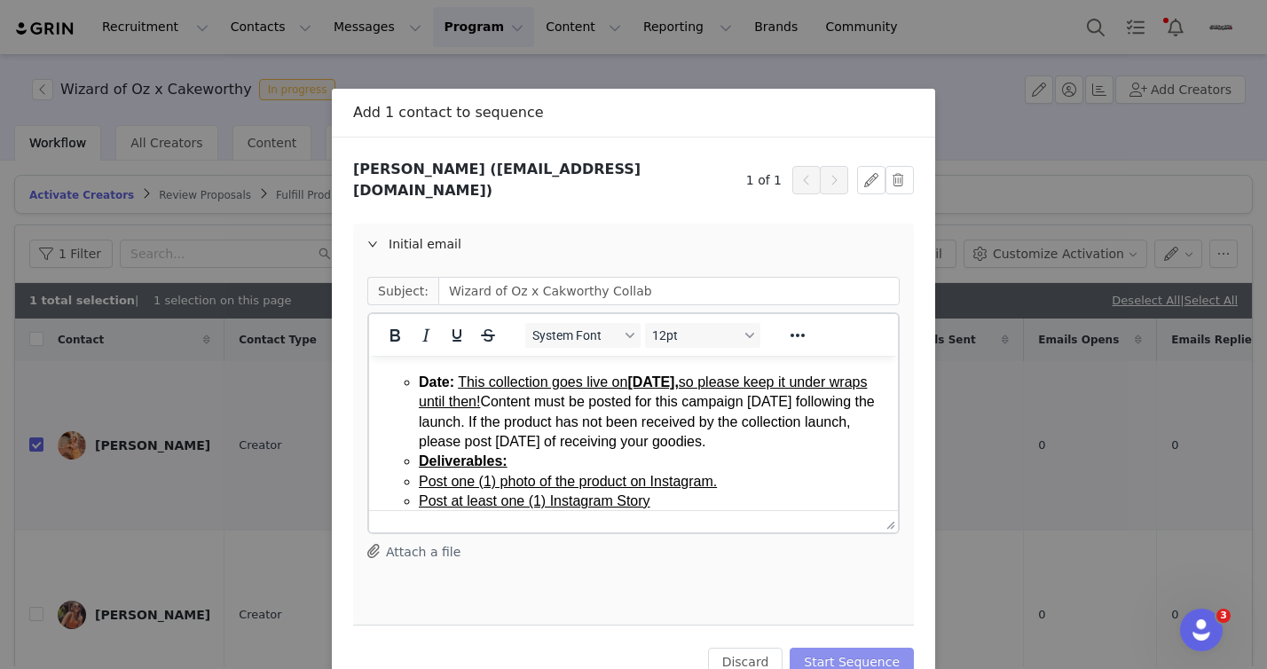
click at [827, 648] on button "Start Sequence" at bounding box center [852, 662] width 124 height 28
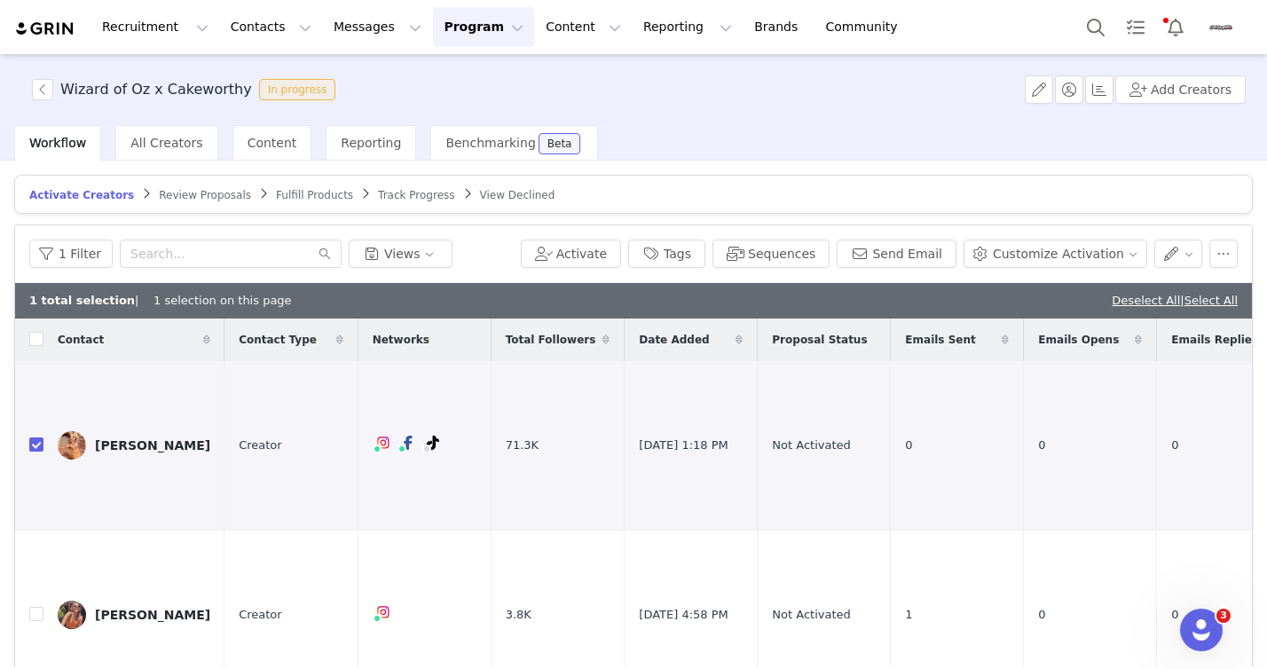
click at [463, 28] on button "Program Program" at bounding box center [483, 27] width 101 height 40
click at [459, 77] on p "Activations" at bounding box center [454, 78] width 68 height 19
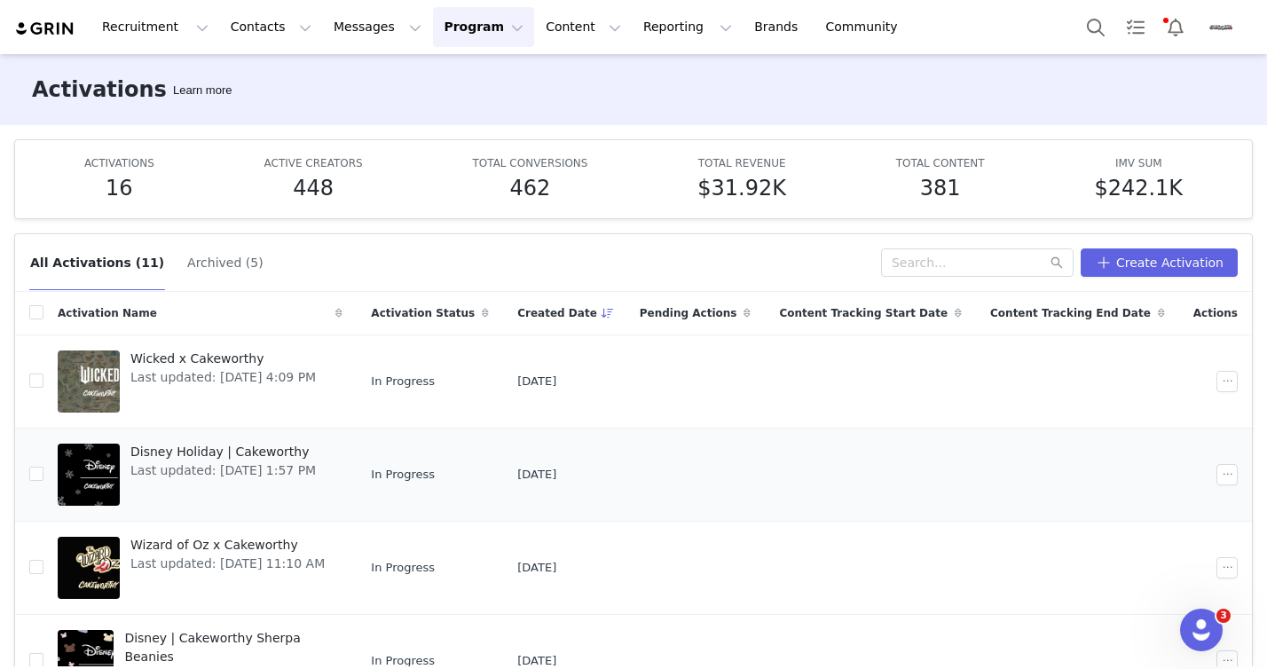
click at [210, 467] on span "Last updated: [DATE] 1:57 PM" at bounding box center [222, 470] width 185 height 19
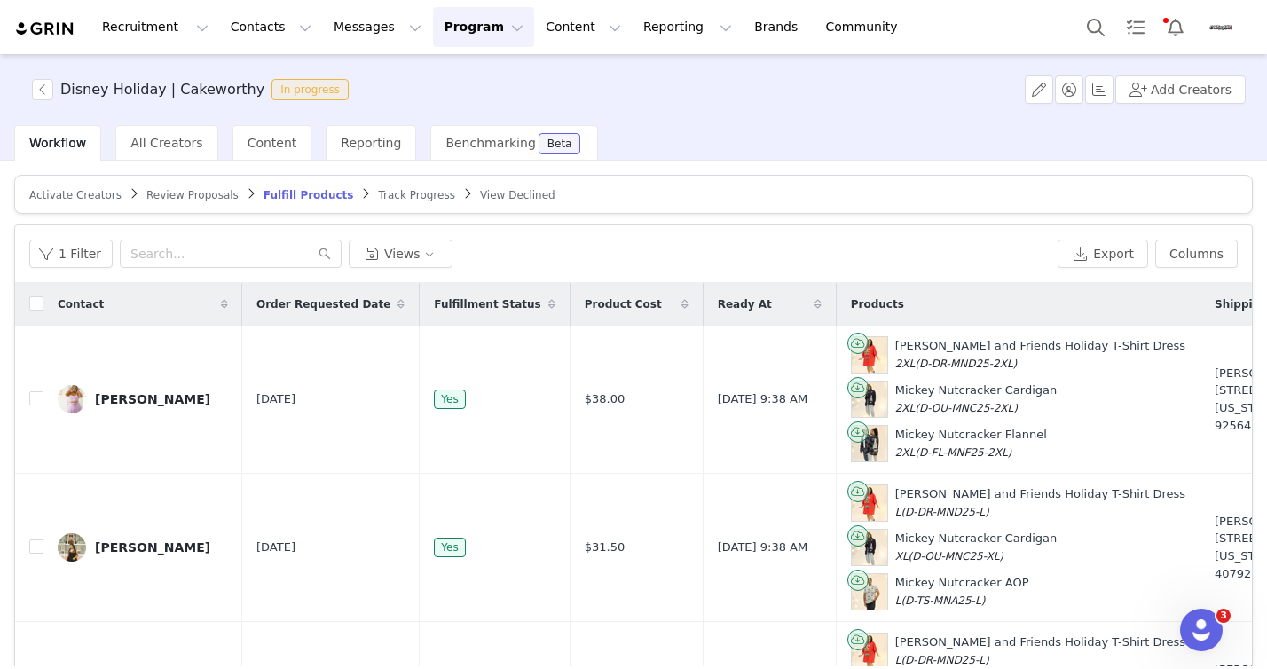
click at [201, 196] on span "Review Proposals" at bounding box center [192, 195] width 92 height 12
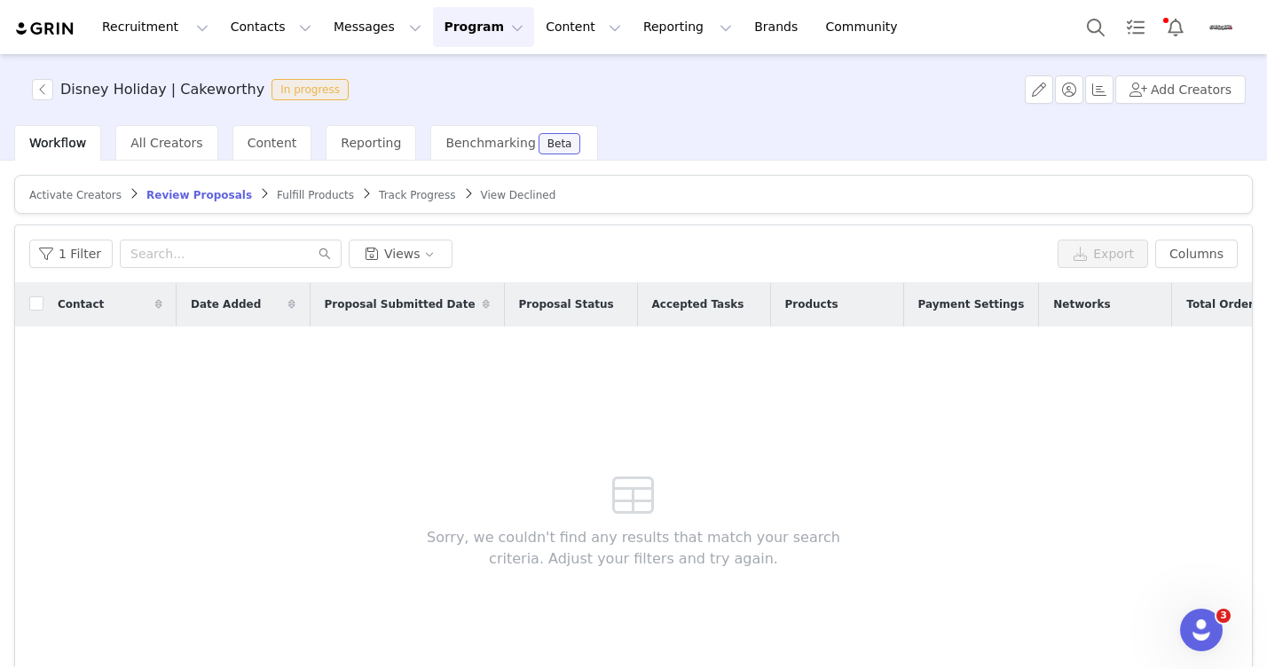
click at [91, 193] on span "Activate Creators" at bounding box center [75, 195] width 92 height 12
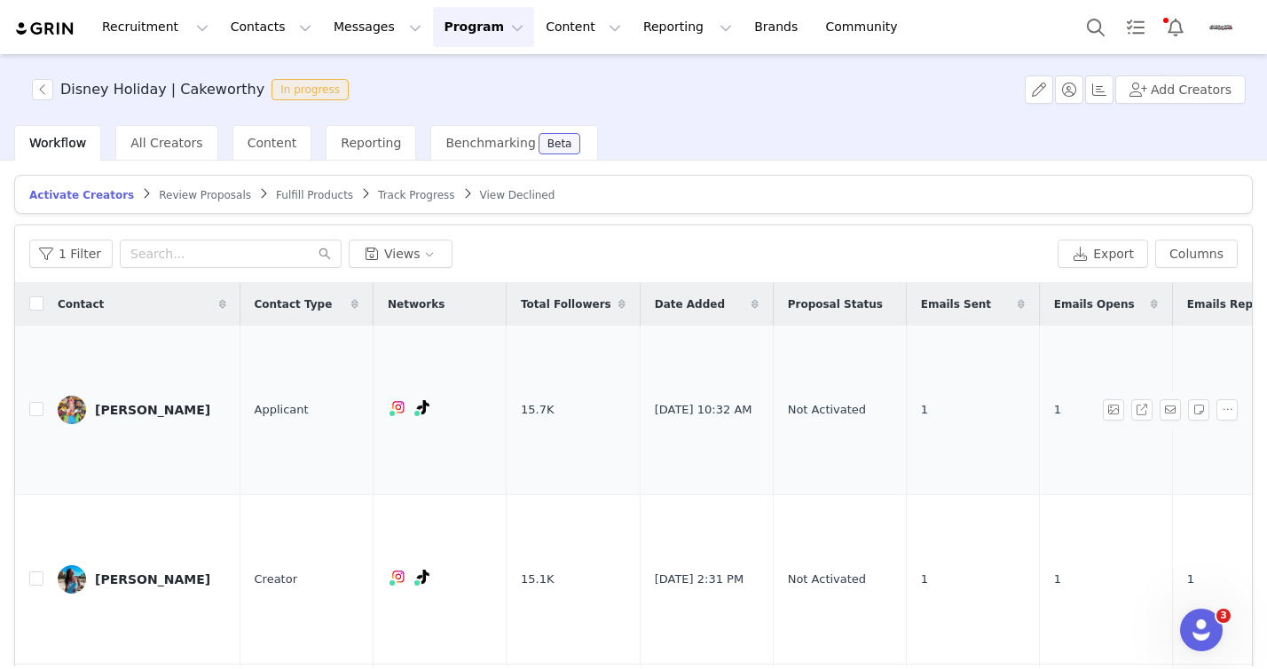
scroll to position [2, 0]
click at [1131, 397] on button "button" at bounding box center [1141, 407] width 21 height 21
click at [281, 201] on span "Fulfill Products" at bounding box center [314, 195] width 77 height 12
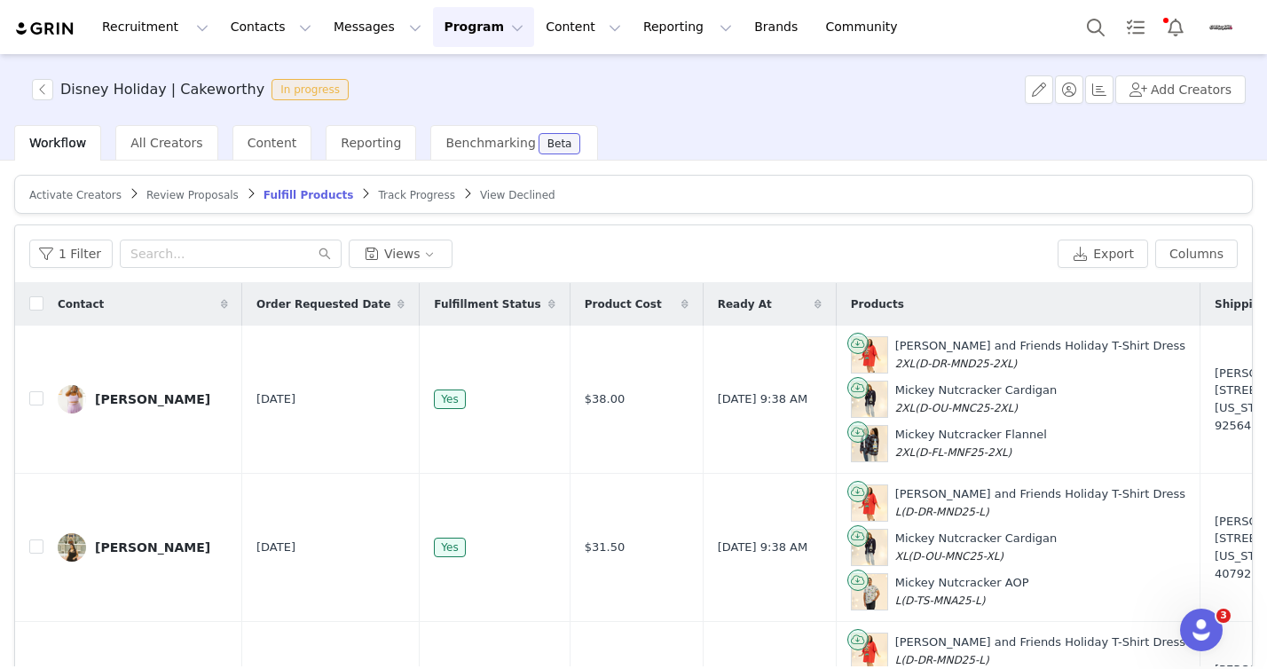
click at [195, 192] on span "Review Proposals" at bounding box center [192, 195] width 92 height 12
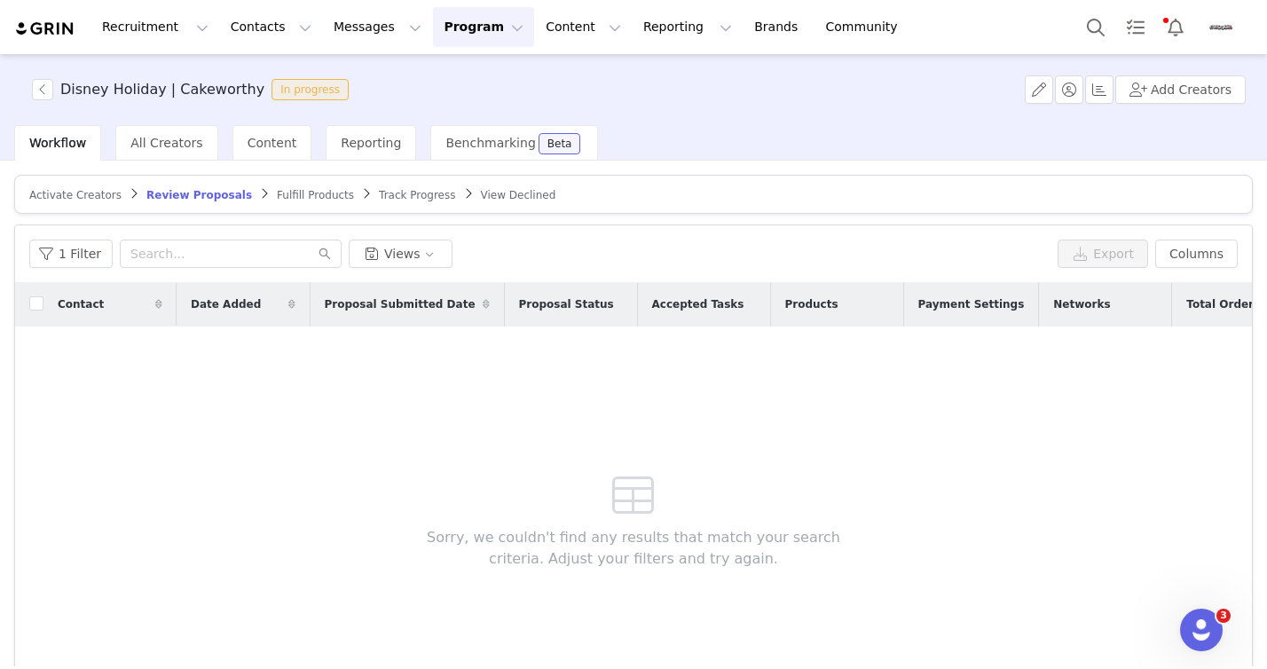
click at [289, 195] on span "Fulfill Products" at bounding box center [315, 195] width 77 height 12
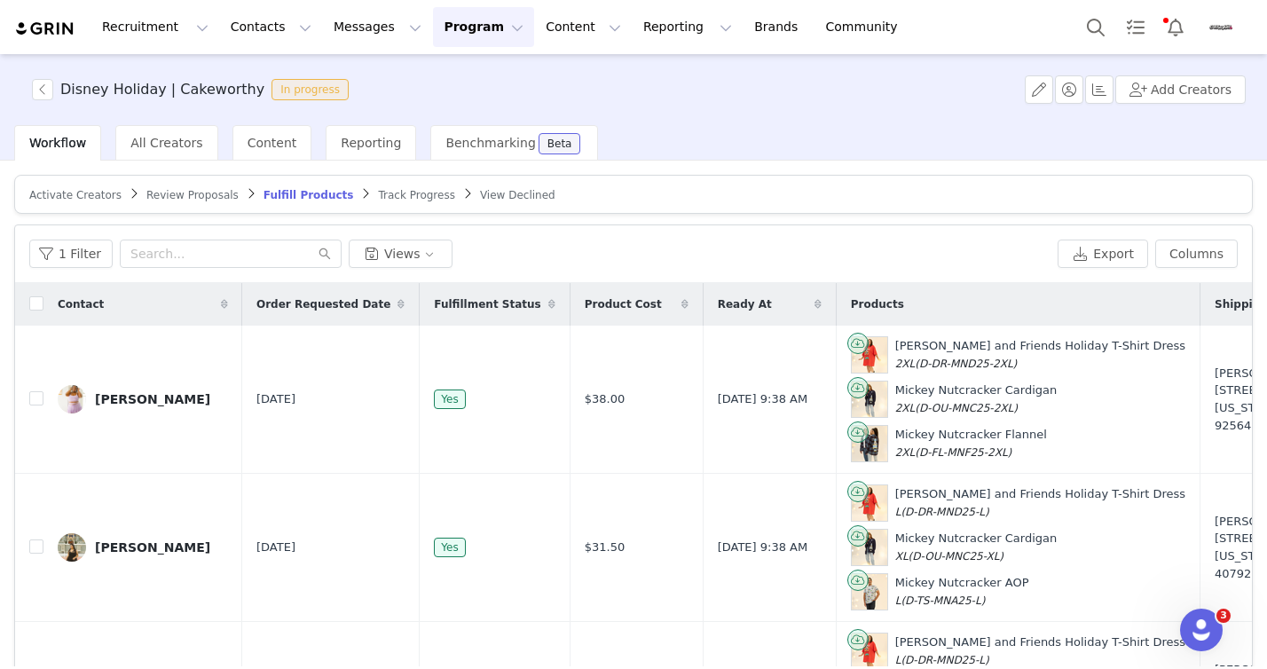
click at [461, 31] on button "Program Program" at bounding box center [483, 27] width 101 height 40
click at [447, 88] on link "Activations" at bounding box center [475, 78] width 140 height 33
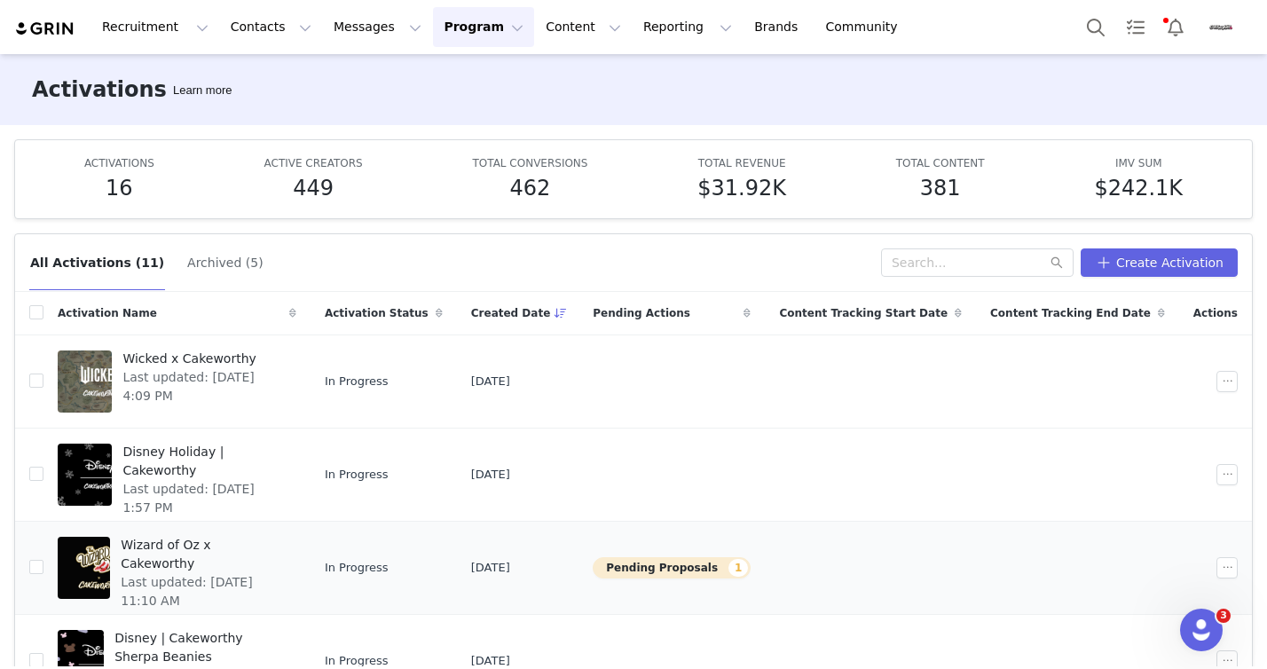
click at [240, 543] on span "Wizard of Oz x Cakeworthy" at bounding box center [203, 554] width 165 height 37
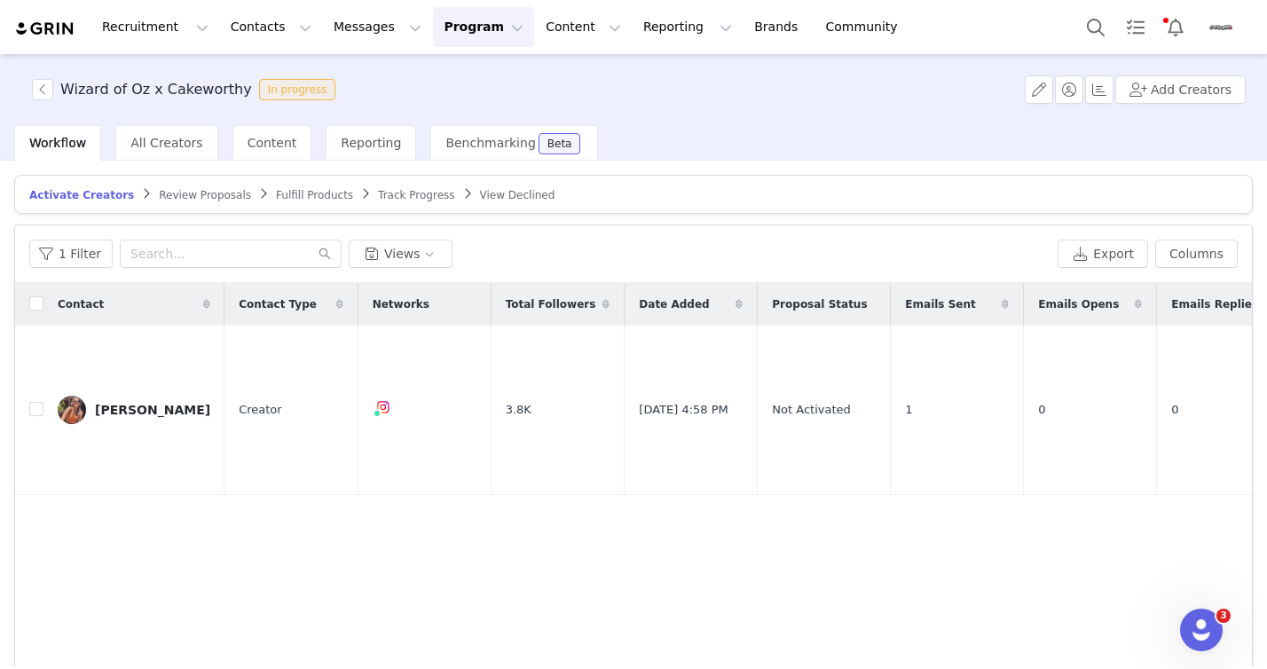
scroll to position [23, 0]
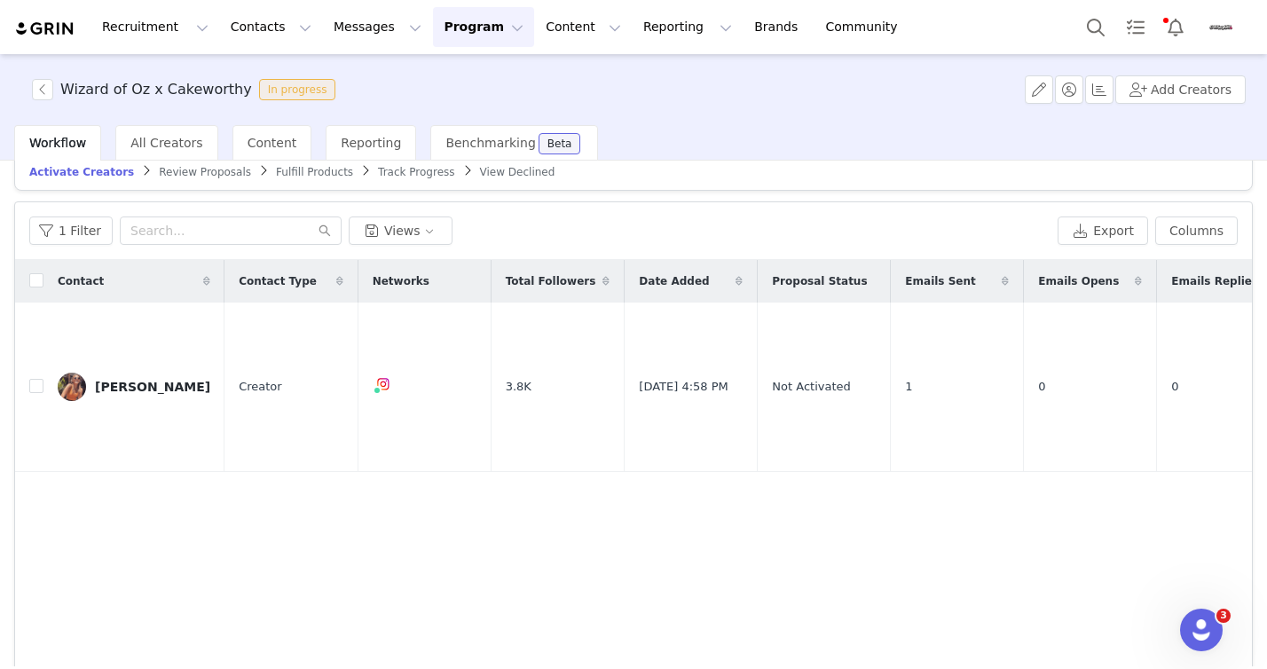
click at [202, 171] on span "Review Proposals" at bounding box center [205, 172] width 92 height 12
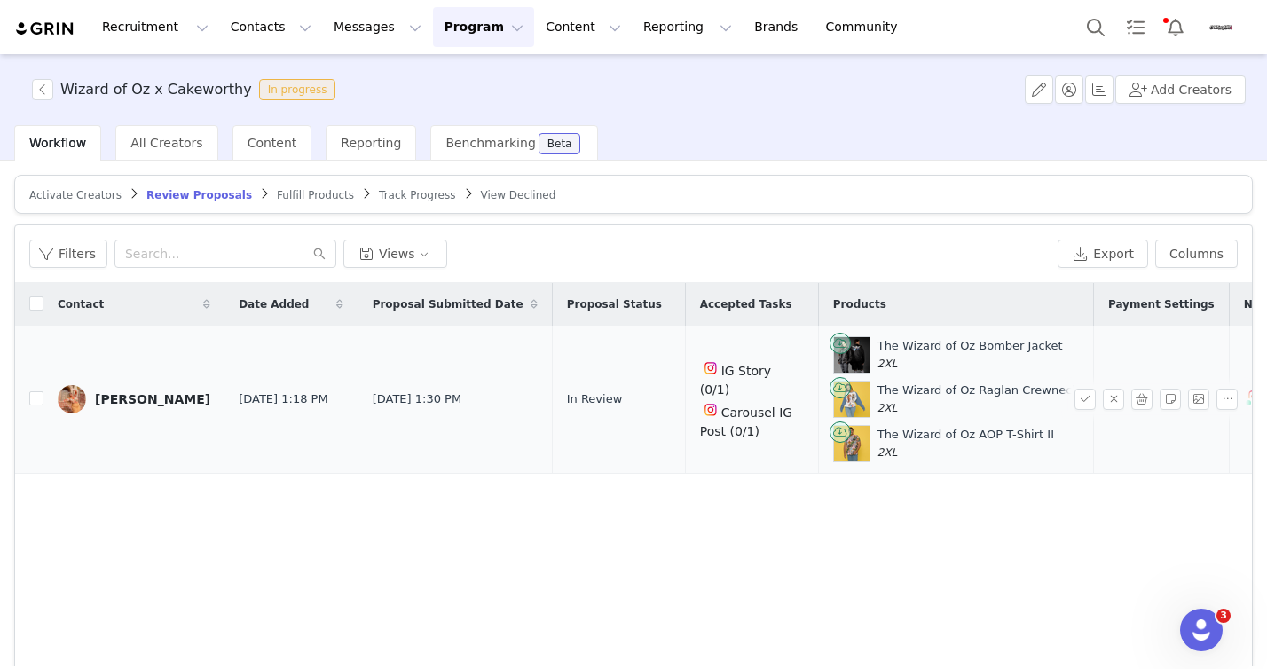
scroll to position [34, 0]
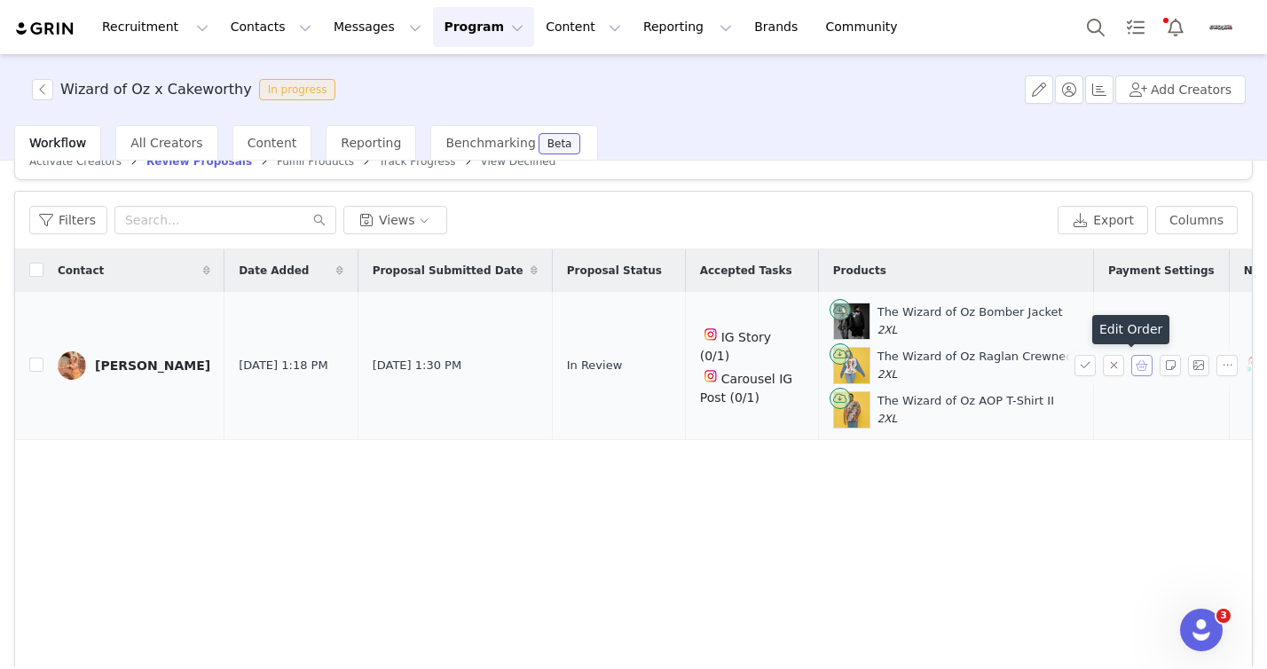
click at [1131, 371] on button "button" at bounding box center [1141, 365] width 21 height 21
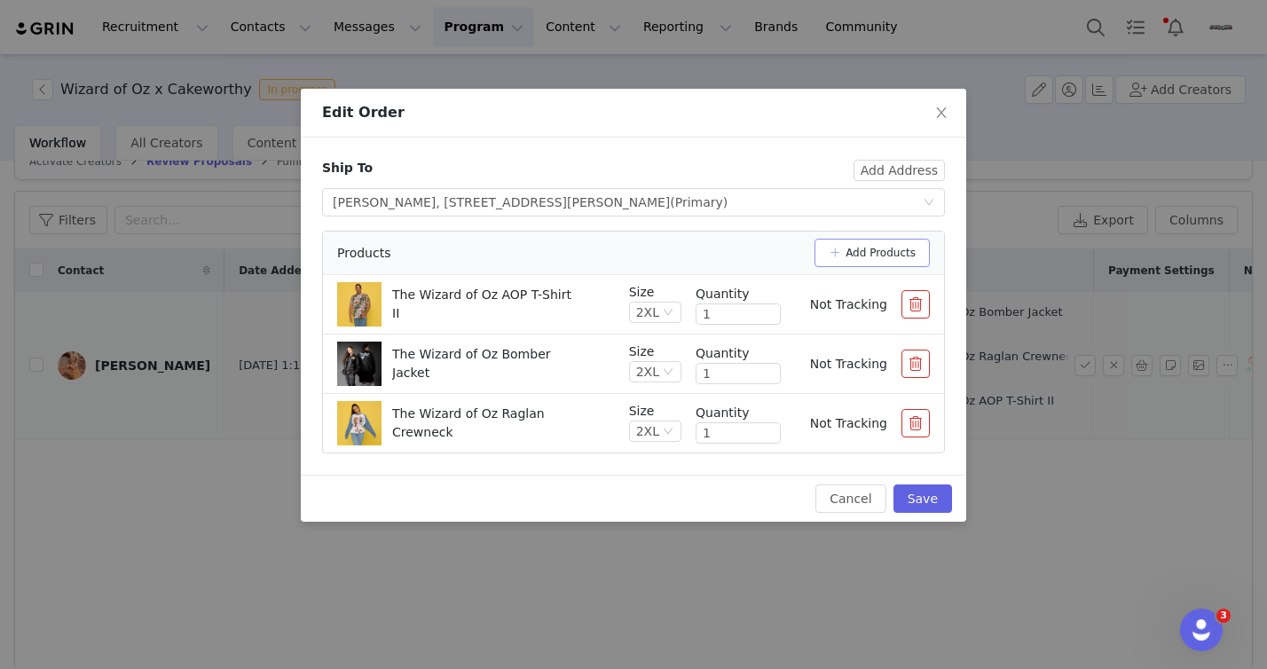
click at [853, 255] on button "Add Products" at bounding box center [871, 253] width 115 height 28
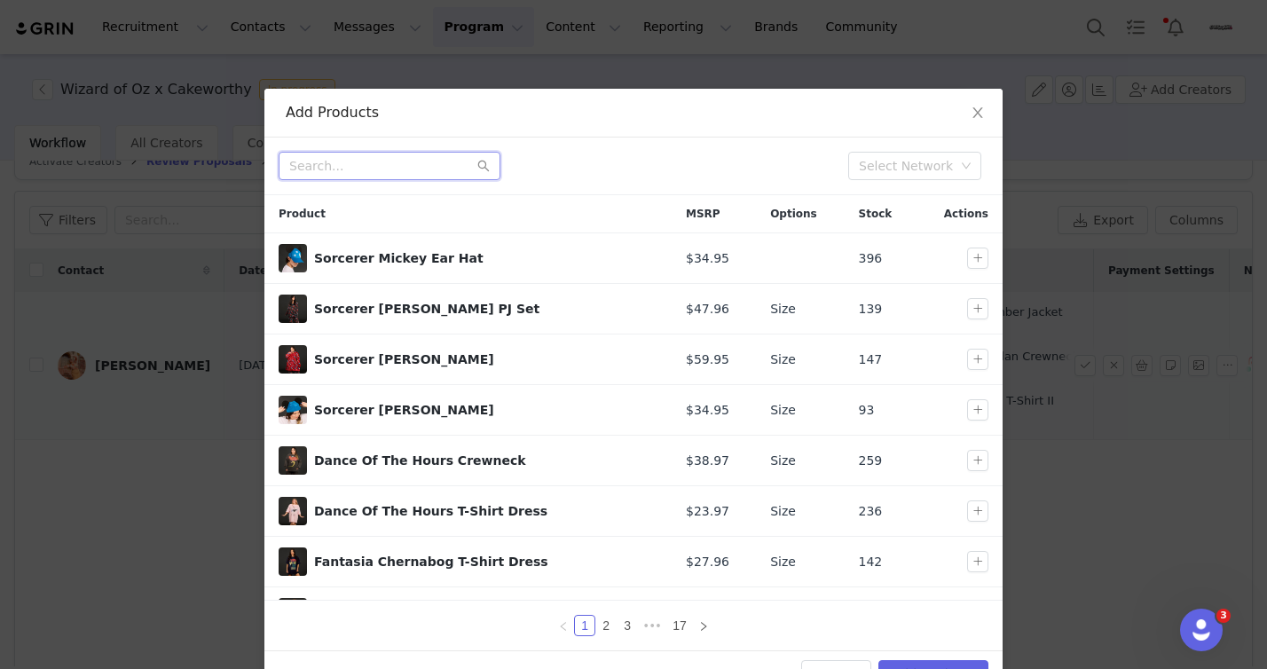
click at [410, 165] on input "text" at bounding box center [390, 166] width 222 height 28
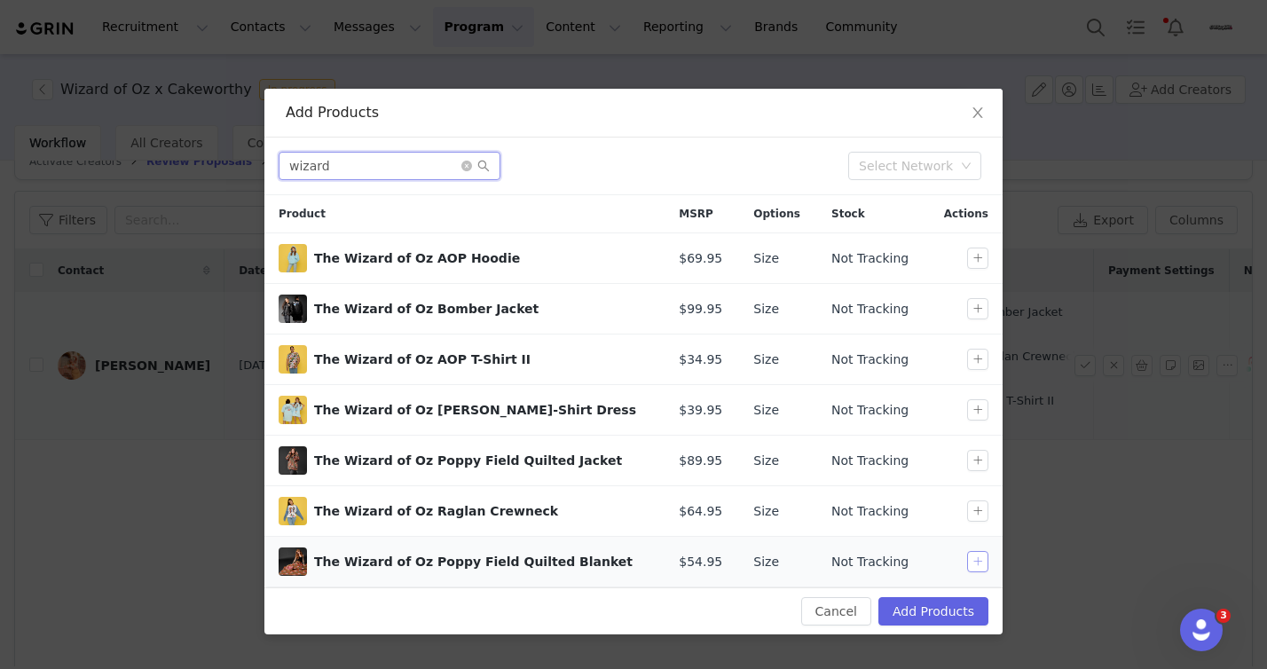
type input "wizard"
click at [975, 560] on button "button" at bounding box center [977, 561] width 21 height 21
click at [927, 613] on button "Add Products" at bounding box center [933, 611] width 110 height 28
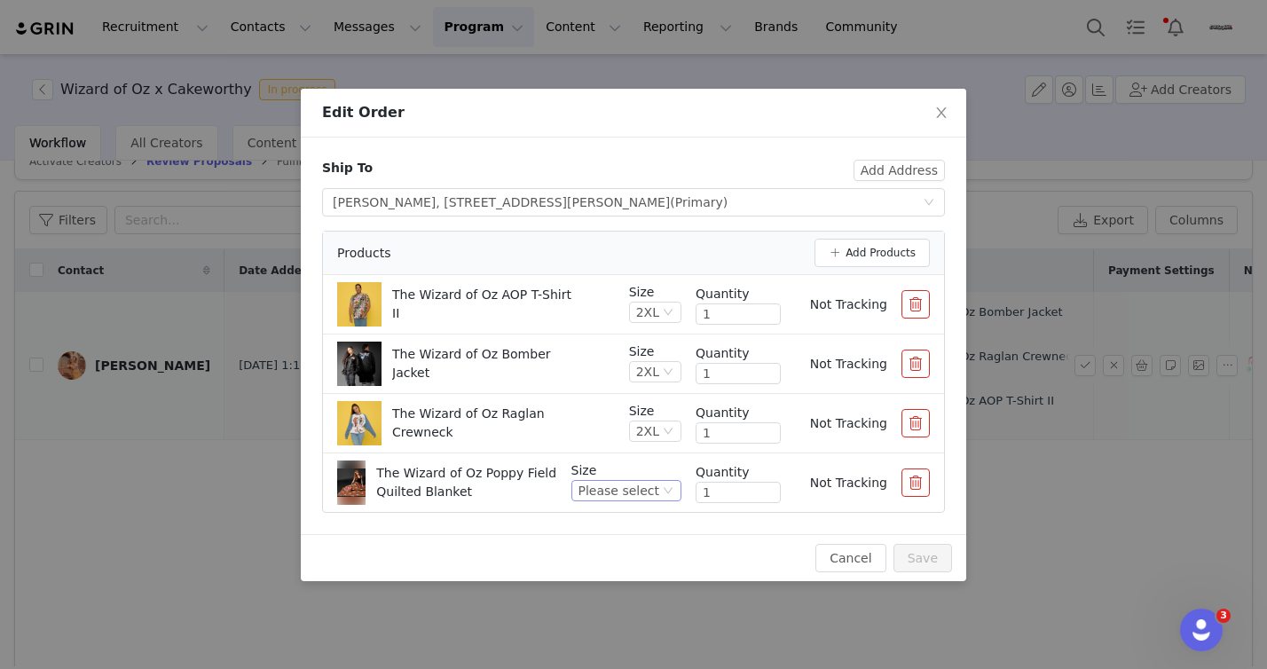
click at [666, 487] on icon "icon: down" at bounding box center [668, 490] width 11 height 11
click at [607, 547] on li "O/S" at bounding box center [629, 551] width 105 height 28
click at [916, 562] on button "Save" at bounding box center [922, 558] width 59 height 28
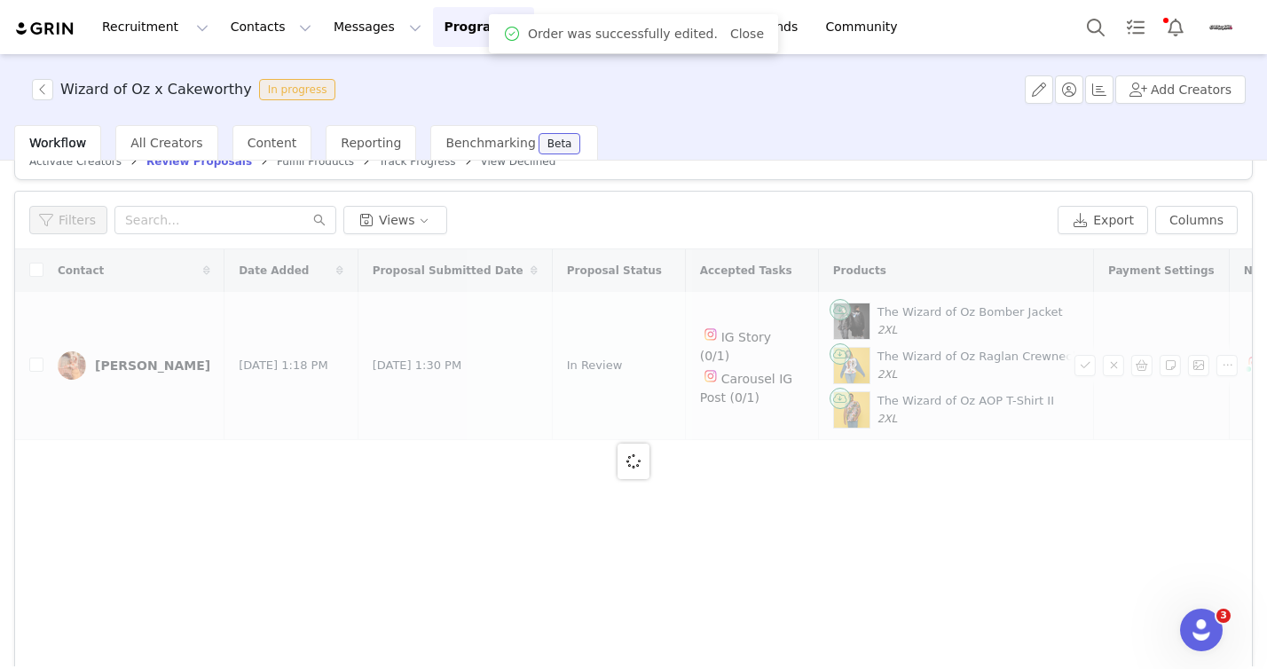
scroll to position [37, 0]
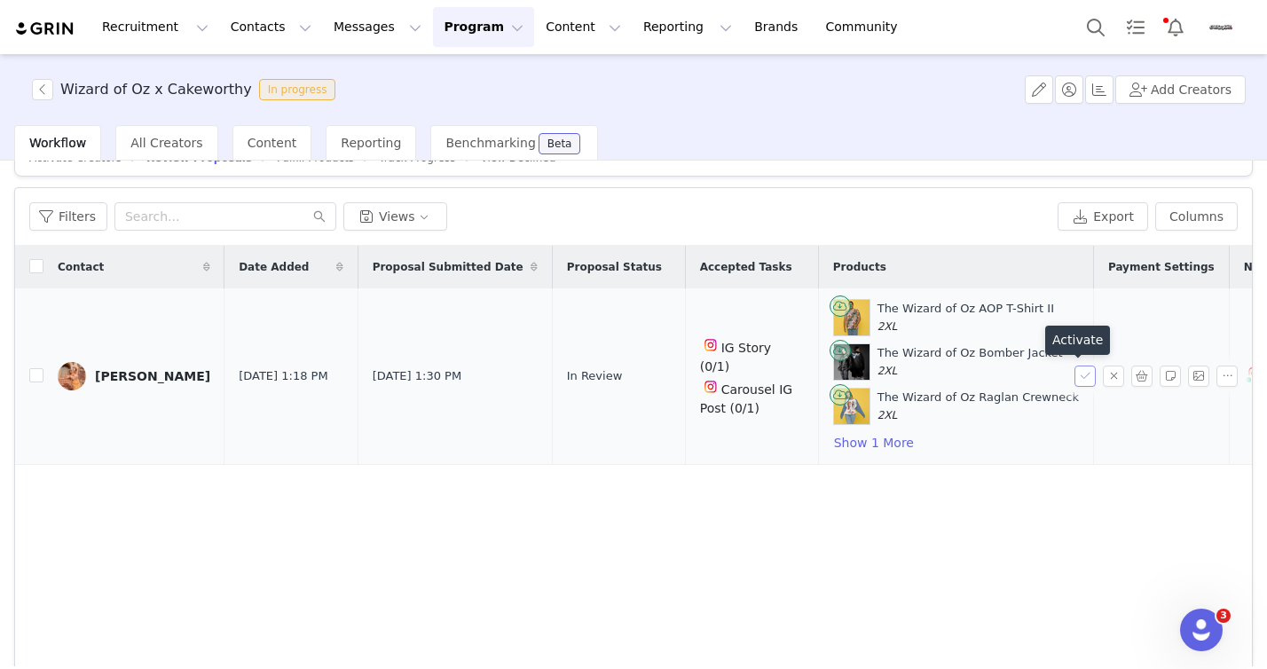
click at [1074, 375] on button "button" at bounding box center [1084, 376] width 21 height 21
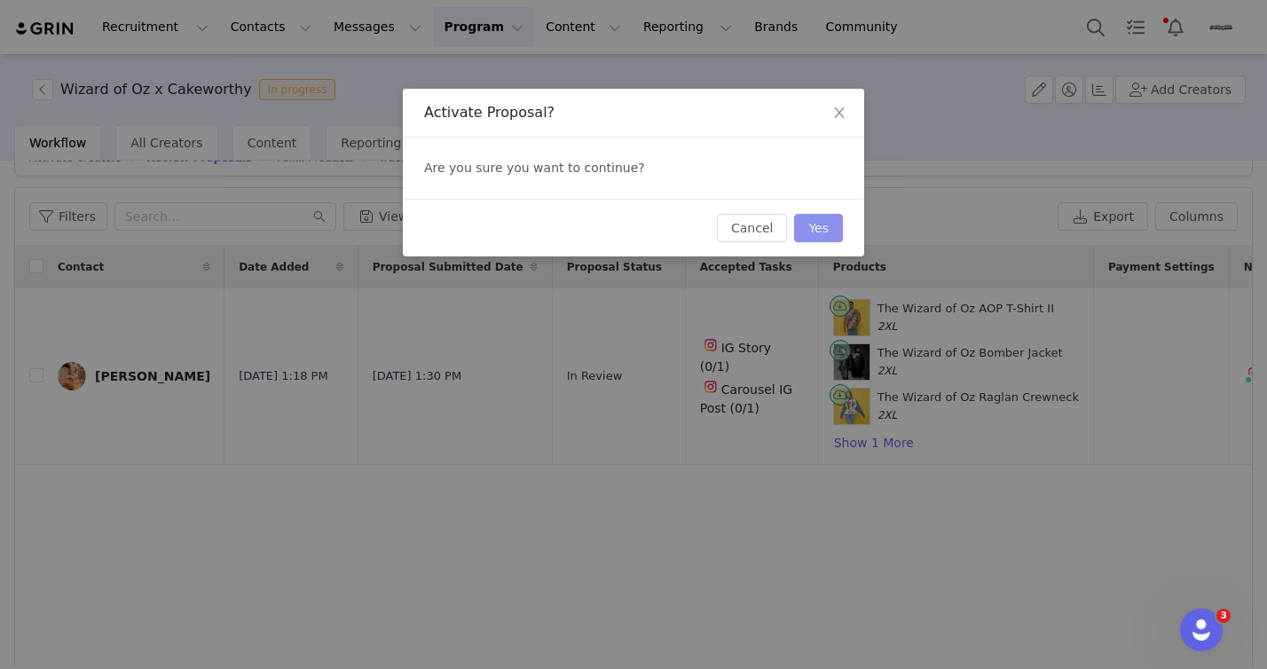
click at [826, 222] on button "Yes" at bounding box center [818, 228] width 49 height 28
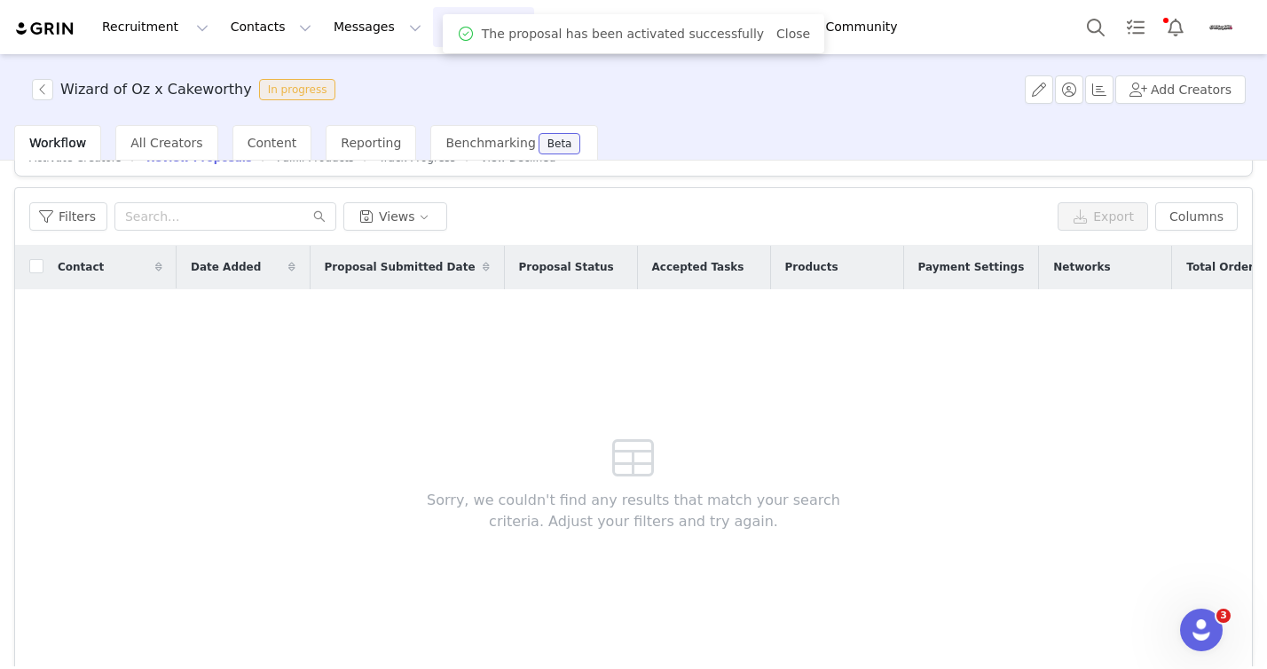
scroll to position [0, 0]
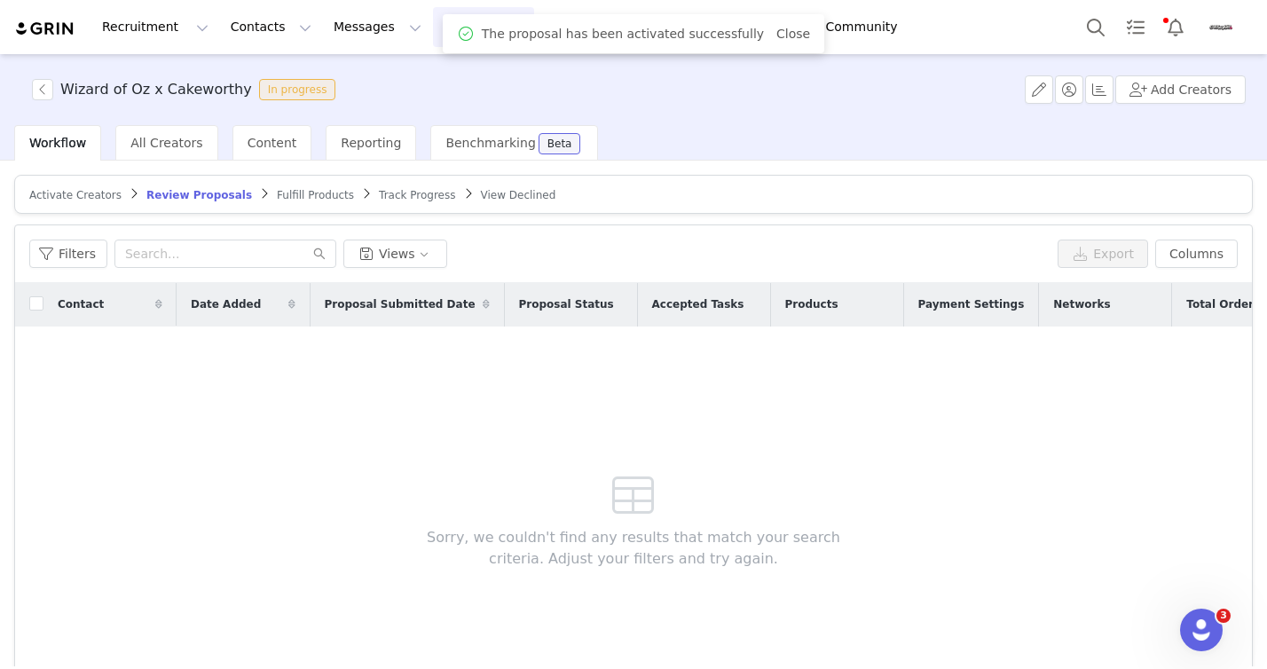
click at [750, 112] on div "Wizard of Oz x Cakeworthy In progress Add Creators" at bounding box center [633, 89] width 1267 height 71
